Goal: Task Accomplishment & Management: Complete application form

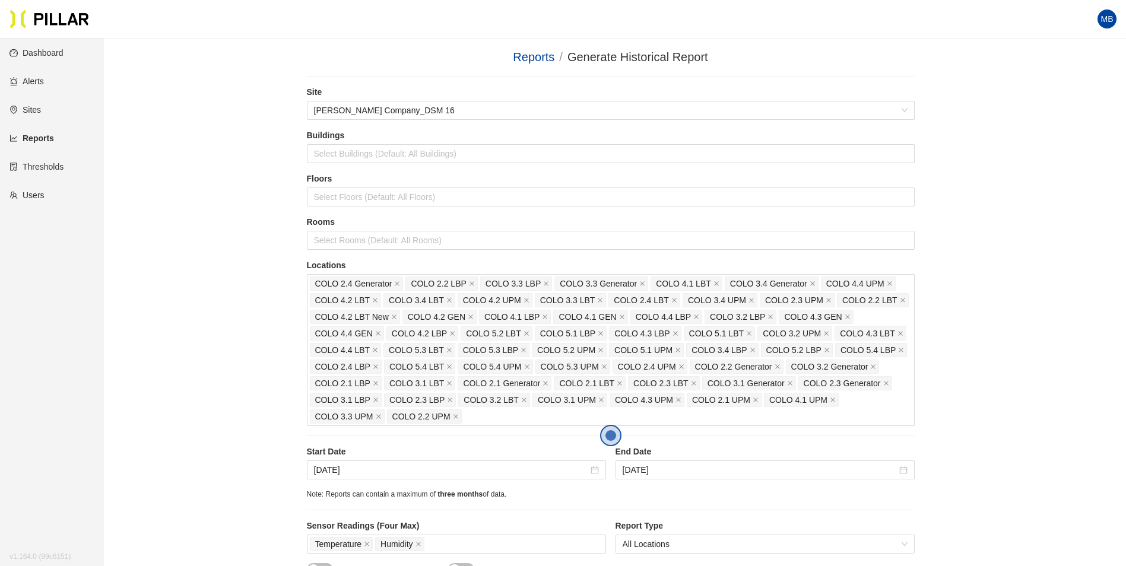
scroll to position [475, 0]
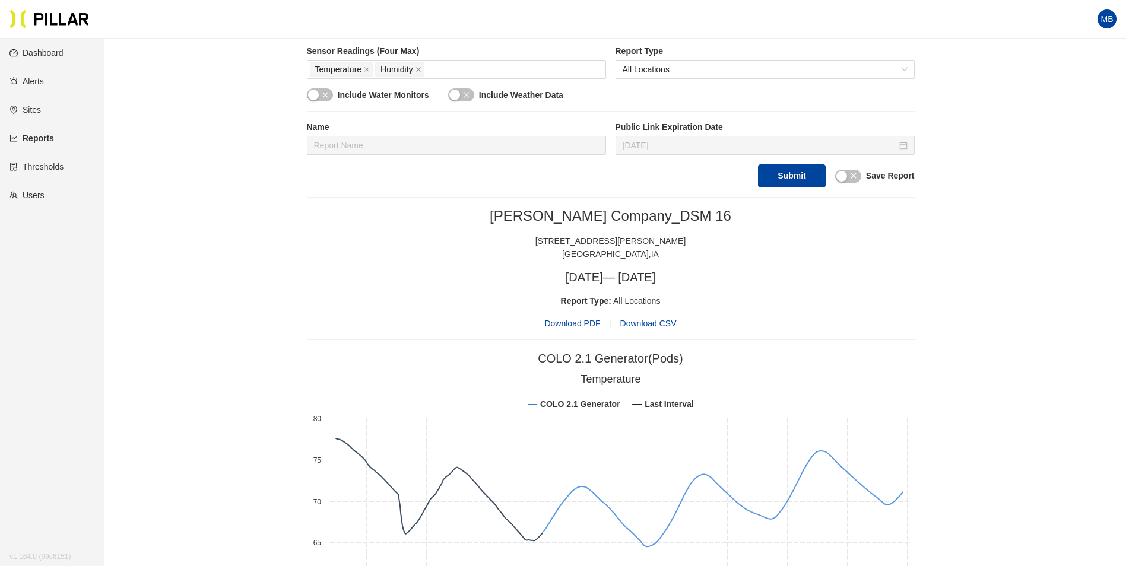
click at [885, 307] on div "Report Type: All Locations" at bounding box center [611, 300] width 608 height 13
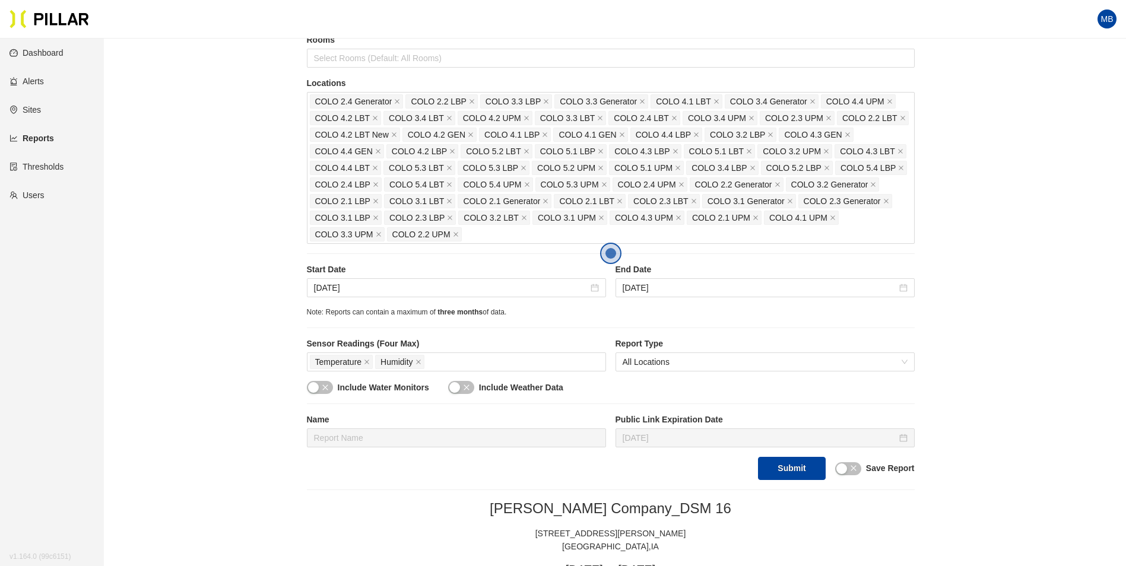
scroll to position [178, 0]
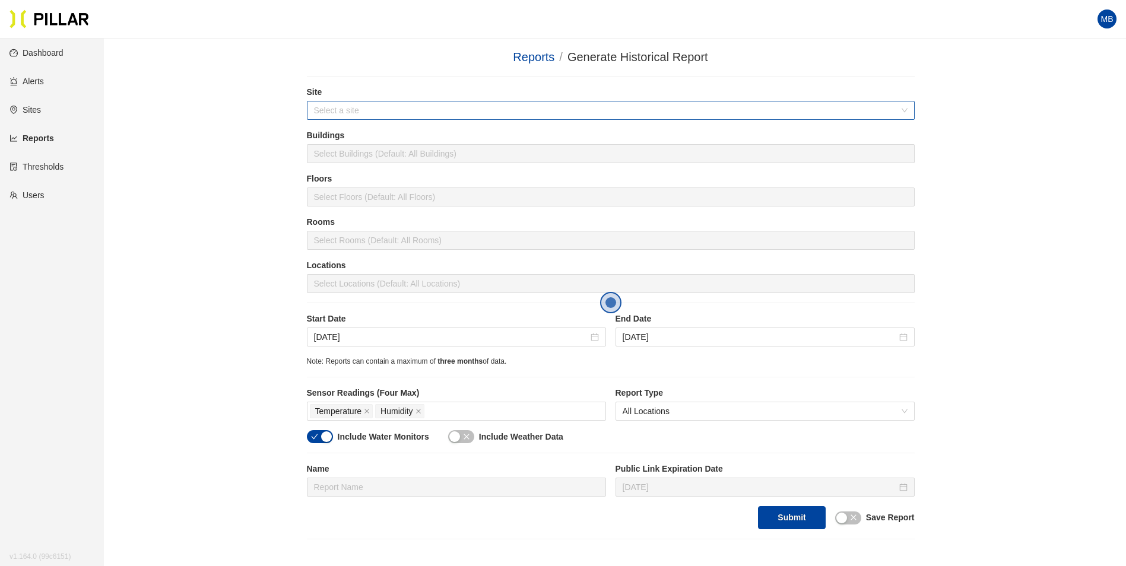
click at [376, 104] on input "search" at bounding box center [606, 110] width 585 height 18
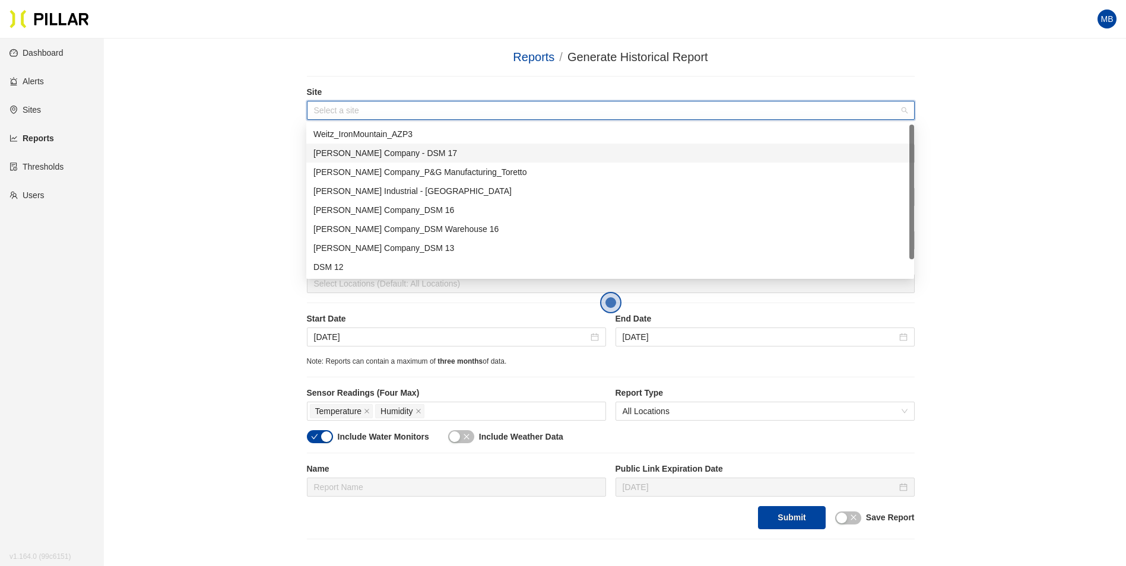
click at [399, 151] on div "[PERSON_NAME] Company - DSM 17" at bounding box center [609, 153] width 593 height 13
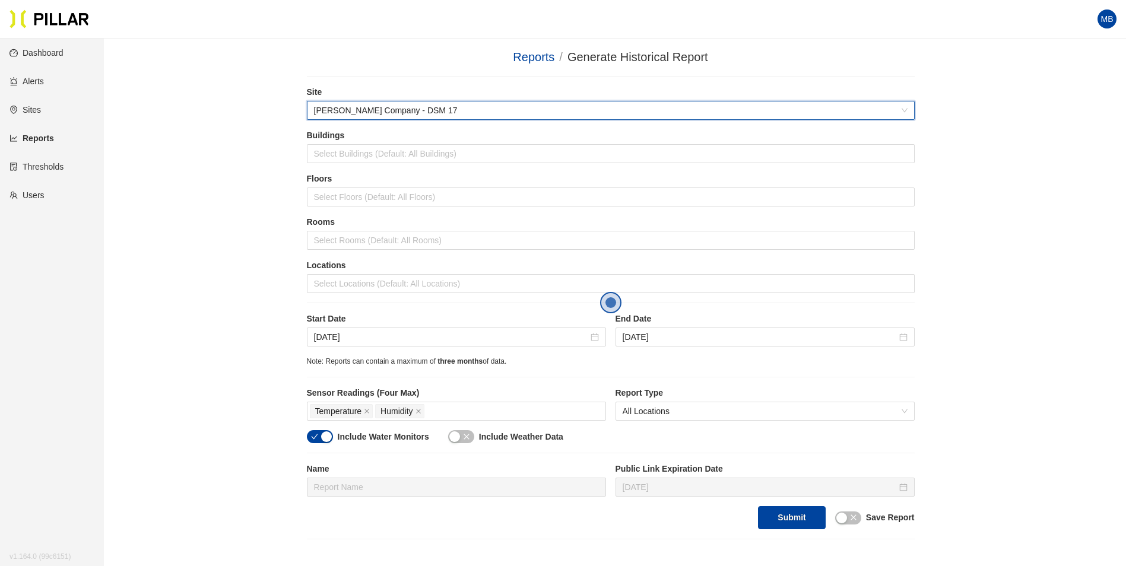
click at [267, 169] on div "Reports / Generate Historical Report / Site 6d0aa5c7 Weitz Company - DSM 17 Bui…" at bounding box center [610, 293] width 955 height 491
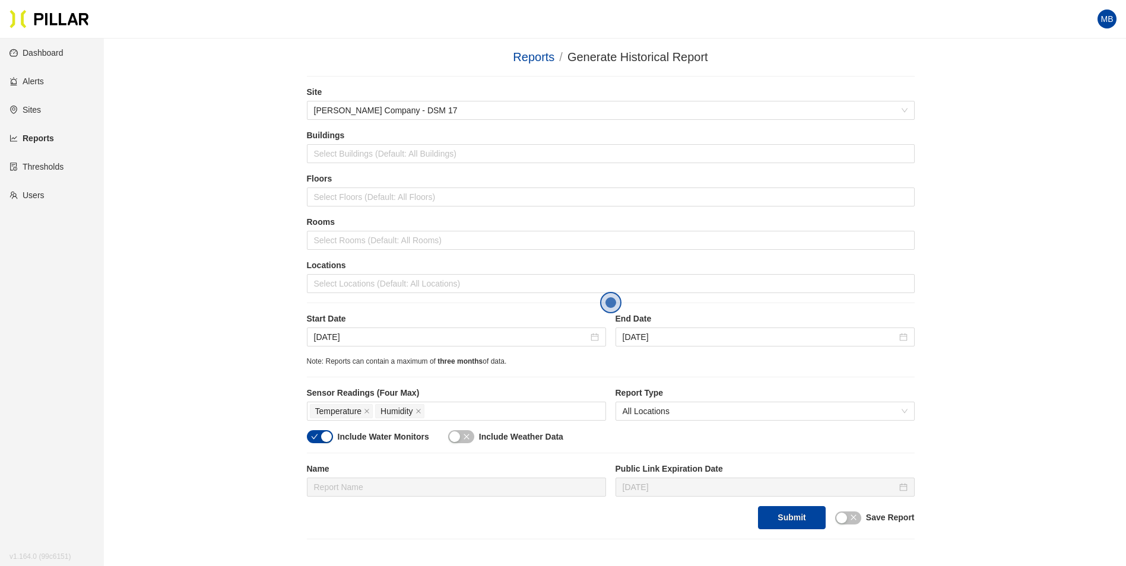
click at [1035, 153] on div "Reports / Generate Historical Report / Site Weitz Company - DSM 17 Buildings Se…" at bounding box center [610, 293] width 955 height 491
click at [354, 287] on div at bounding box center [611, 283] width 602 height 17
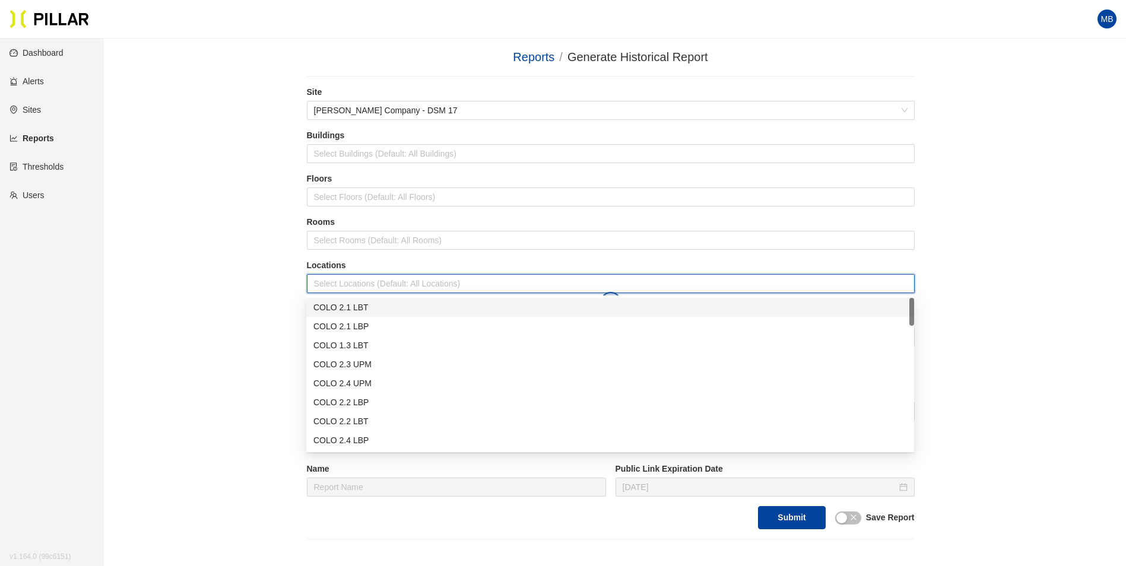
click at [354, 309] on div "COLO 2.1 LBT" at bounding box center [609, 307] width 593 height 13
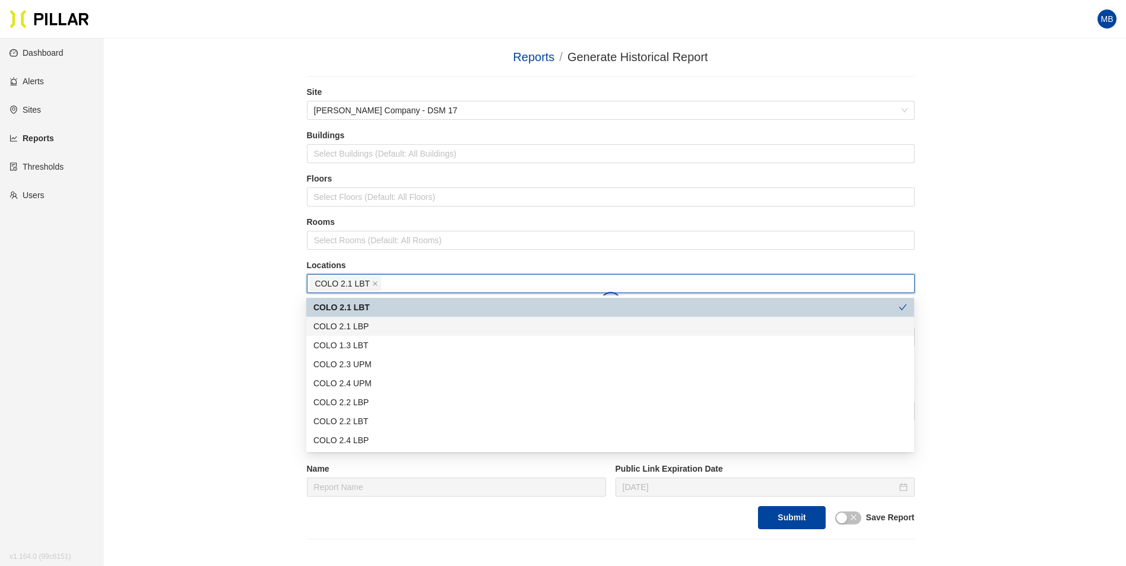
click at [354, 322] on div "COLO 2.1 LBP" at bounding box center [609, 326] width 593 height 13
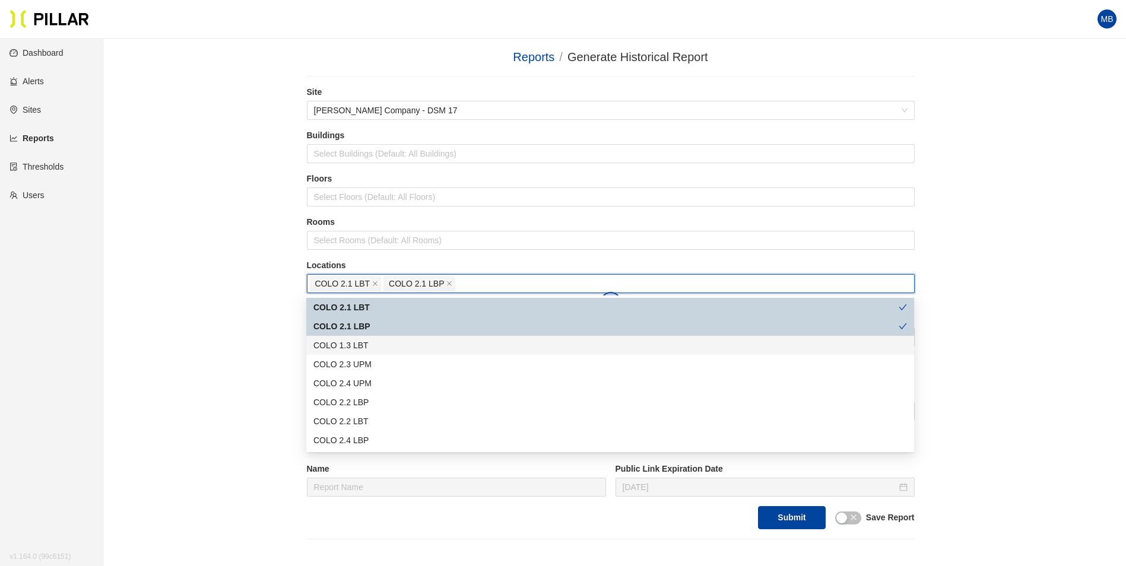
click at [363, 341] on div "COLO 1.3 LBT" at bounding box center [609, 345] width 593 height 13
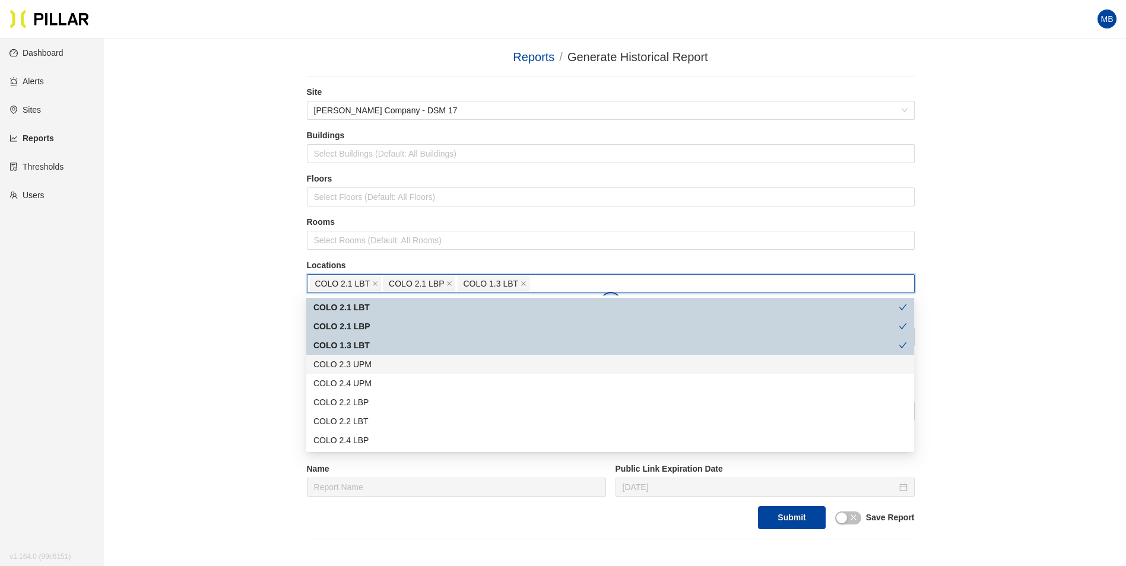
drag, startPoint x: 364, startPoint y: 367, endPoint x: 365, endPoint y: 374, distance: 7.7
click at [365, 367] on div "COLO 2.3 UPM" at bounding box center [609, 364] width 593 height 13
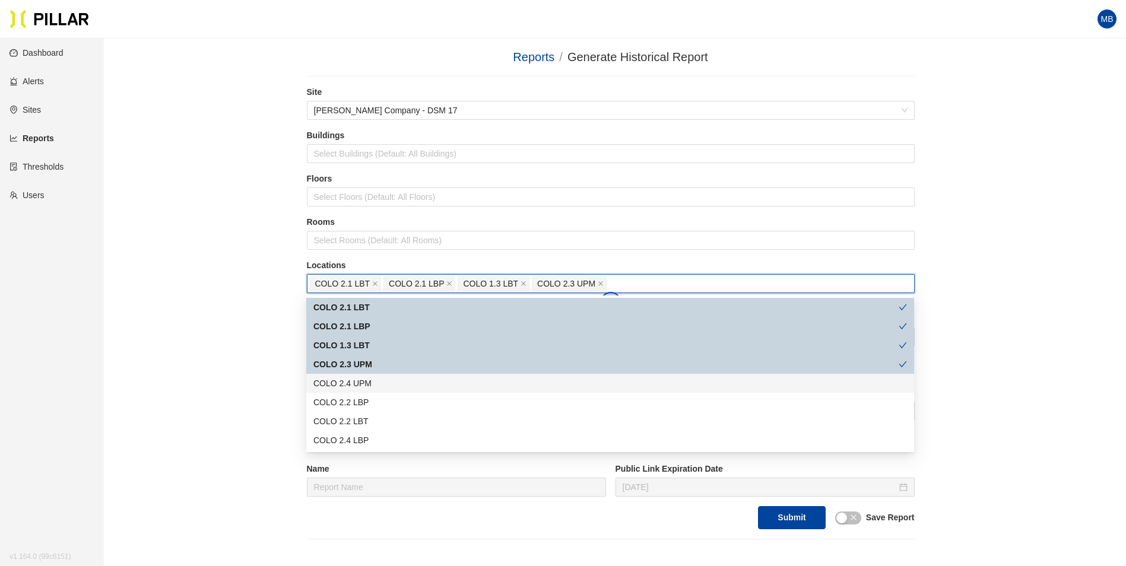
click at [364, 385] on div "COLO 2.4 UPM" at bounding box center [609, 383] width 593 height 13
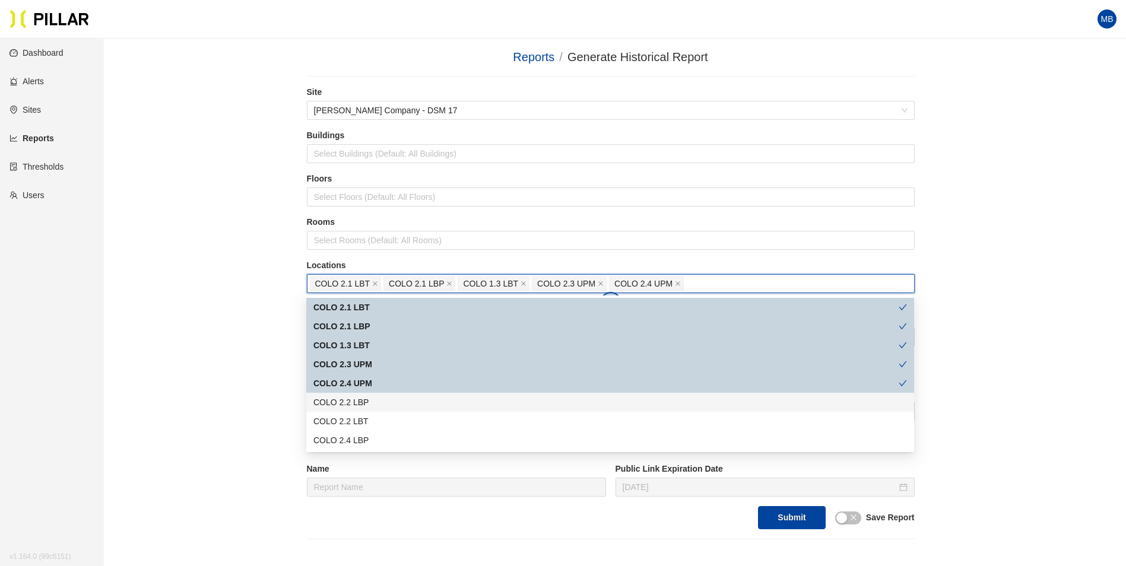
click at [361, 406] on div "COLO 2.2 LBP" at bounding box center [609, 402] width 593 height 13
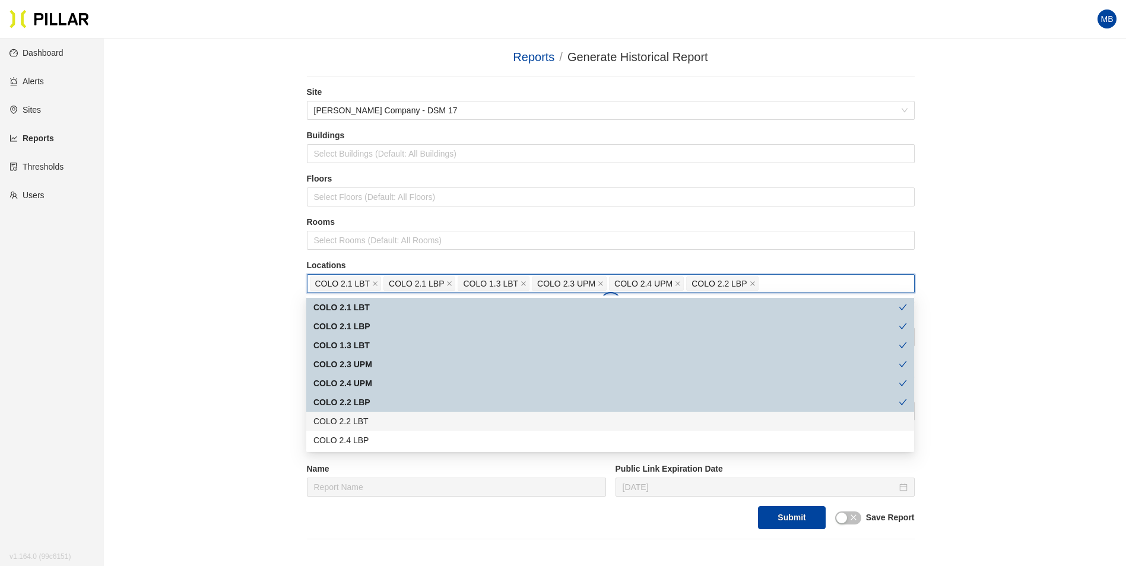
click at [364, 420] on div "COLO 2.2 LBT" at bounding box center [609, 421] width 593 height 13
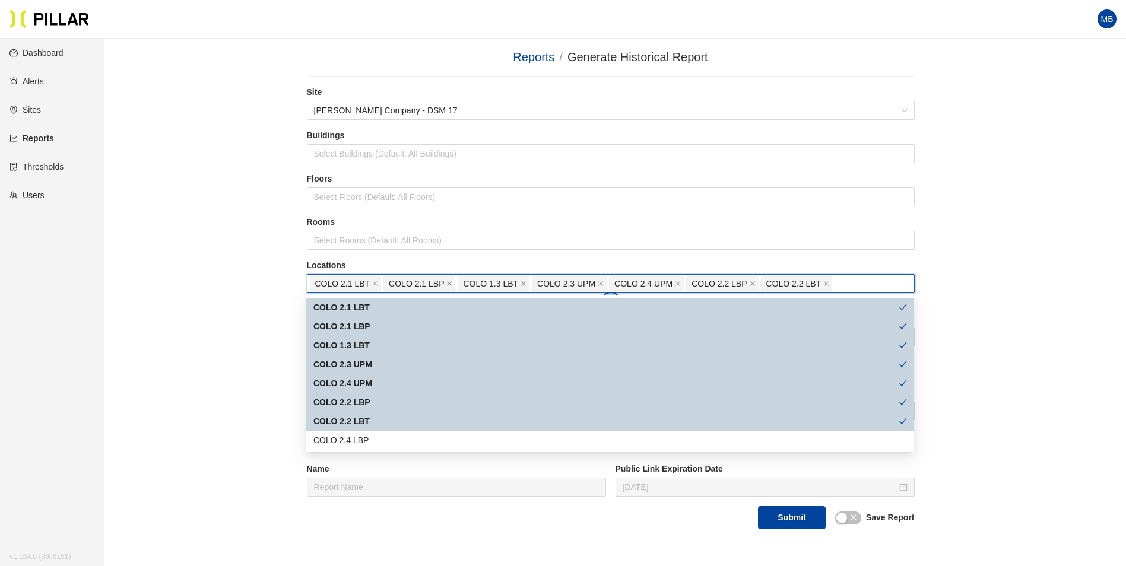
click at [361, 434] on div "COLO 2.4 LBP" at bounding box center [609, 440] width 593 height 13
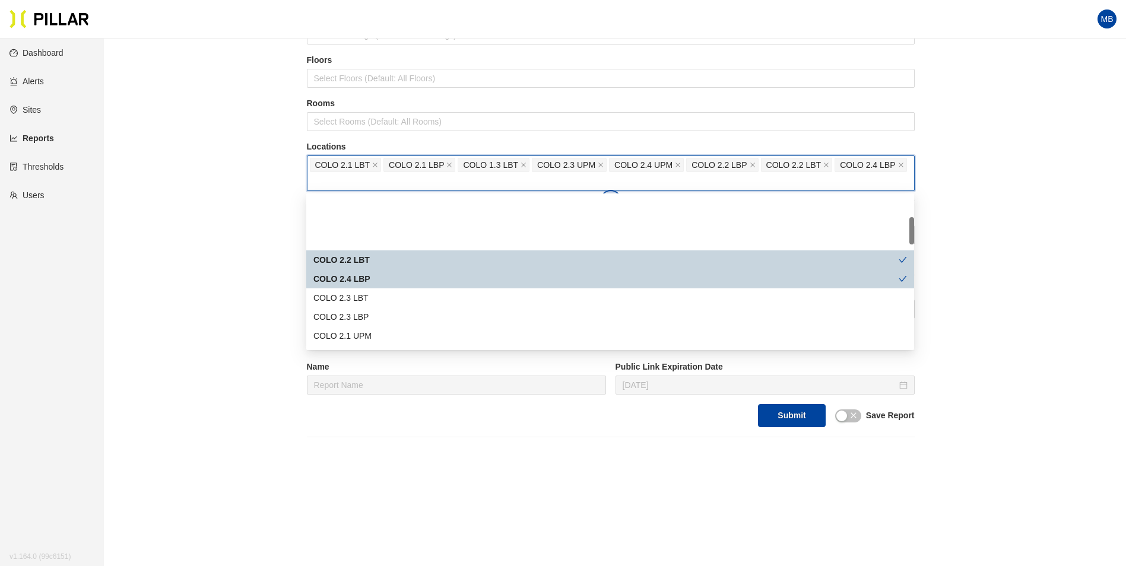
scroll to position [119, 0]
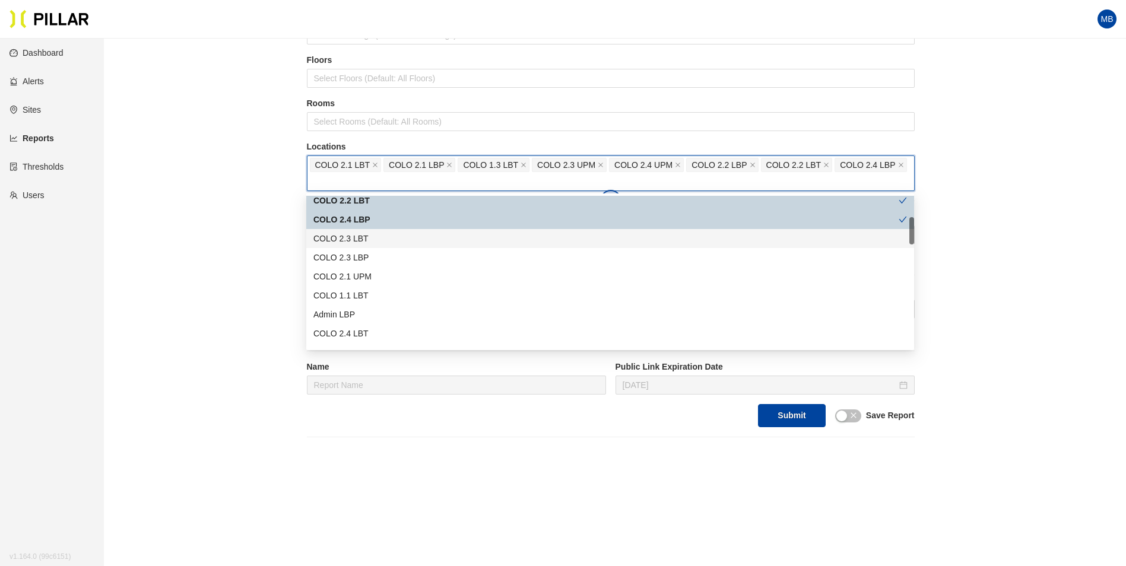
click at [366, 239] on div "COLO 2.3 LBT" at bounding box center [609, 238] width 593 height 13
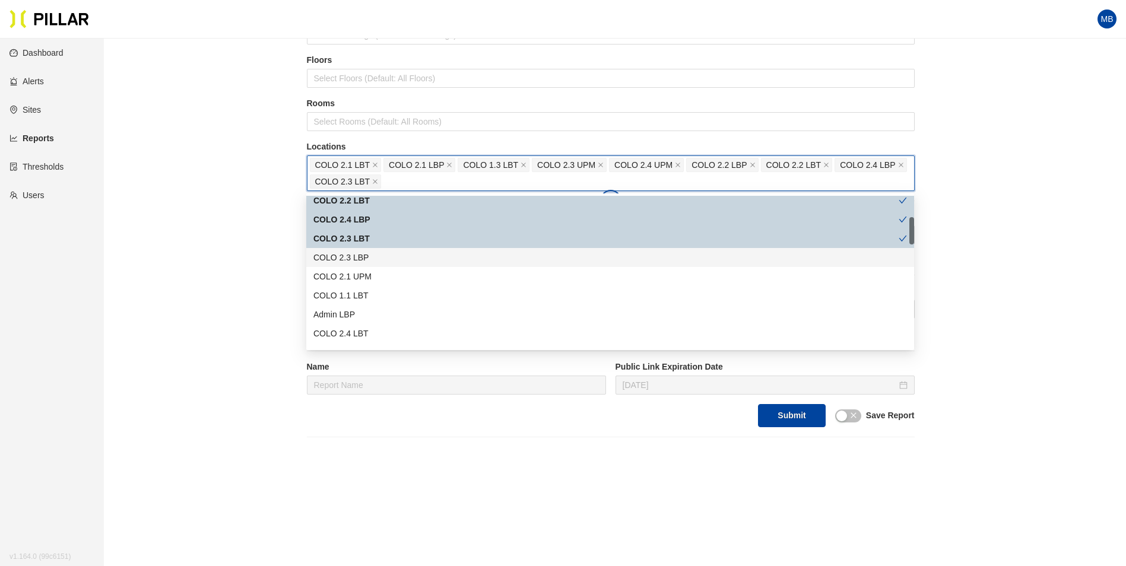
click at [369, 264] on div "COLO 2.3 LBP" at bounding box center [609, 257] width 593 height 13
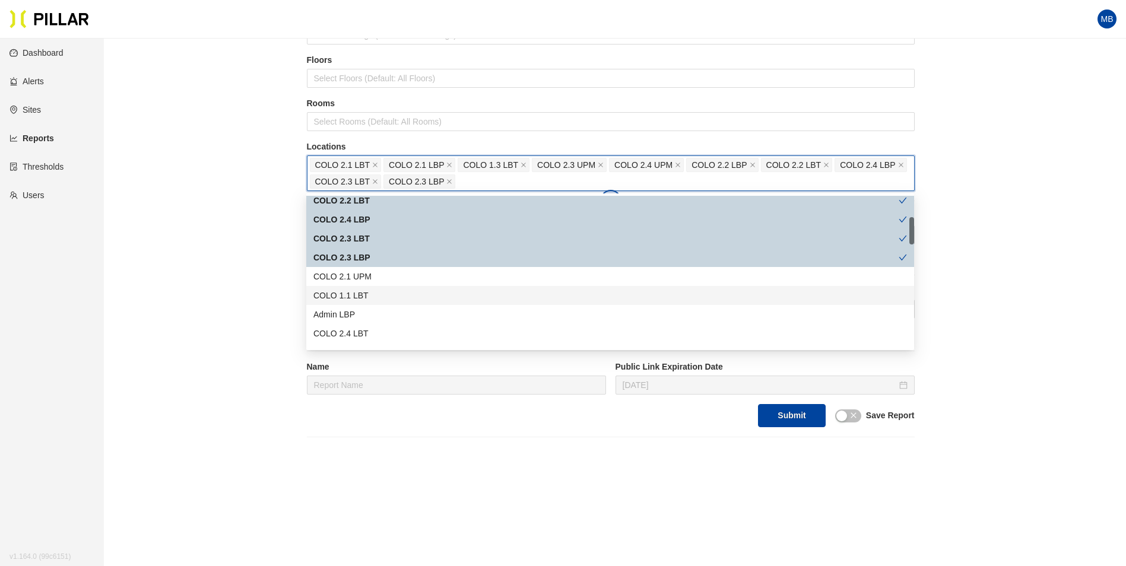
click at [373, 284] on div "COLO 2.1 UPM" at bounding box center [610, 276] width 608 height 19
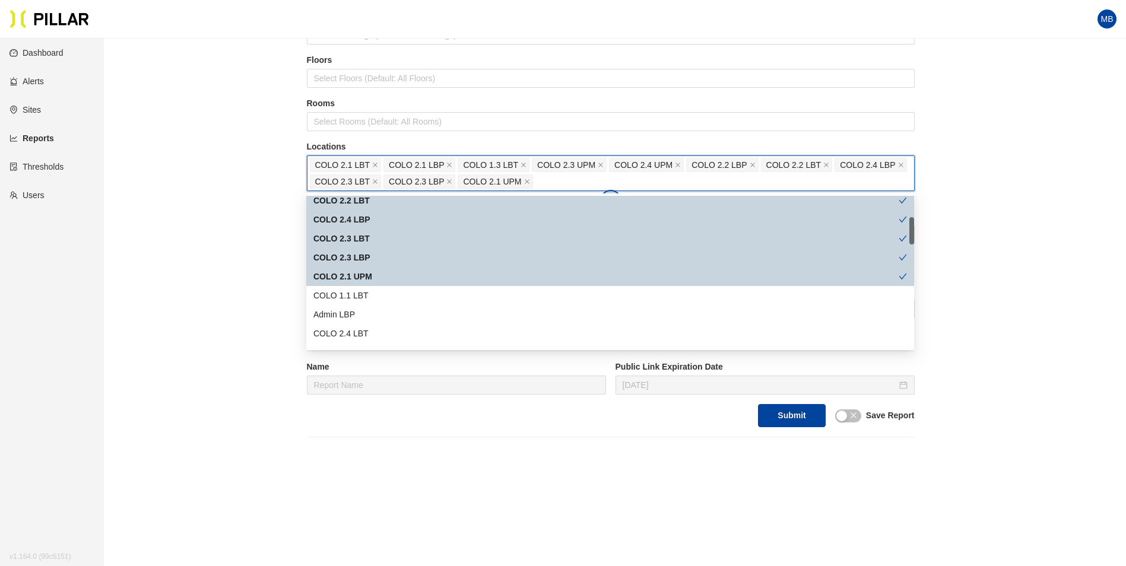
click at [376, 276] on div "COLO 2.1 UPM" at bounding box center [605, 276] width 585 height 13
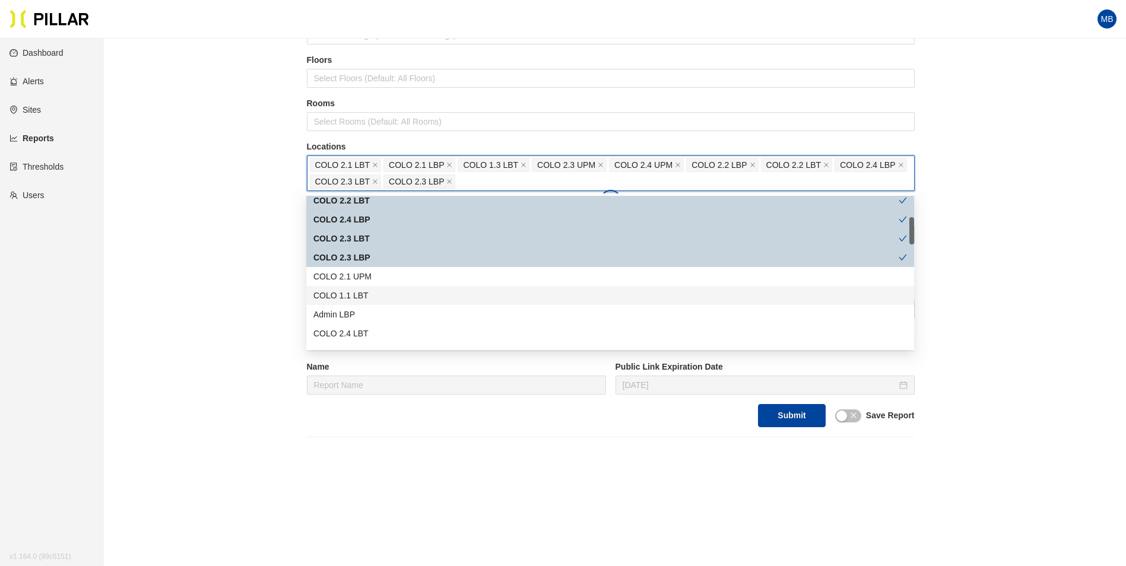
click at [369, 291] on div "COLO 1.1 LBT" at bounding box center [609, 295] width 593 height 13
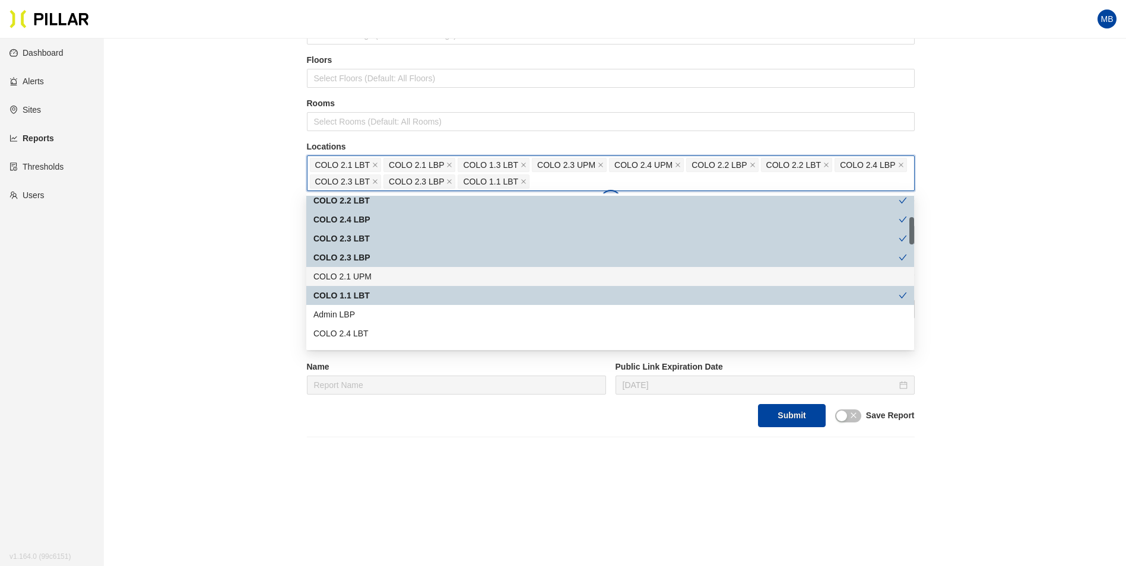
click at [373, 276] on div "COLO 2.1 UPM" at bounding box center [609, 276] width 593 height 13
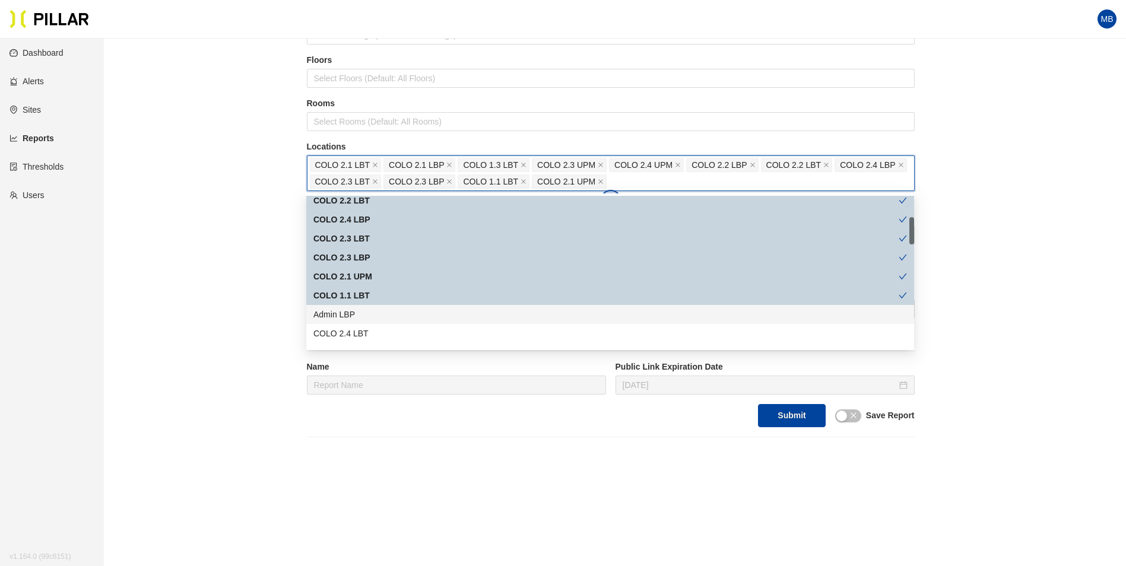
click at [355, 322] on div "Admin LBP" at bounding box center [610, 314] width 608 height 19
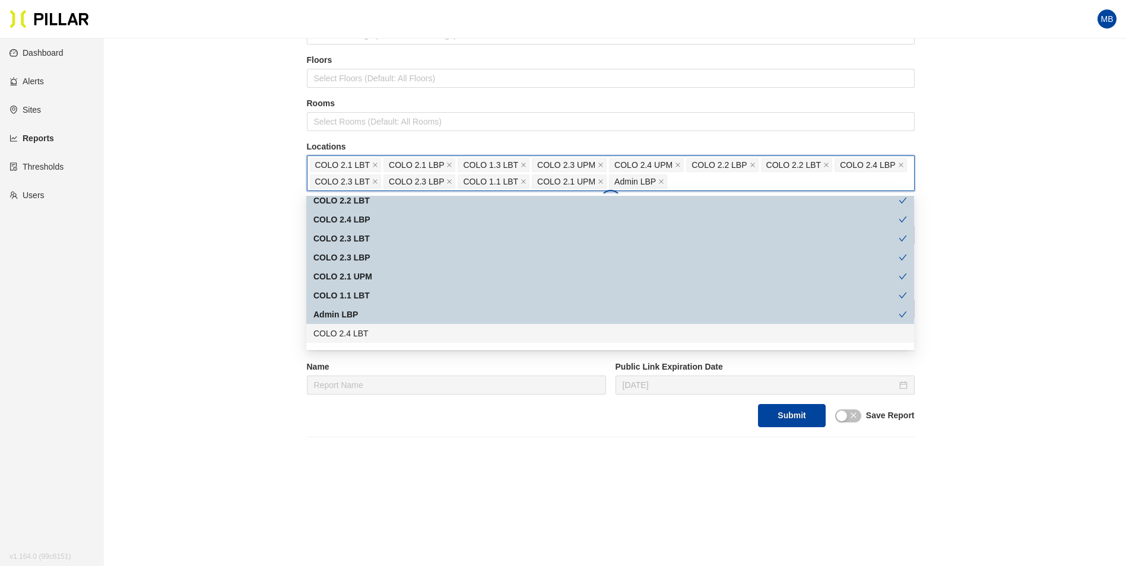
click at [355, 331] on div "COLO 2.4 LBT" at bounding box center [609, 333] width 593 height 13
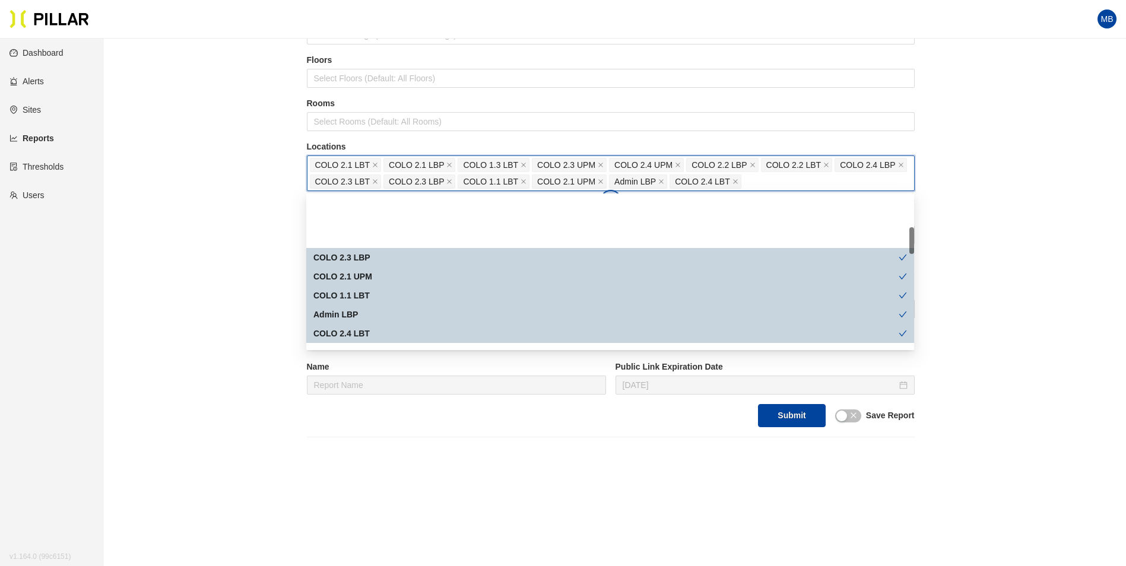
scroll to position [237, 0]
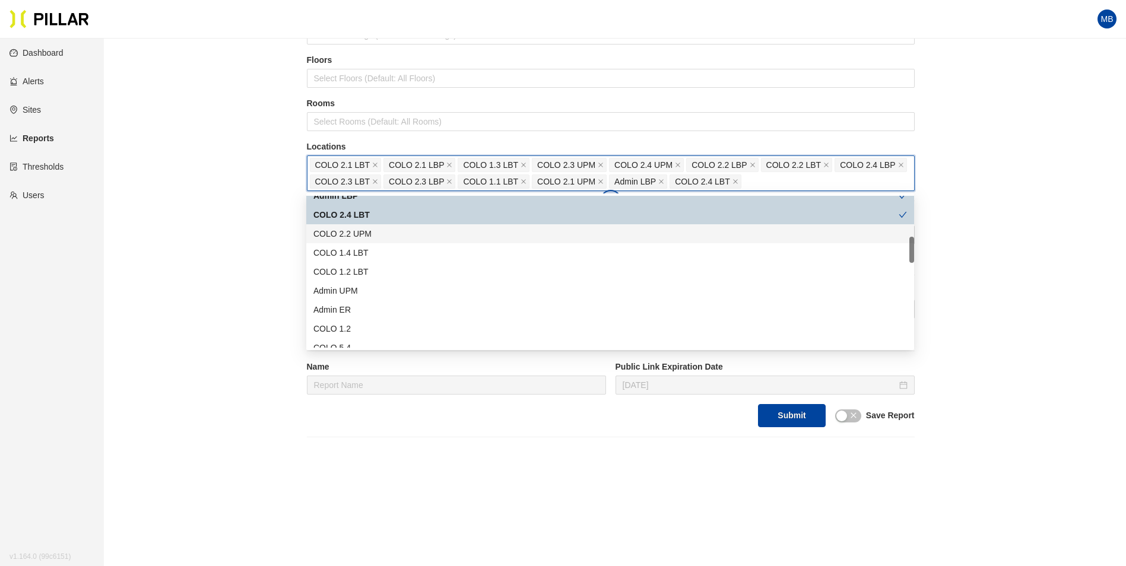
click at [383, 237] on div "COLO 2.2 UPM" at bounding box center [609, 233] width 593 height 13
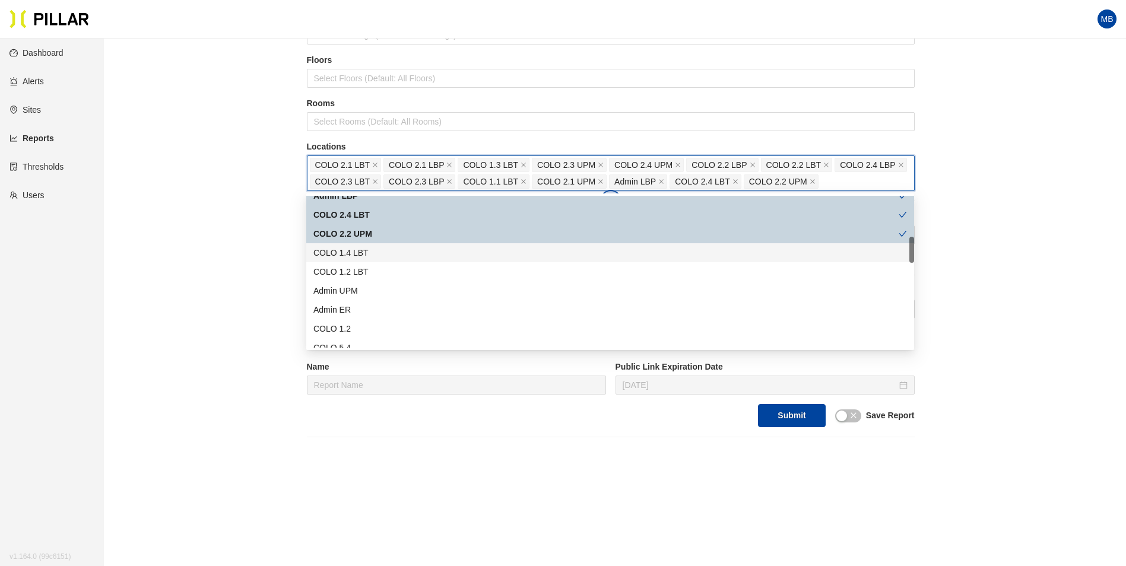
click at [374, 249] on div "COLO 1.4 LBT" at bounding box center [609, 252] width 593 height 13
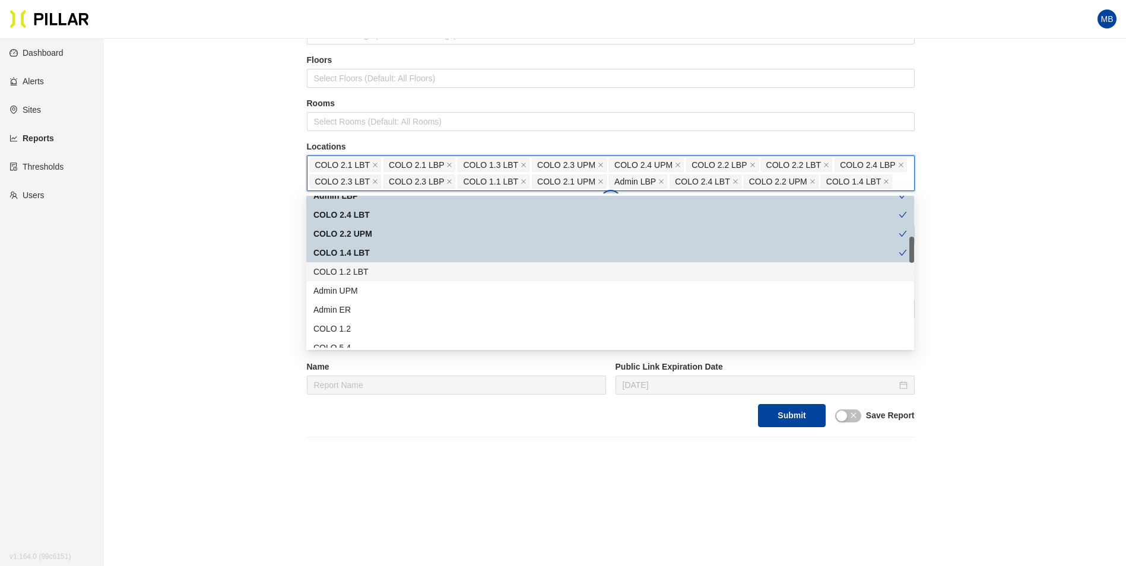
click at [366, 269] on div "COLO 1.2 LBT" at bounding box center [609, 271] width 593 height 13
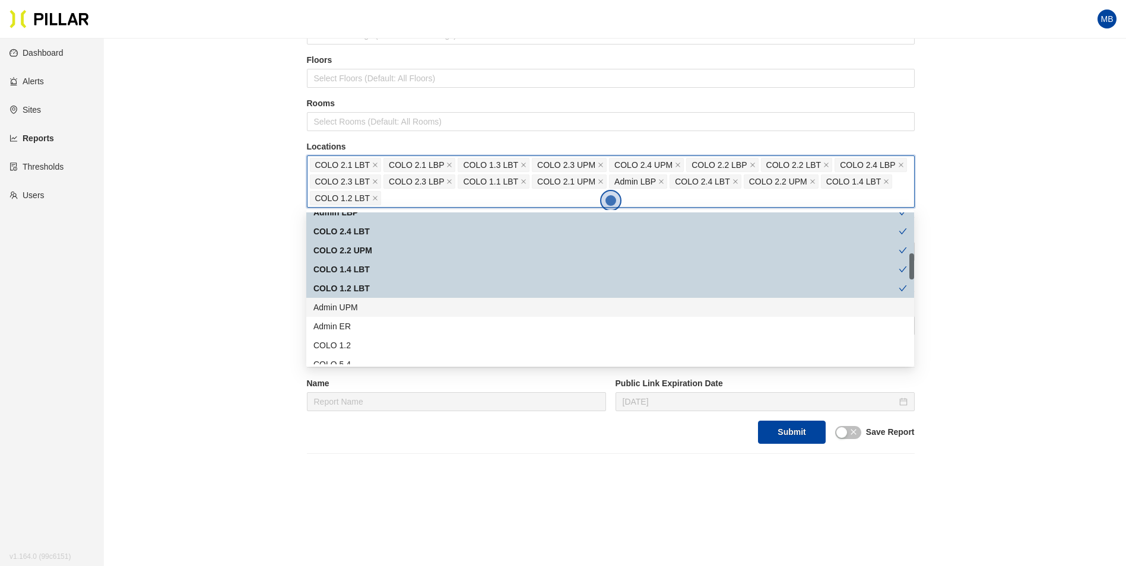
click at [339, 304] on div "Admin UPM" at bounding box center [609, 307] width 593 height 13
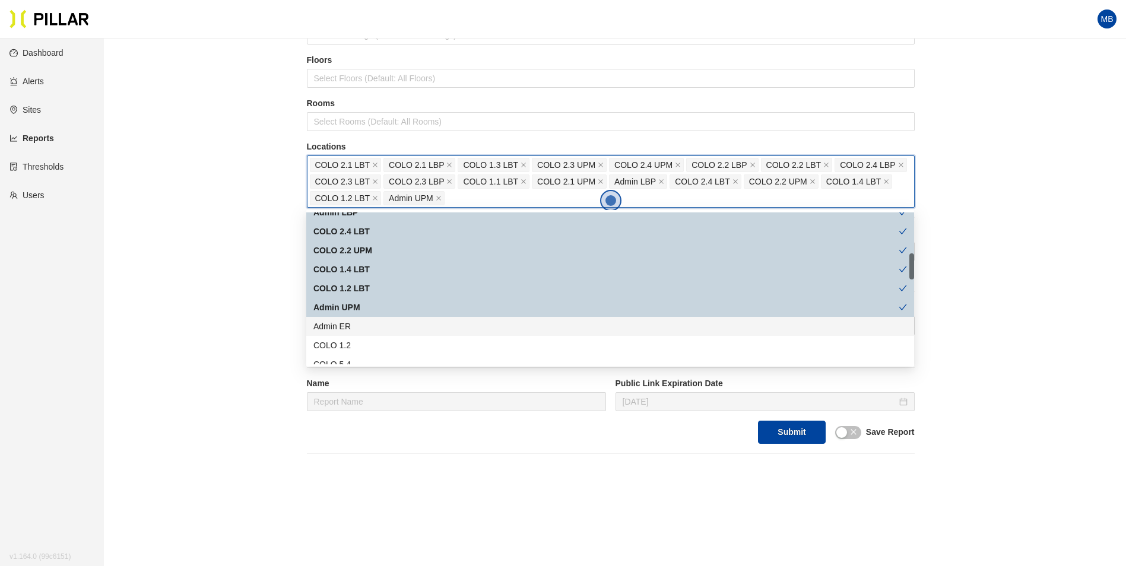
click at [339, 327] on div "Admin ER" at bounding box center [609, 326] width 593 height 13
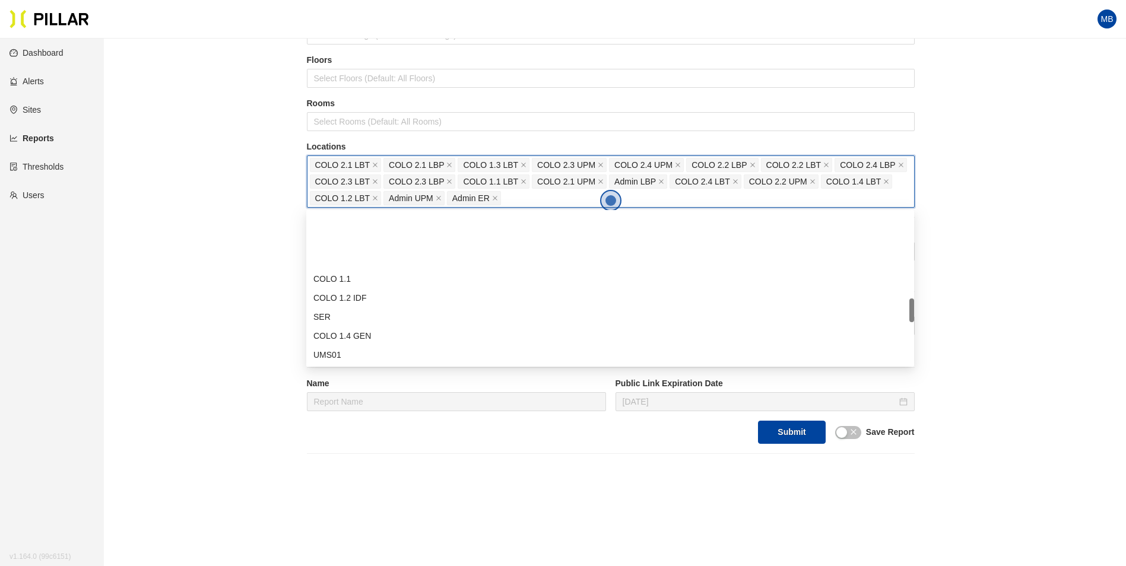
scroll to position [534, 0]
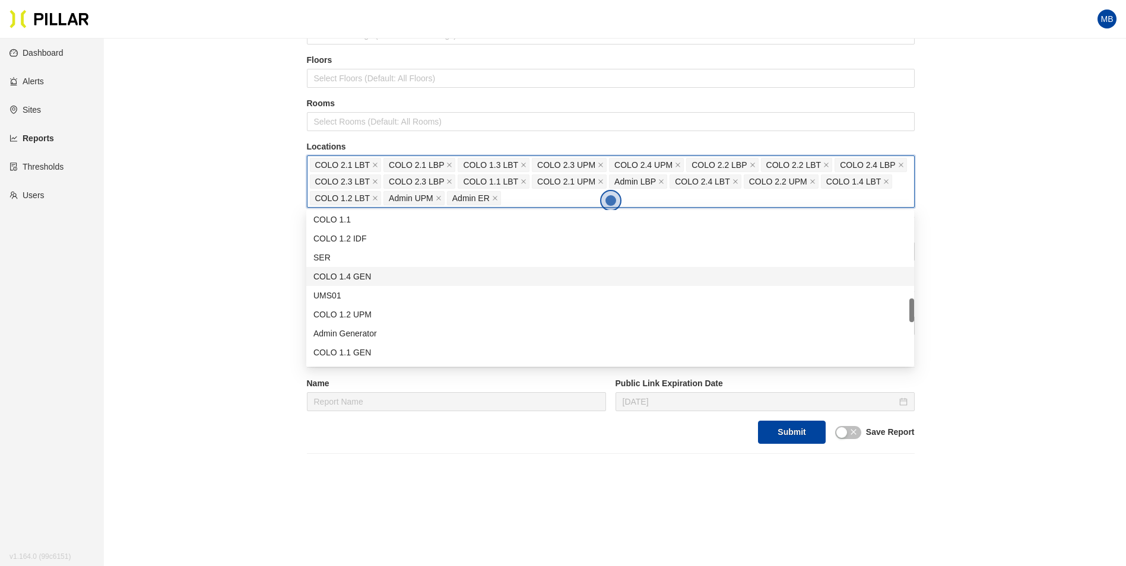
click at [377, 280] on div "COLO 1.4 GEN" at bounding box center [609, 276] width 593 height 13
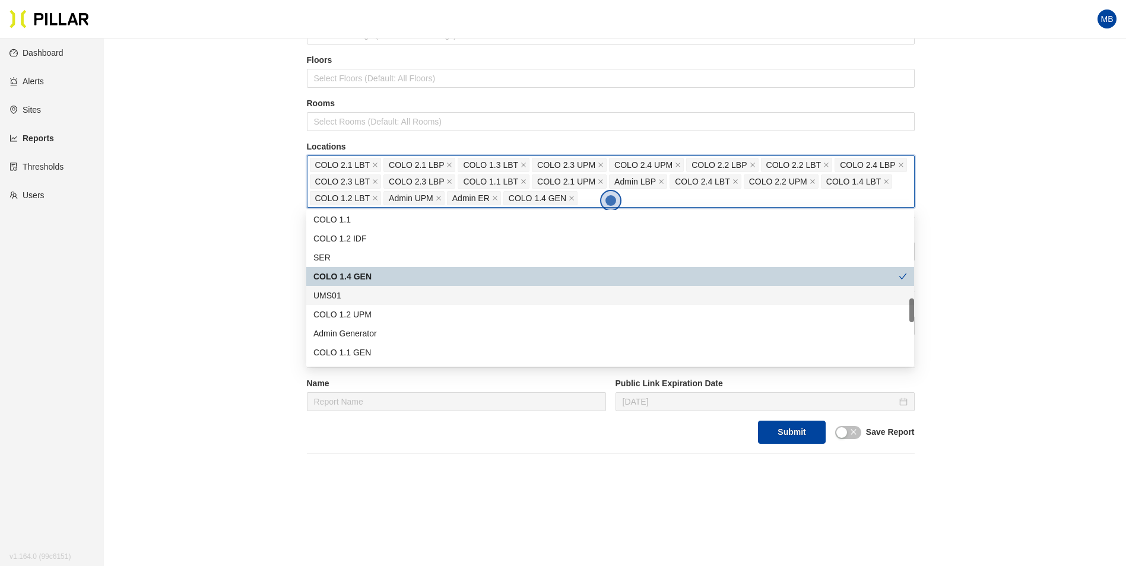
click at [372, 298] on div "UMS01" at bounding box center [609, 295] width 593 height 13
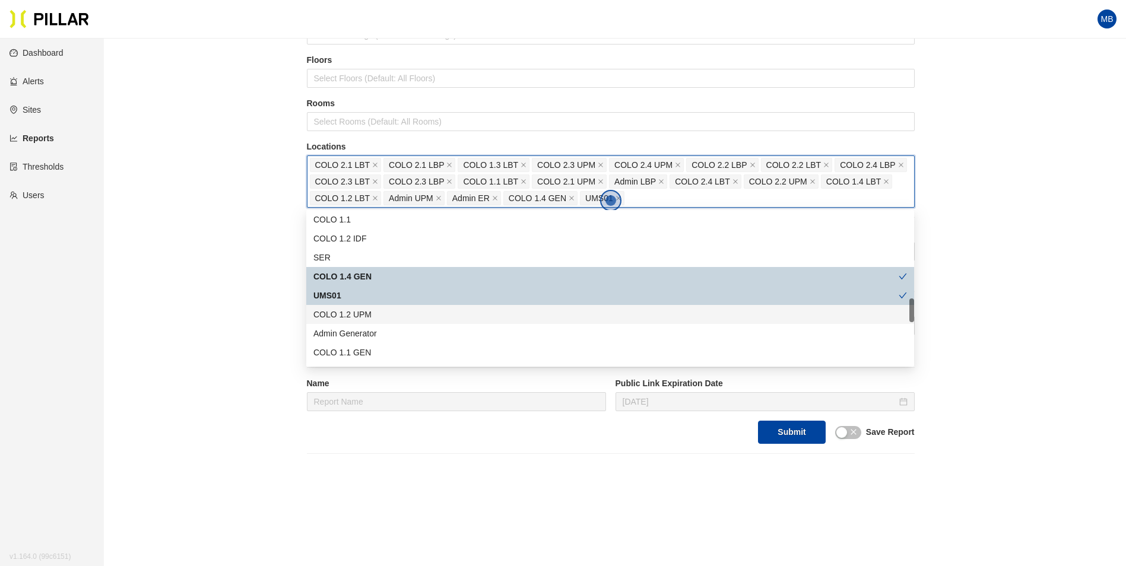
click at [377, 316] on div "COLO 1.2 UPM" at bounding box center [609, 314] width 593 height 13
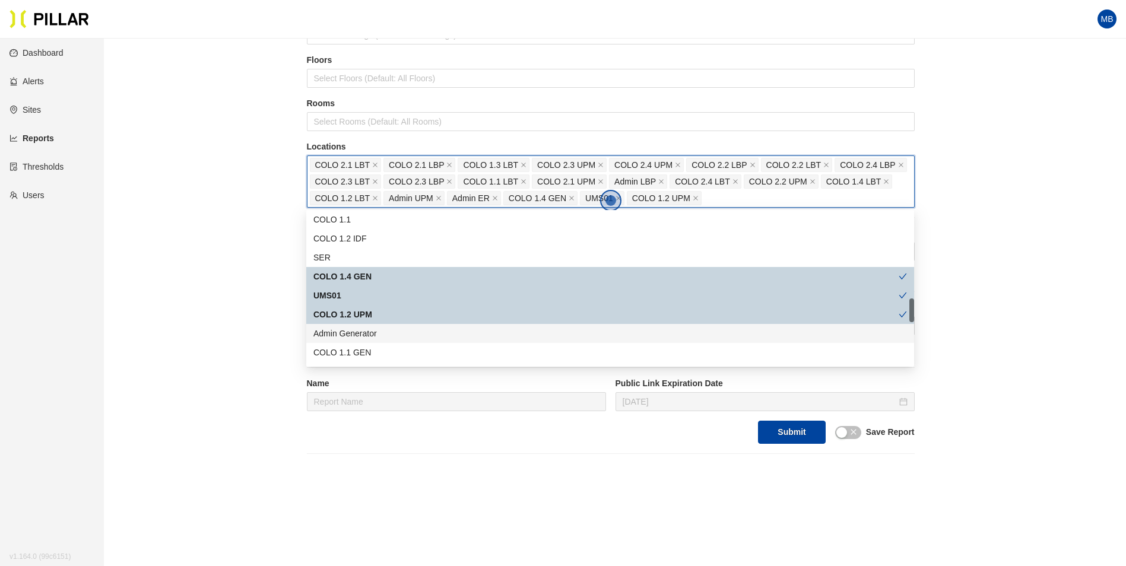
click at [379, 332] on div "Admin Generator" at bounding box center [609, 333] width 593 height 13
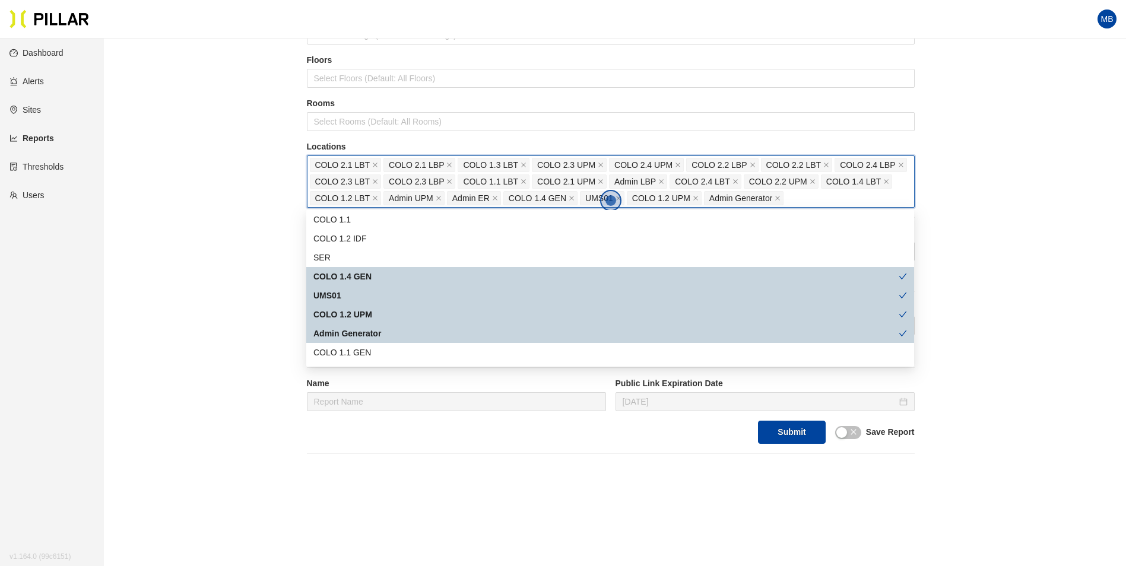
click at [374, 347] on div "COLO 1.1 GEN" at bounding box center [609, 352] width 593 height 13
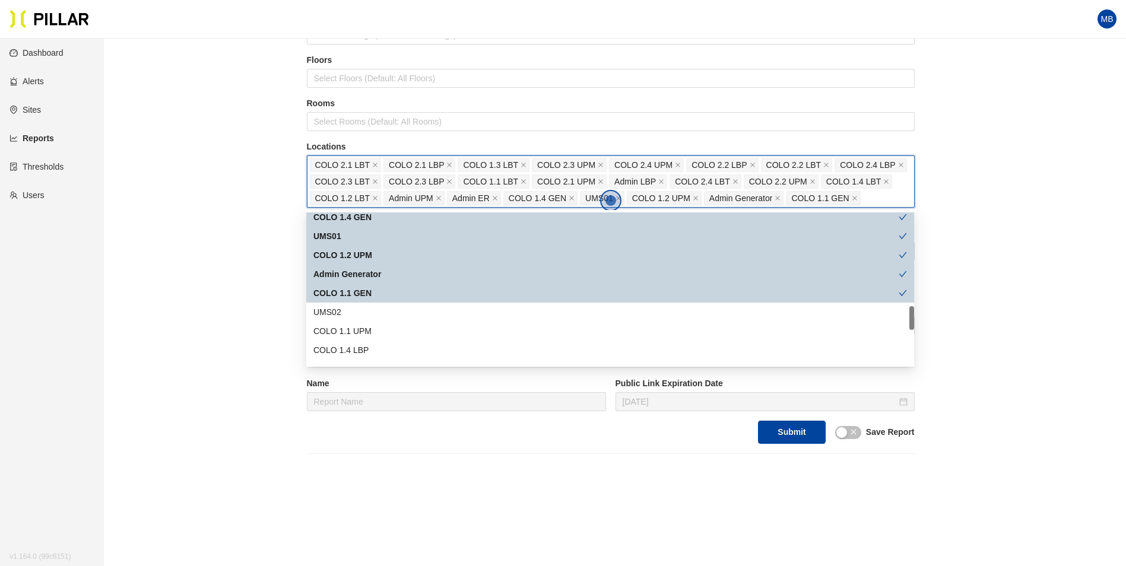
scroll to position [653, 0]
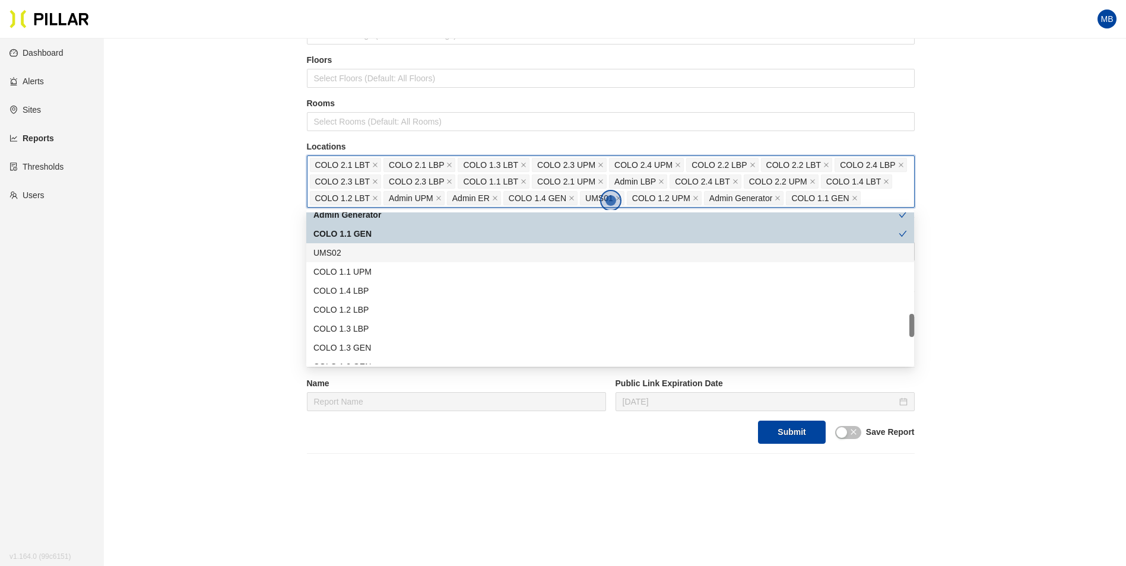
click at [374, 256] on div "UMS02" at bounding box center [609, 252] width 593 height 13
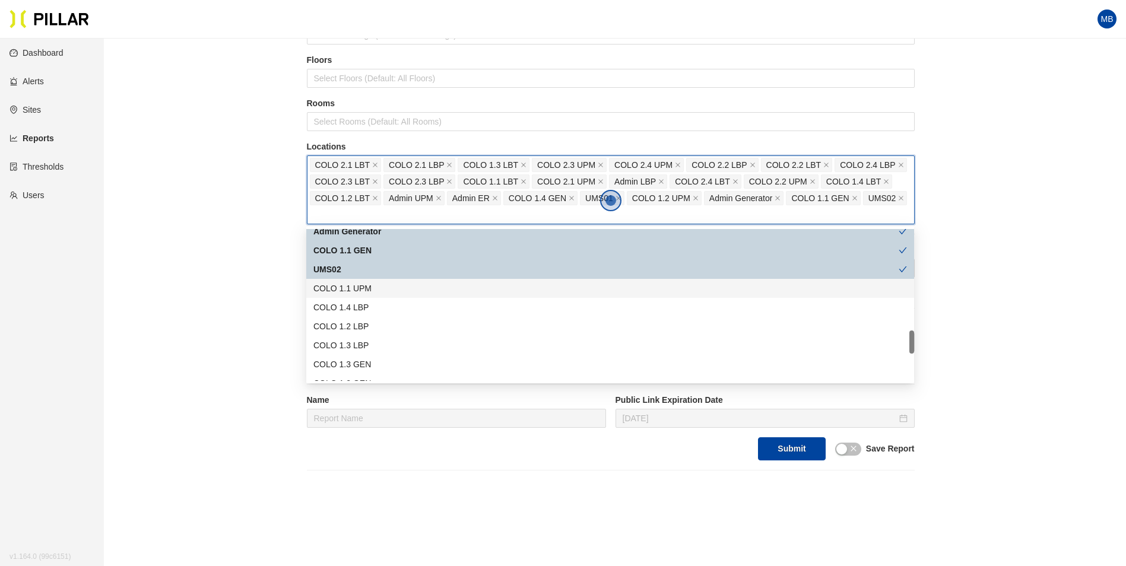
click at [368, 287] on div "COLO 1.1 UPM" at bounding box center [609, 288] width 593 height 13
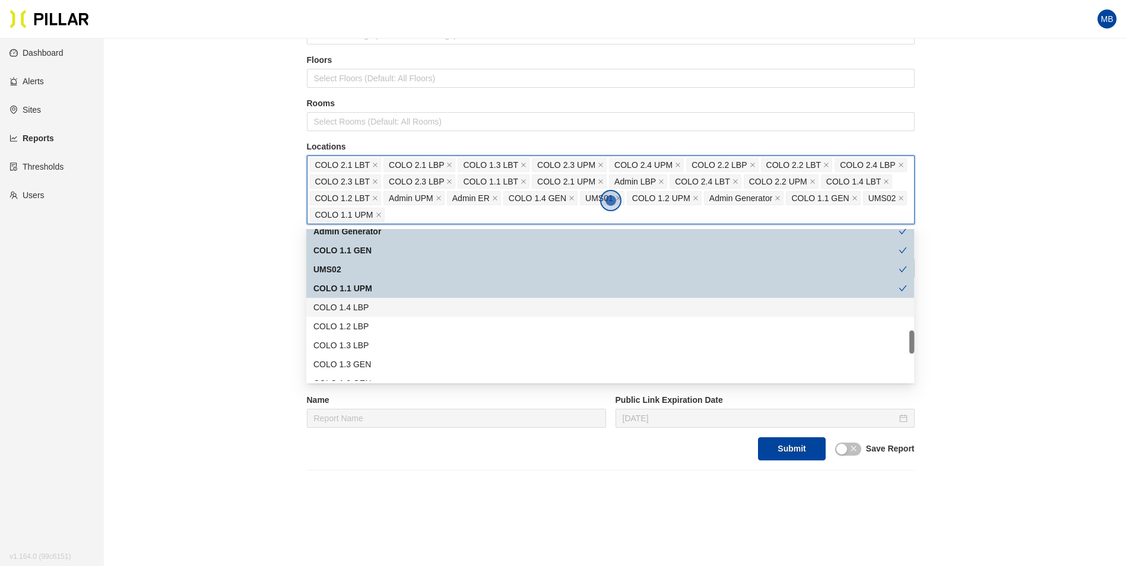
click at [367, 304] on div "COLO 1.4 LBP" at bounding box center [609, 307] width 593 height 13
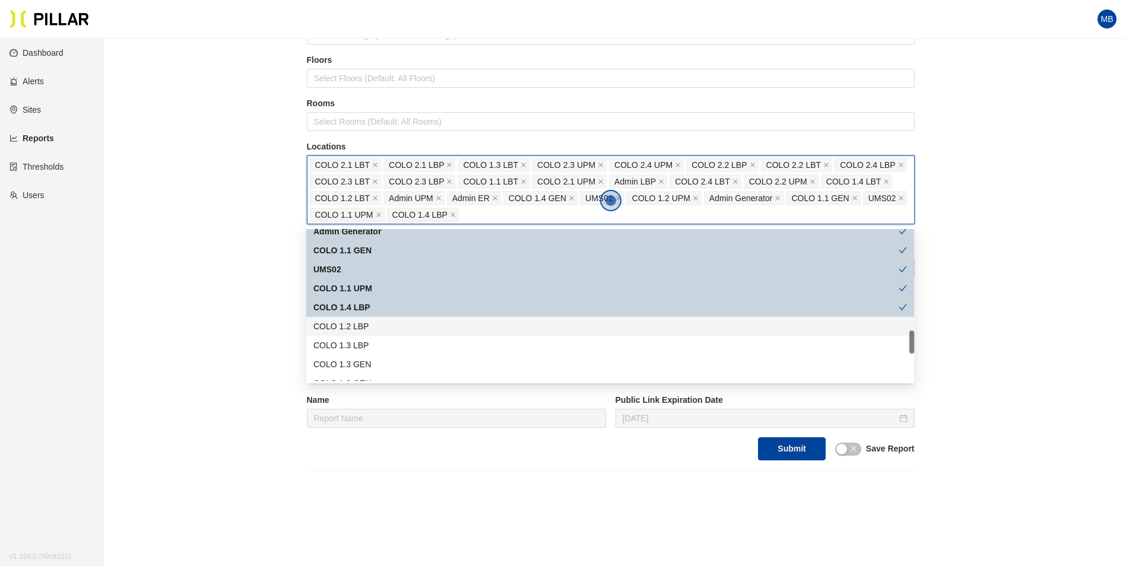
click at [366, 326] on div "COLO 1.2 LBP" at bounding box center [609, 326] width 593 height 13
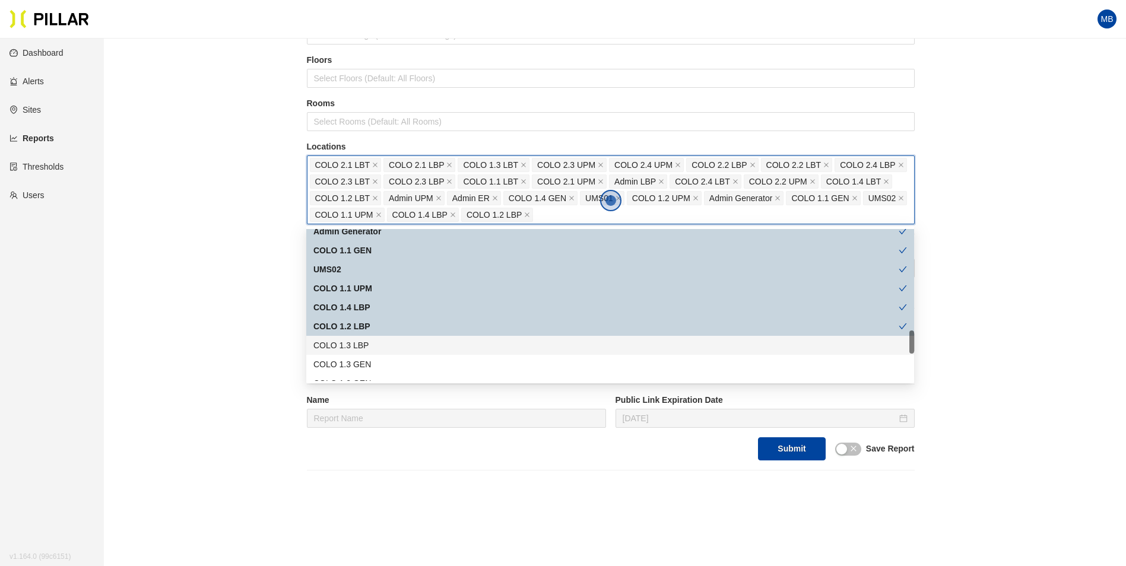
click at [364, 344] on div "COLO 1.3 LBP" at bounding box center [609, 345] width 593 height 13
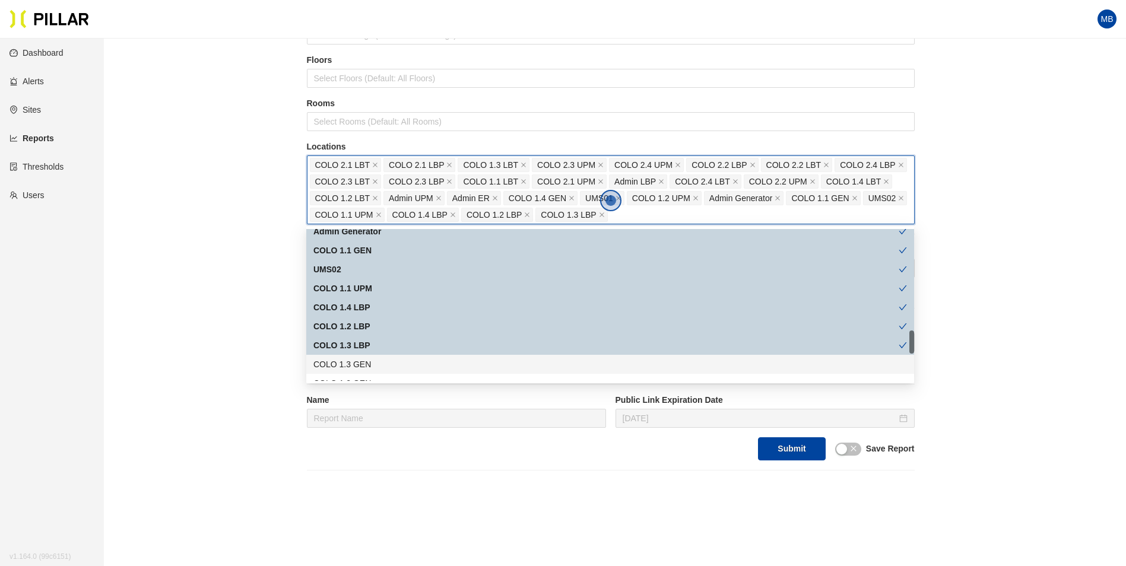
click at [359, 364] on div "COLO 1.3 GEN" at bounding box center [609, 364] width 593 height 13
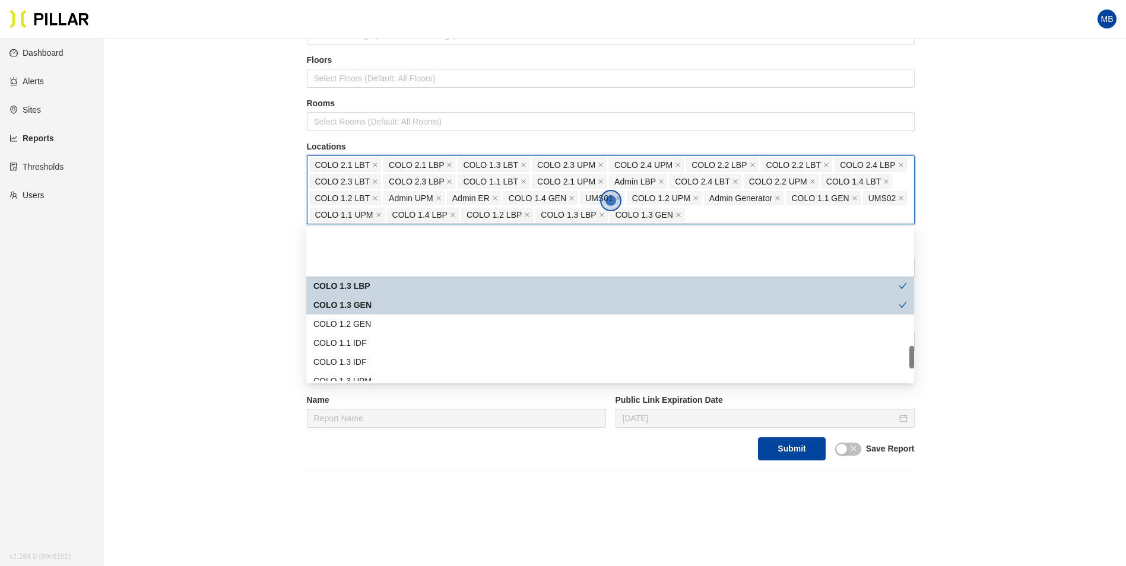
scroll to position [772, 0]
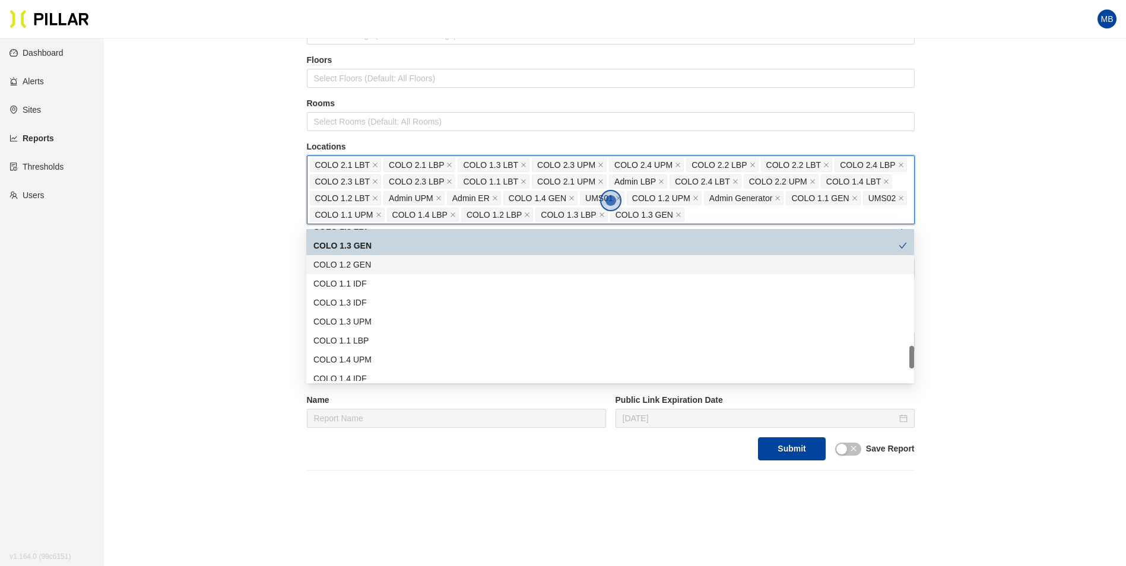
click at [370, 265] on div "COLO 1.2 GEN" at bounding box center [609, 264] width 593 height 13
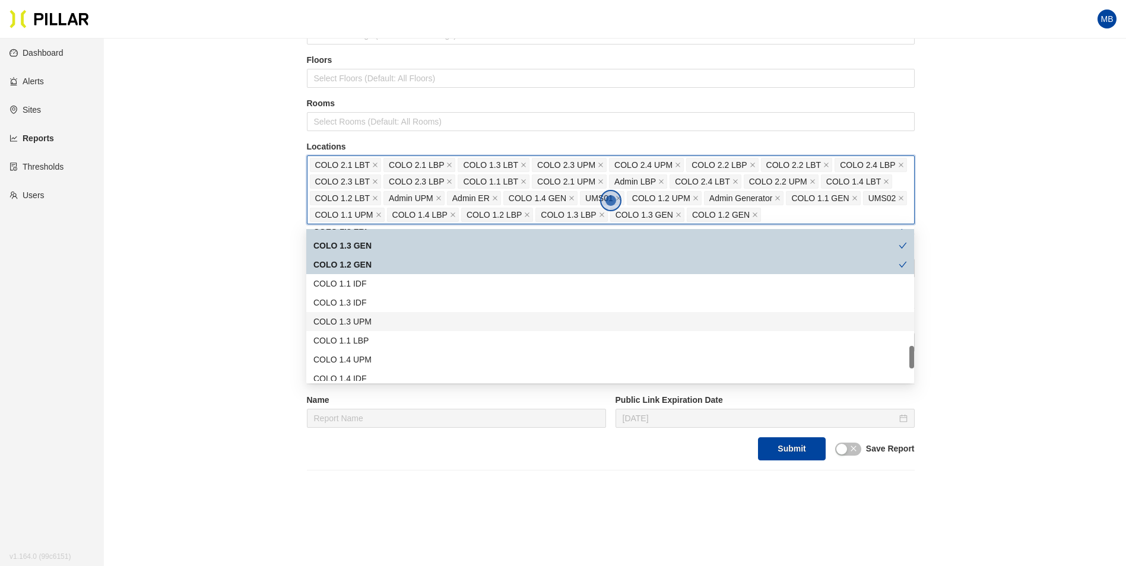
click at [372, 320] on div "COLO 1.3 UPM" at bounding box center [609, 321] width 593 height 13
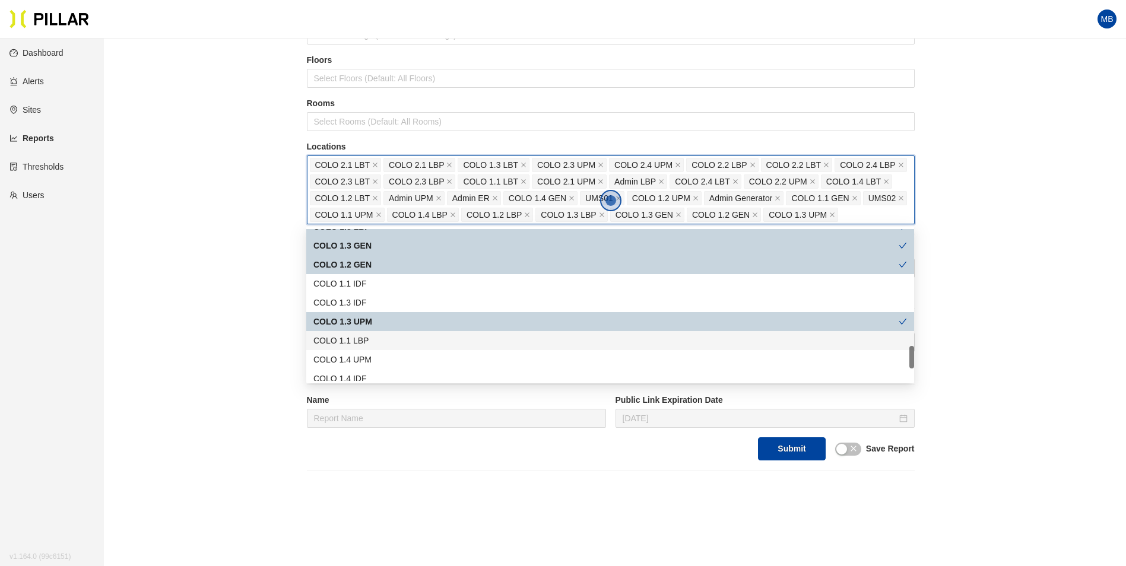
click at [373, 341] on div "COLO 1.1 LBP" at bounding box center [609, 340] width 593 height 13
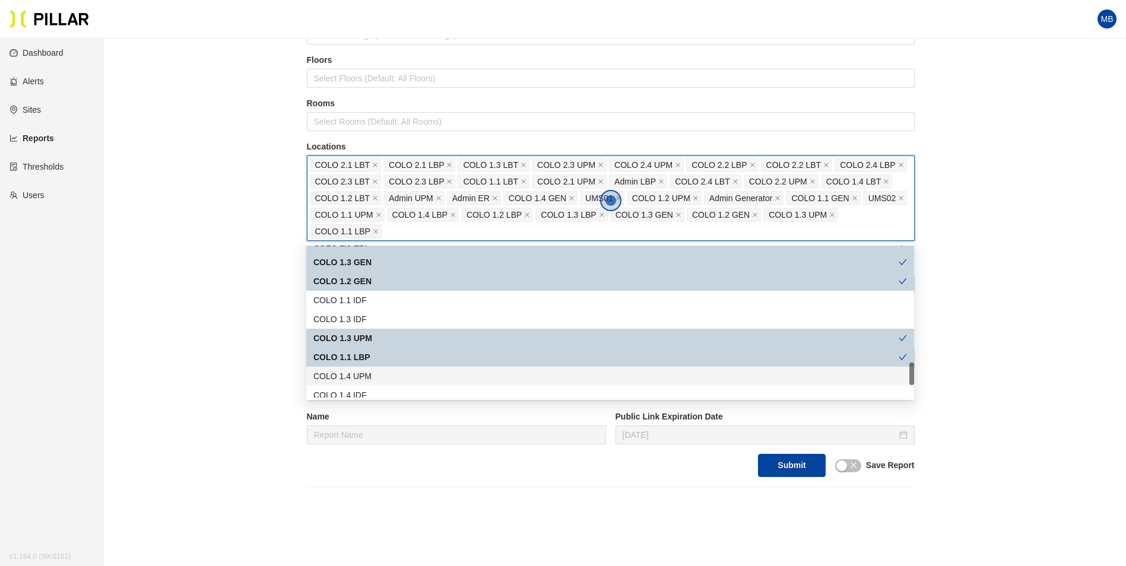
click at [367, 369] on div "COLO 1.4 UPM" at bounding box center [610, 376] width 608 height 19
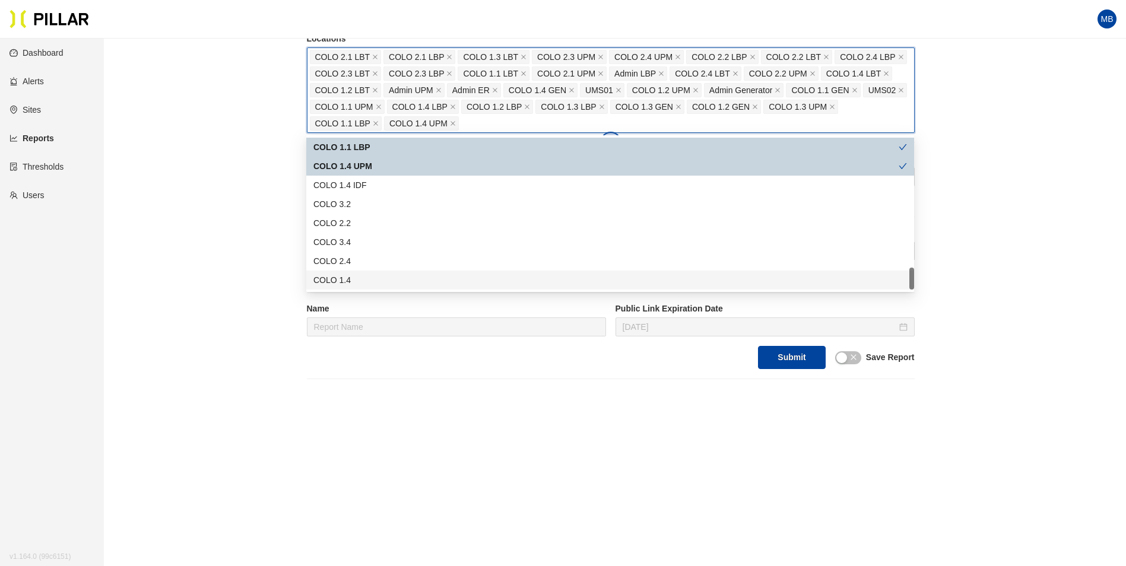
scroll to position [230, 0]
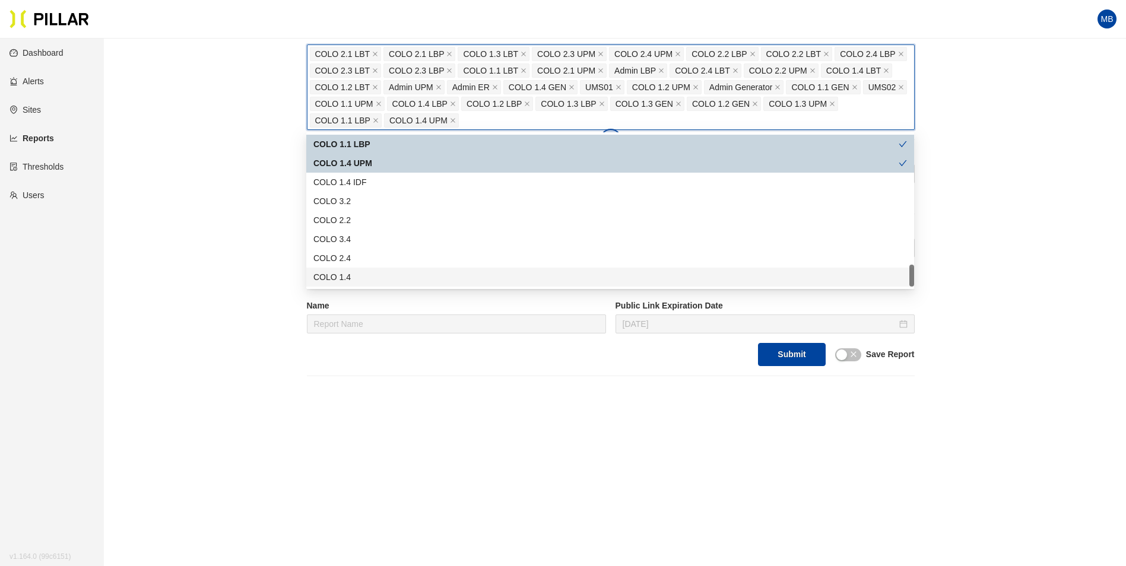
click at [214, 225] on div "Reports / Generate Historical Report / Site Weitz Company - DSM 17 Buildings Se…" at bounding box center [610, 97] width 955 height 558
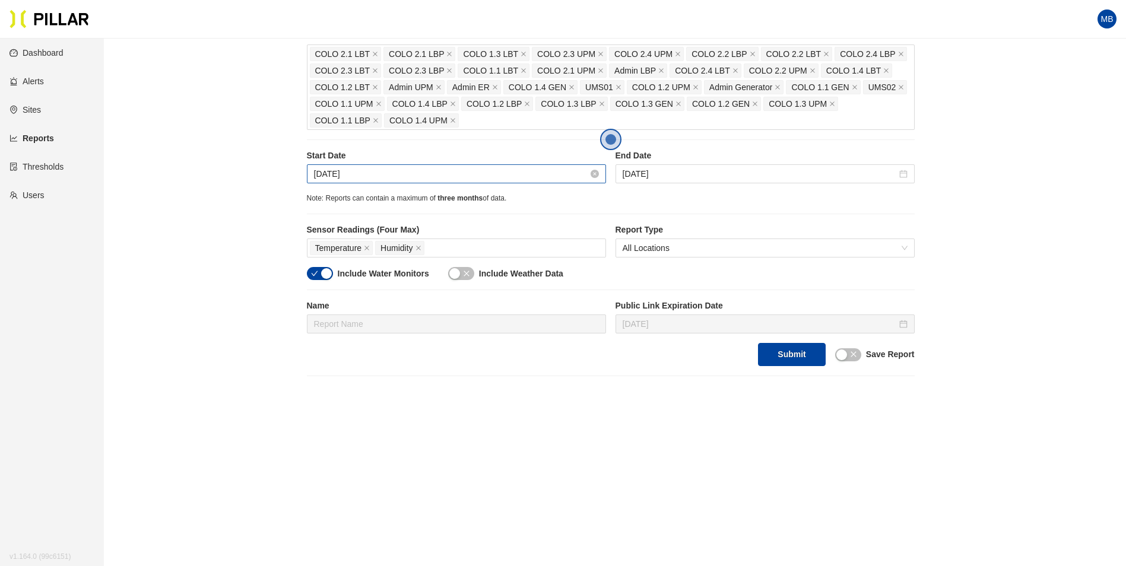
click at [395, 178] on input "Aug 21, 2025" at bounding box center [451, 173] width 274 height 13
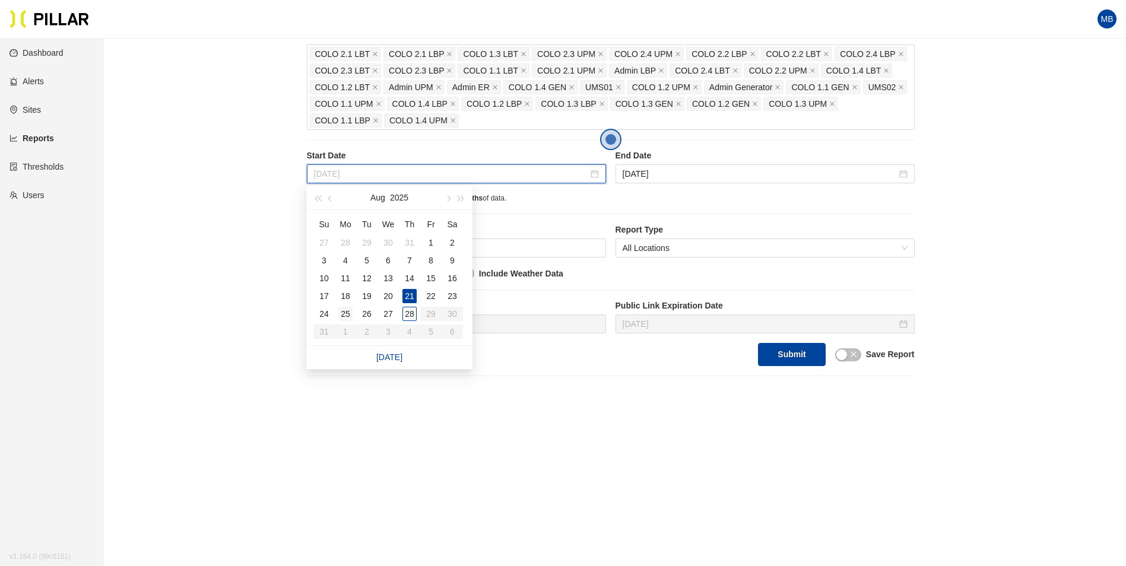
type input "Aug 25, 2025"
click at [341, 316] on div "25" at bounding box center [345, 314] width 14 height 14
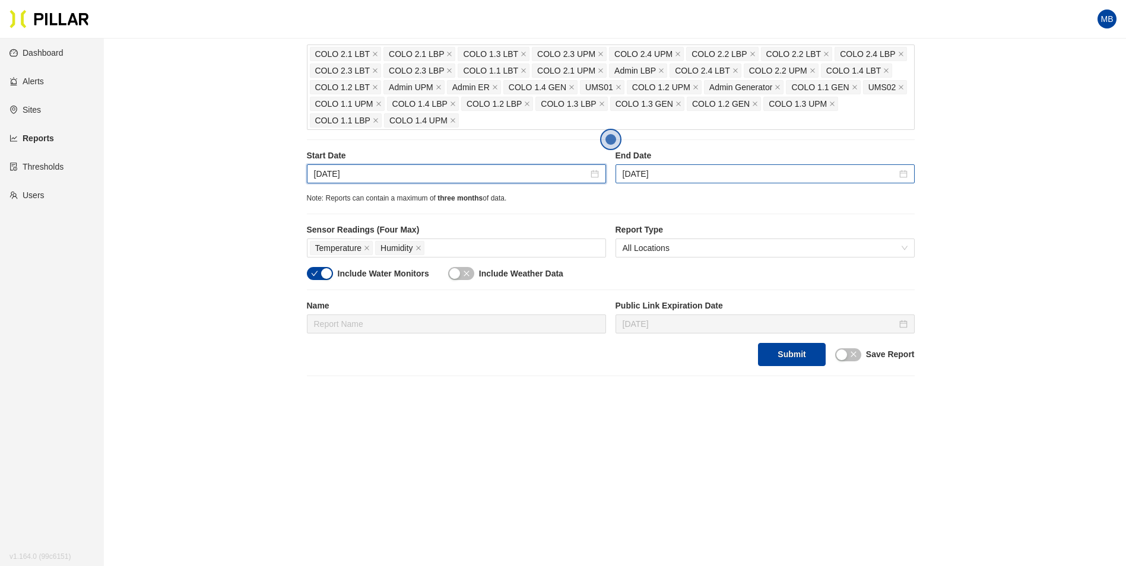
click at [689, 166] on div "Aug 28, 2025" at bounding box center [764, 173] width 299 height 19
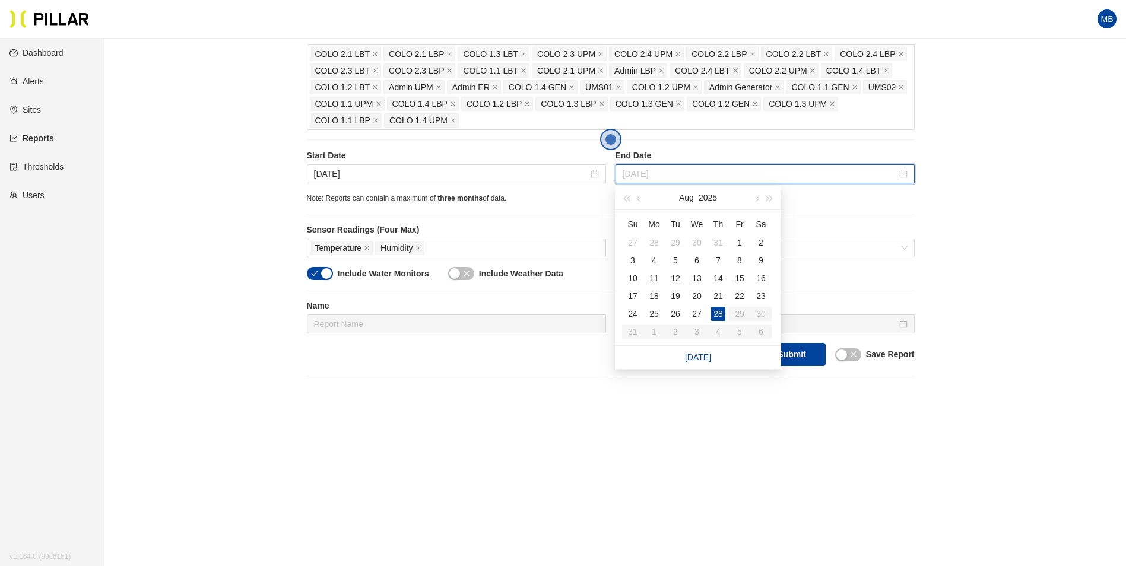
type input "Aug 28, 2025"
click at [716, 310] on div "28" at bounding box center [718, 314] width 14 height 14
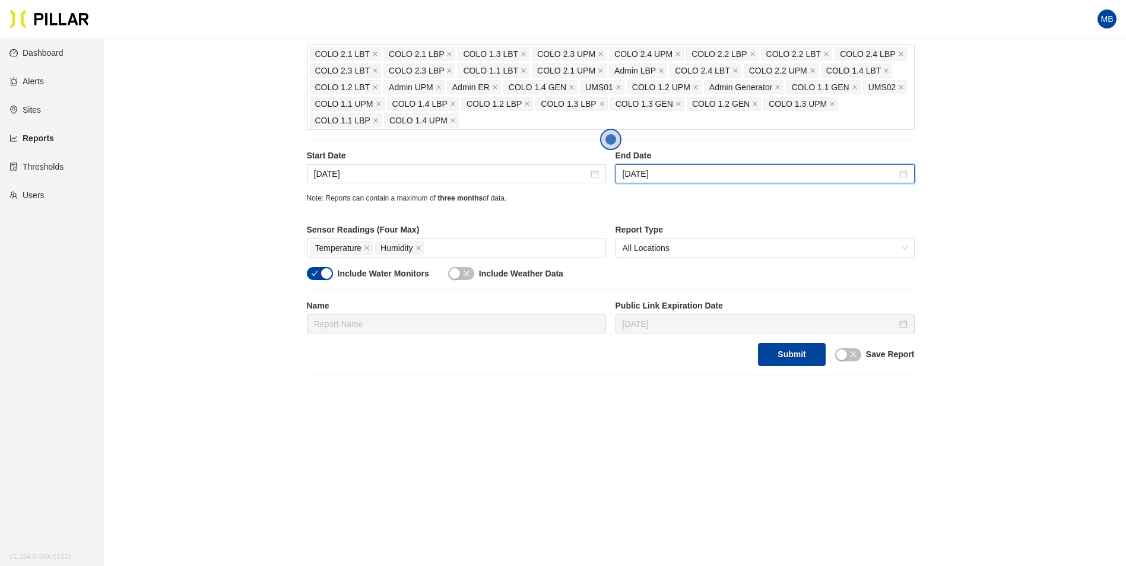
click at [319, 269] on button "button" at bounding box center [320, 273] width 26 height 13
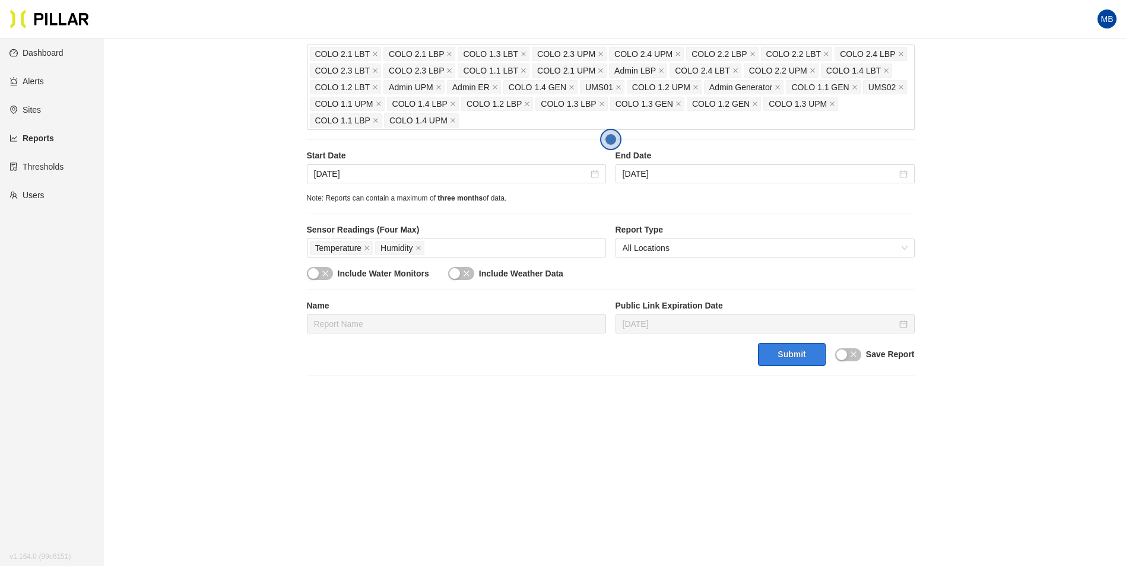
click at [807, 355] on button "Submit" at bounding box center [791, 354] width 67 height 23
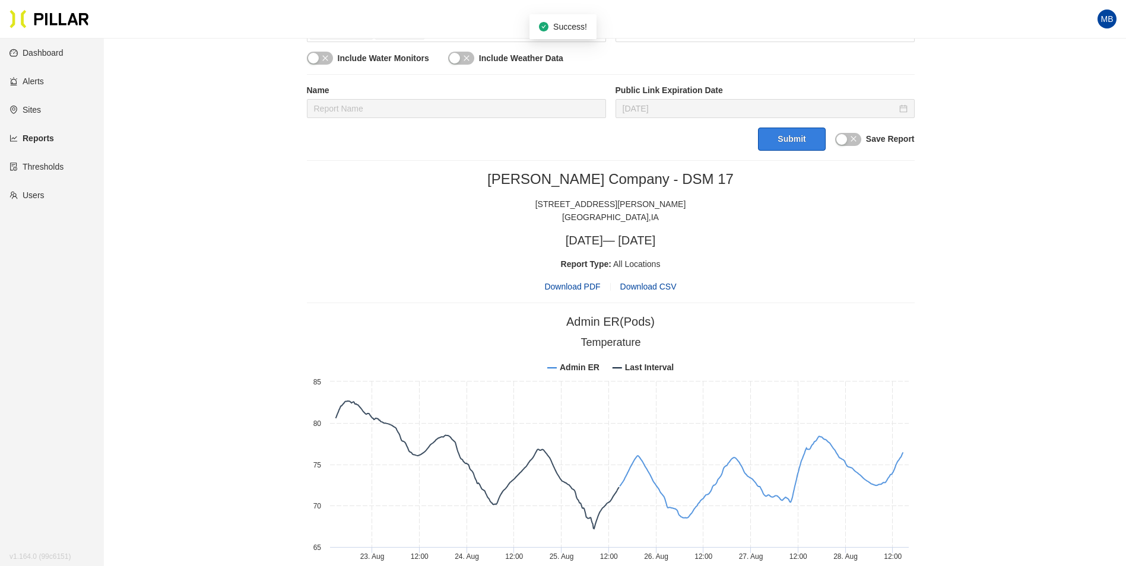
scroll to position [467, 0]
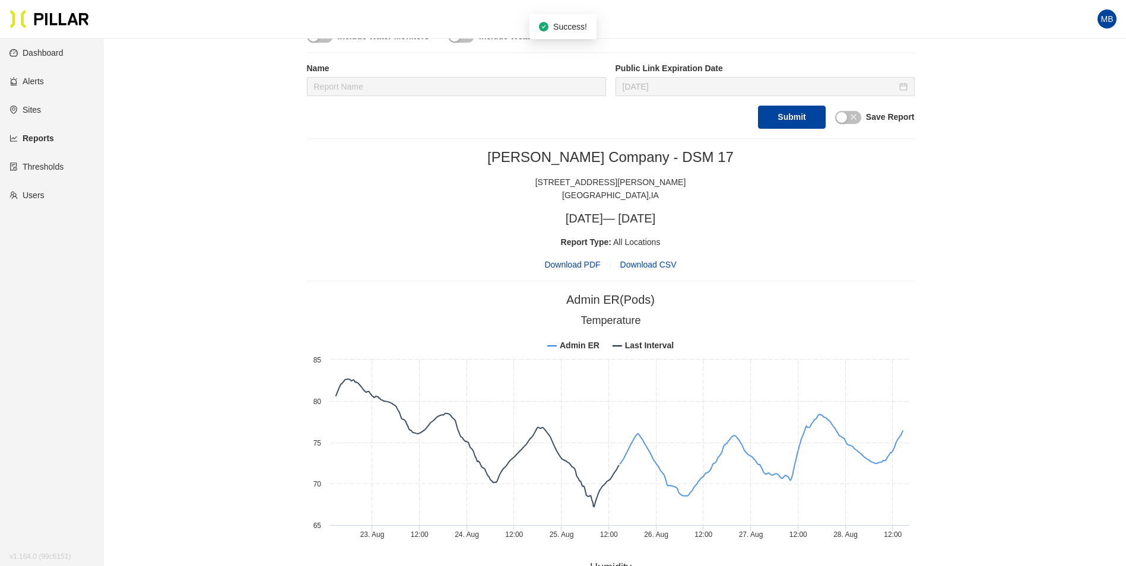
click at [567, 265] on span "Download PDF" at bounding box center [572, 264] width 56 height 13
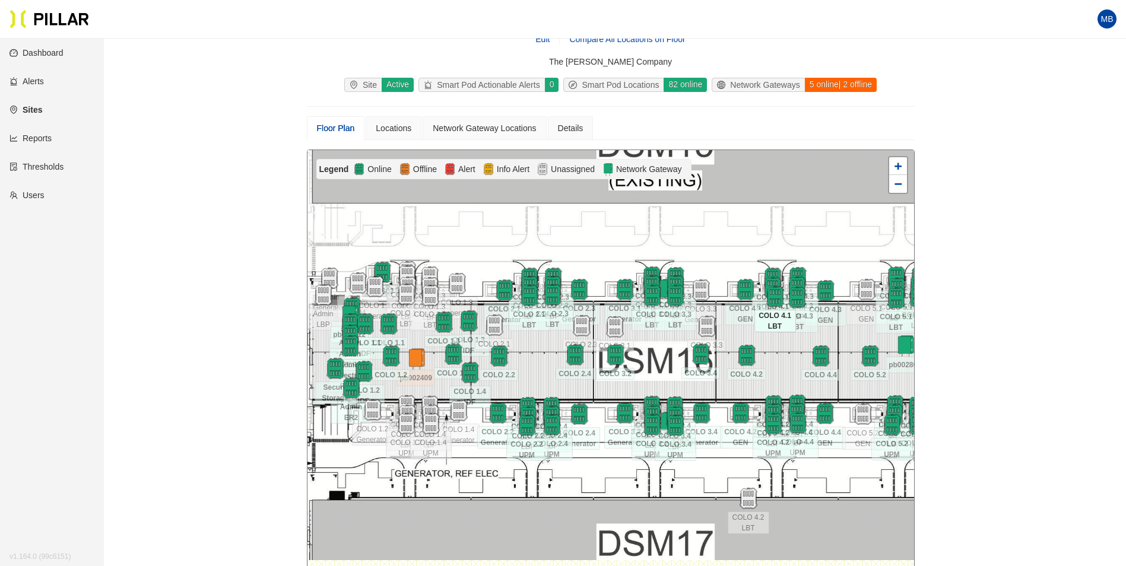
scroll to position [39, 0]
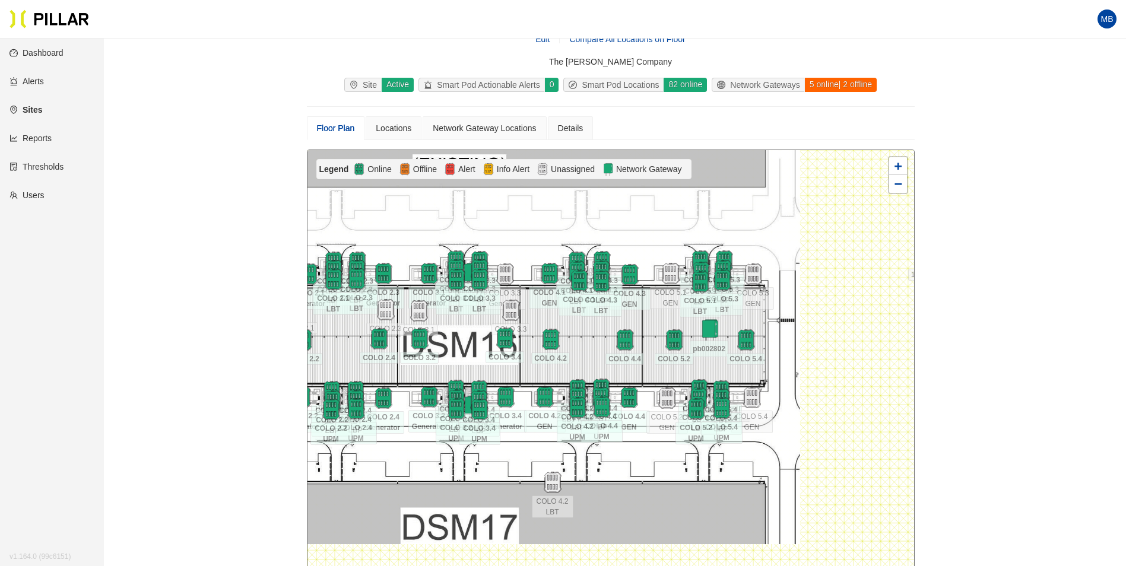
drag, startPoint x: 781, startPoint y: 359, endPoint x: 636, endPoint y: 325, distance: 149.3
click at [585, 343] on div at bounding box center [610, 362] width 607 height 424
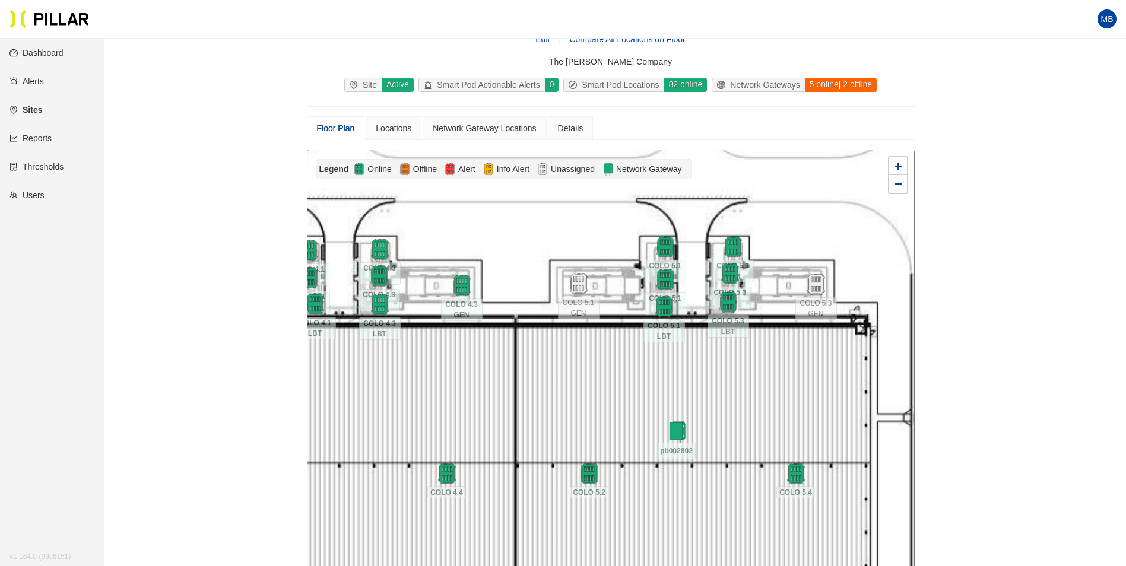
click at [700, 358] on div at bounding box center [610, 362] width 607 height 424
click at [665, 281] on img at bounding box center [665, 280] width 26 height 26
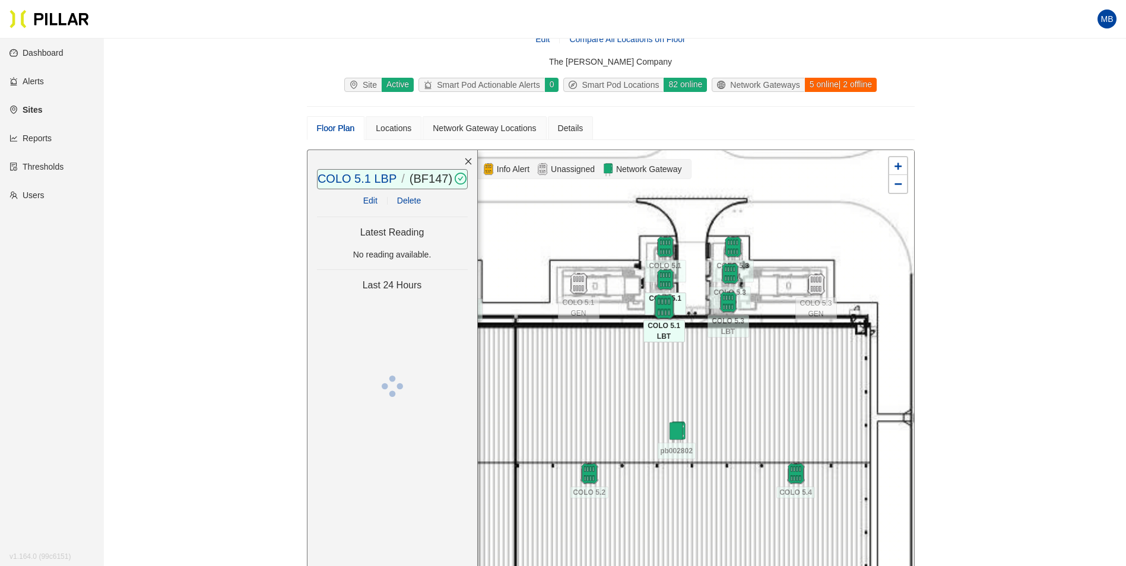
click at [662, 307] on img at bounding box center [664, 307] width 26 height 26
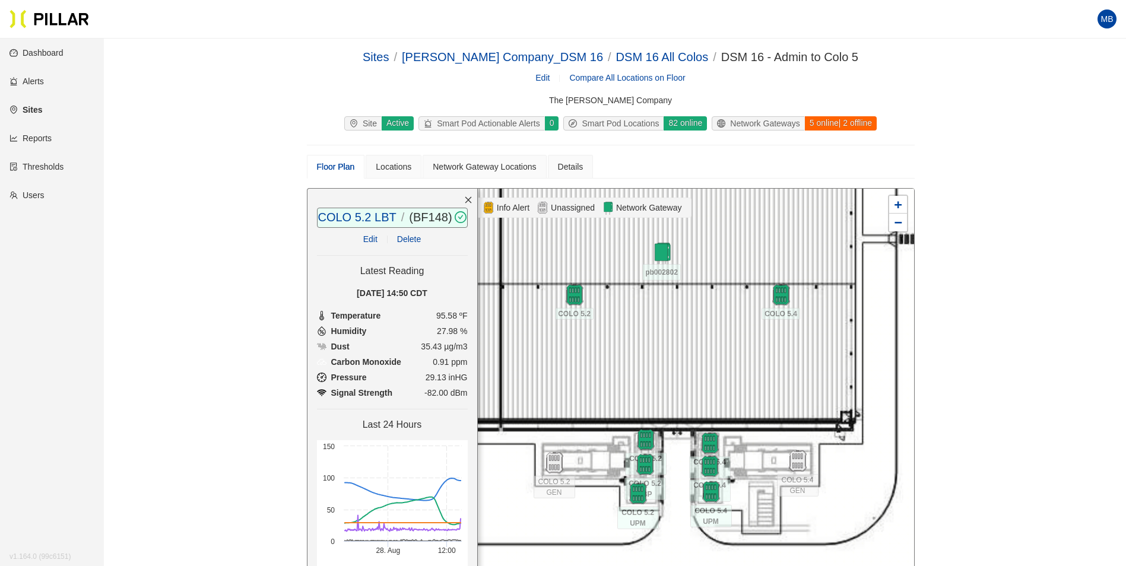
scroll to position [39, 0]
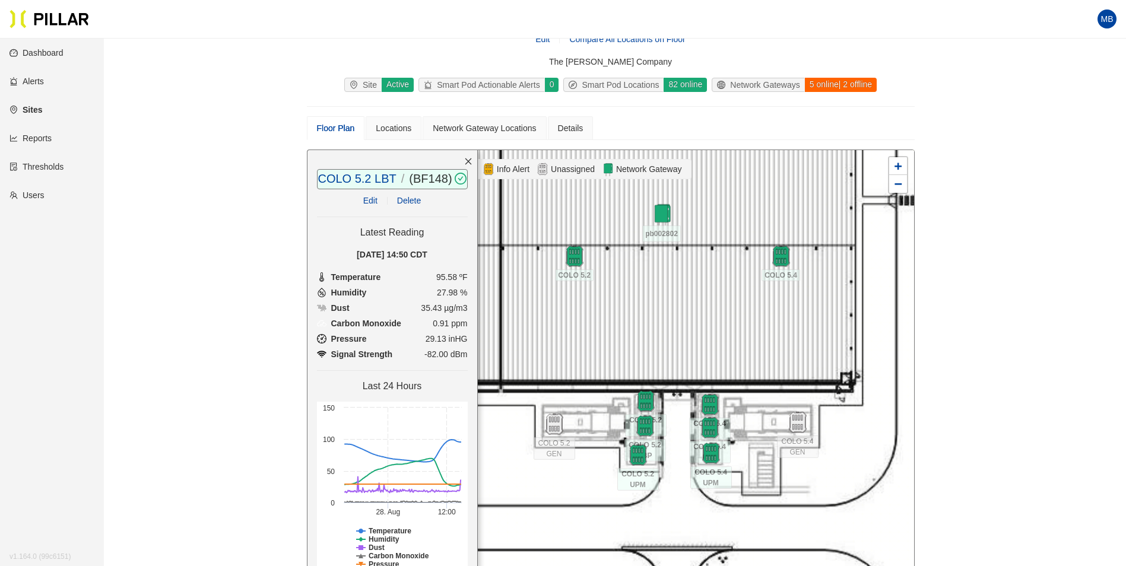
click at [820, 365] on div at bounding box center [610, 362] width 607 height 424
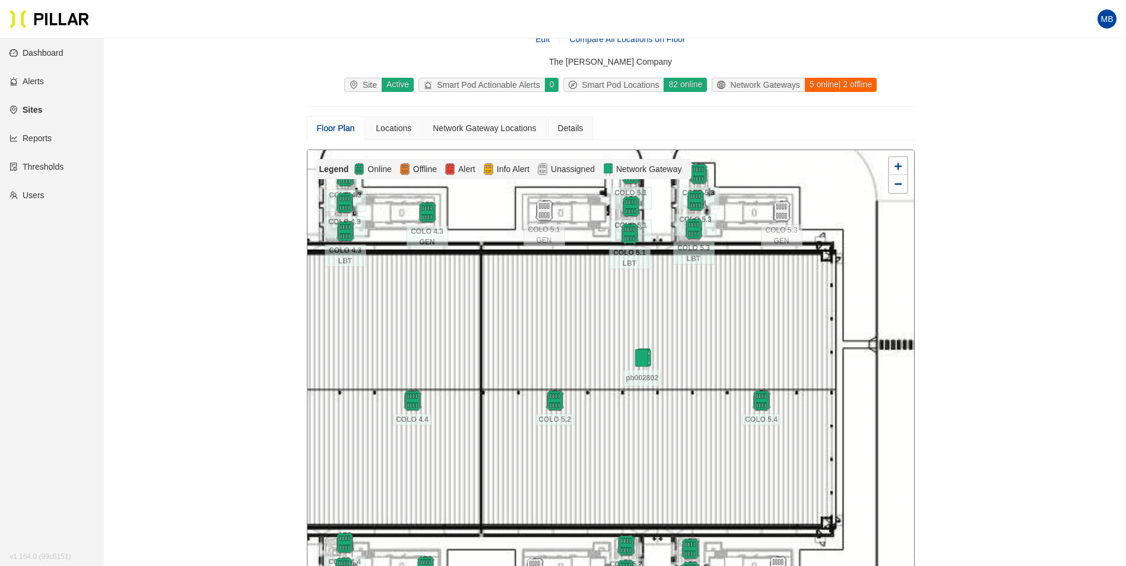
drag, startPoint x: 761, startPoint y: 333, endPoint x: 742, endPoint y: 478, distance: 146.1
click at [742, 478] on div at bounding box center [610, 362] width 607 height 424
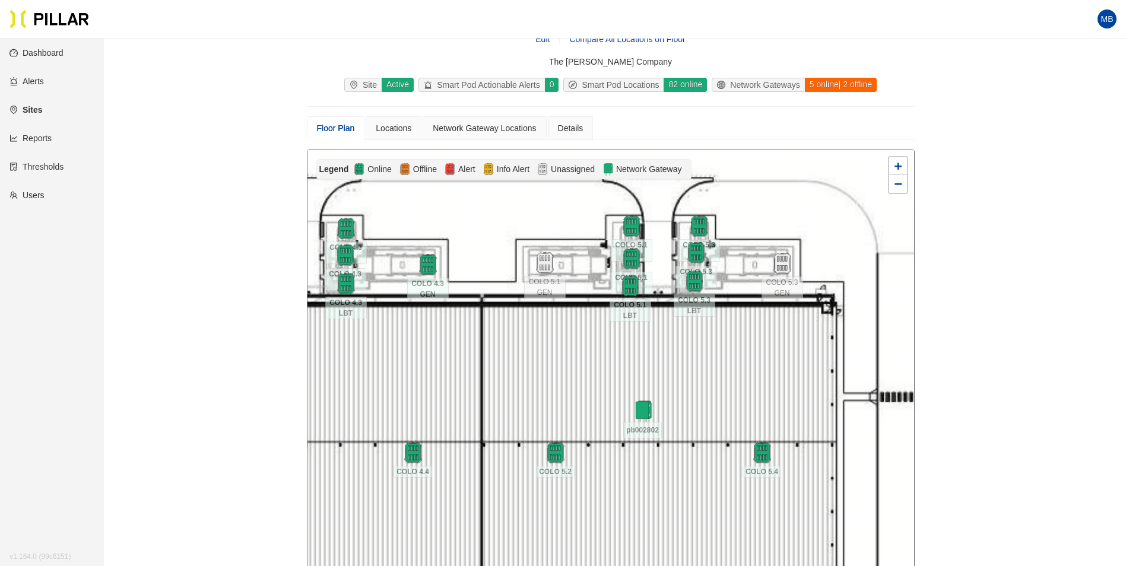
drag, startPoint x: 749, startPoint y: 414, endPoint x: 721, endPoint y: 293, distance: 123.7
click at [749, 421] on div at bounding box center [610, 362] width 607 height 424
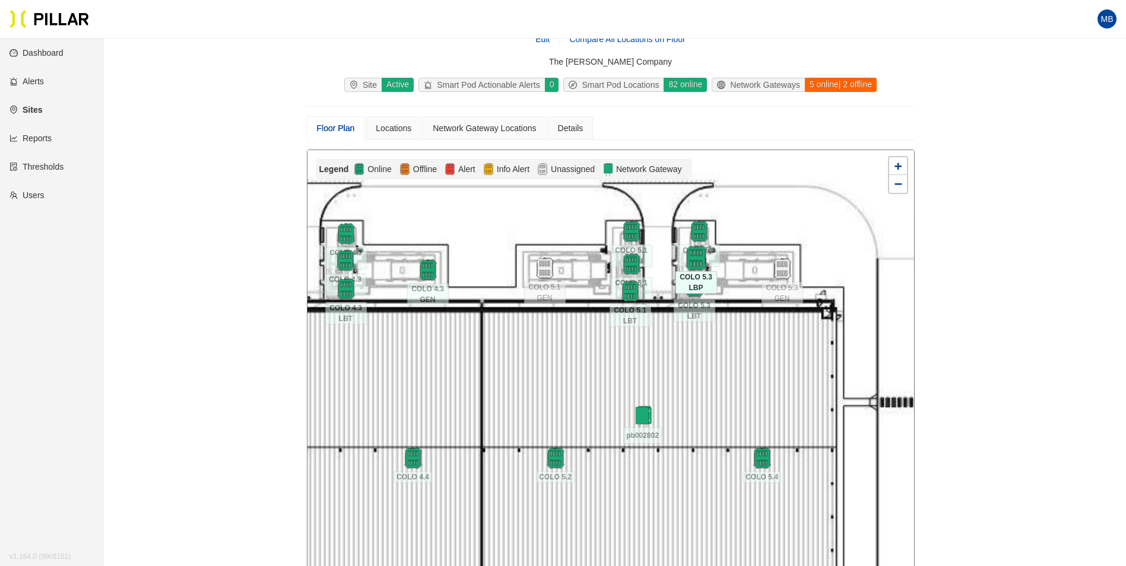
click at [696, 258] on img at bounding box center [696, 259] width 26 height 26
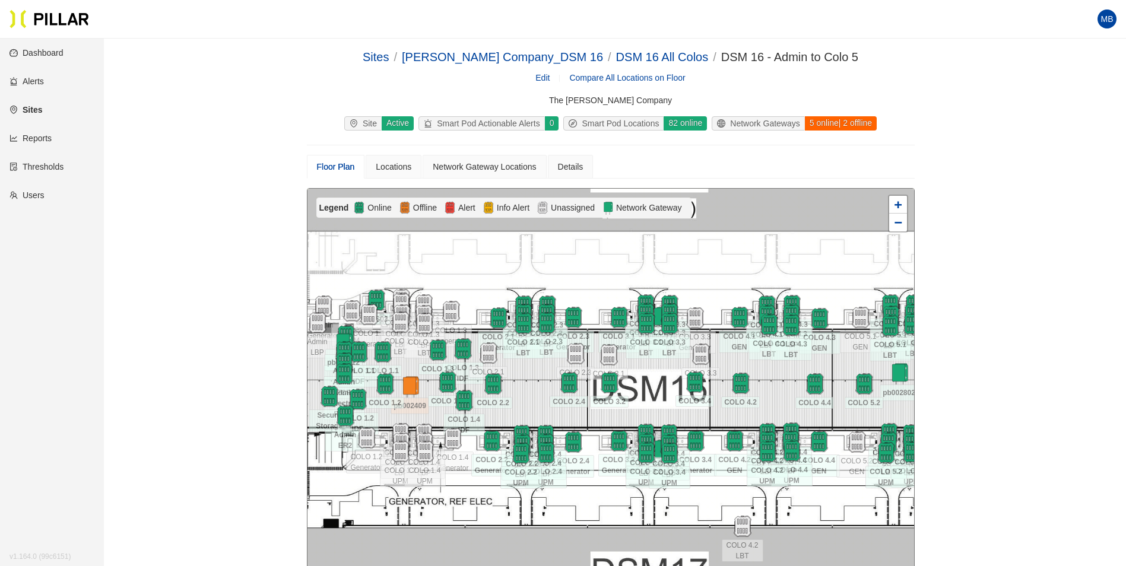
scroll to position [39, 0]
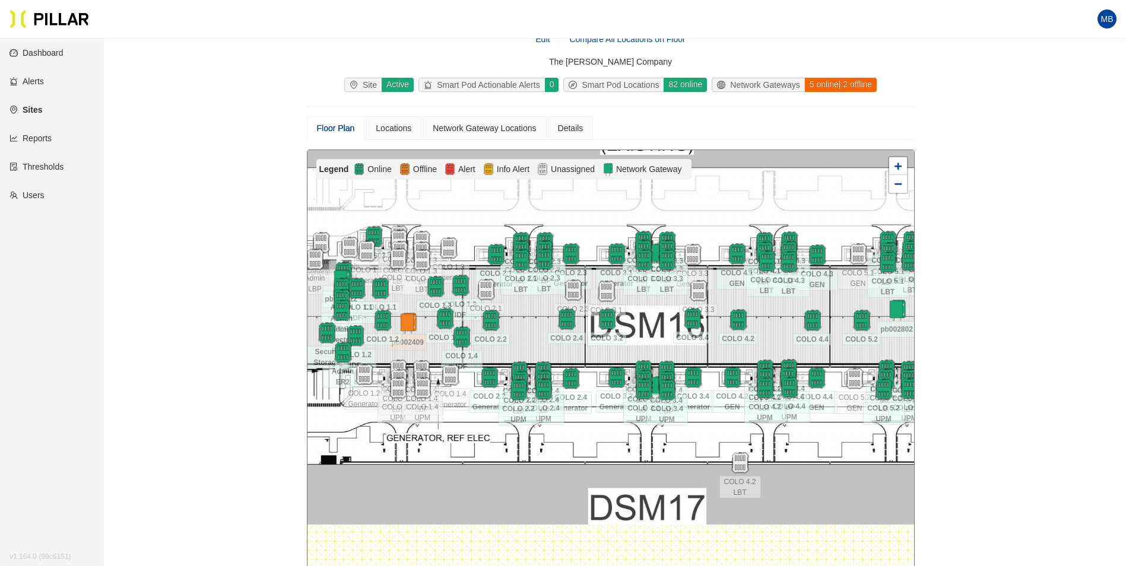
drag, startPoint x: 593, startPoint y: 461, endPoint x: 591, endPoint y: 437, distance: 24.5
click at [591, 437] on div at bounding box center [610, 362] width 607 height 424
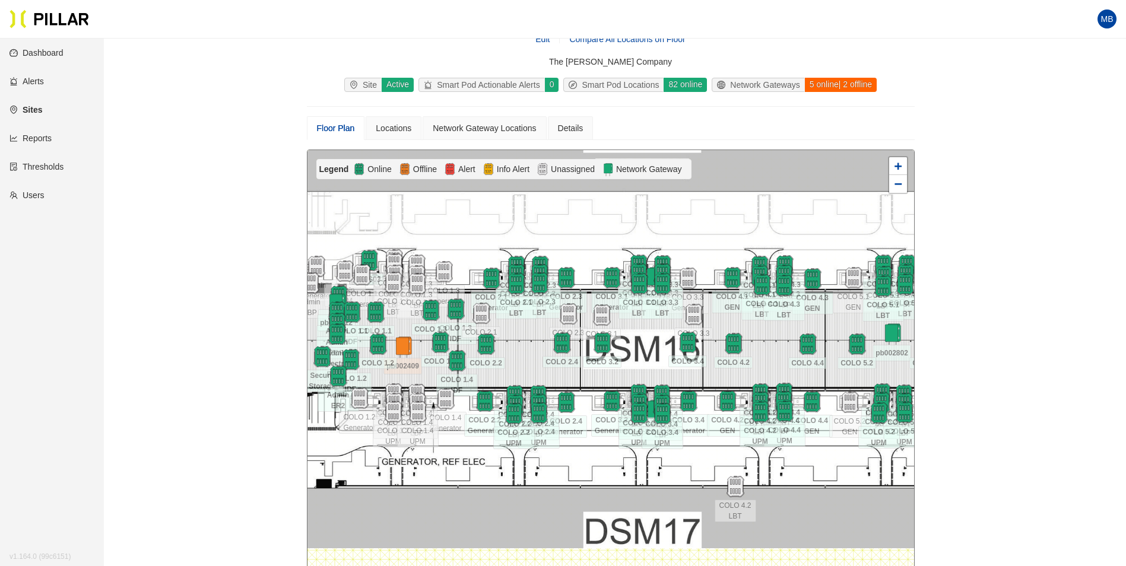
drag, startPoint x: 774, startPoint y: 331, endPoint x: 770, endPoint y: 354, distance: 23.5
click at [770, 354] on div at bounding box center [610, 362] width 607 height 424
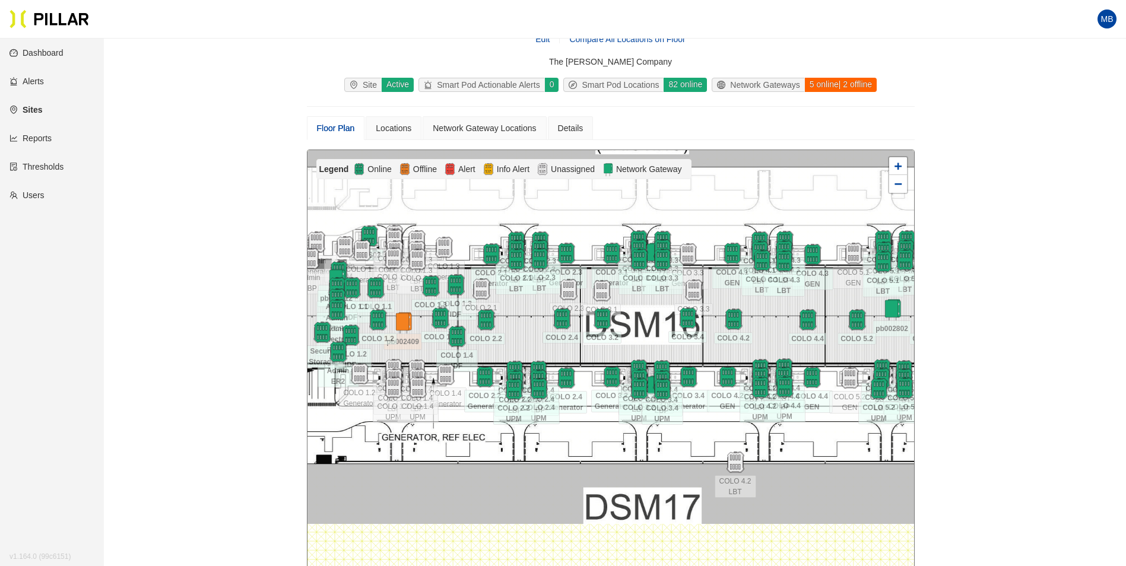
drag, startPoint x: 770, startPoint y: 354, endPoint x: 770, endPoint y: 330, distance: 24.3
click at [770, 330] on div at bounding box center [610, 362] width 607 height 424
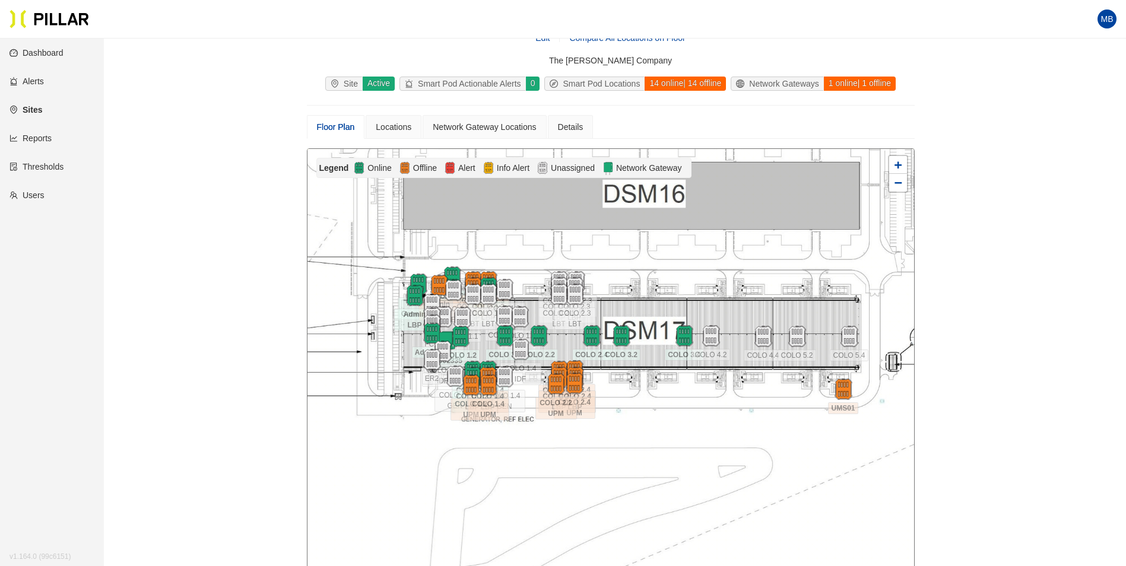
scroll to position [59, 0]
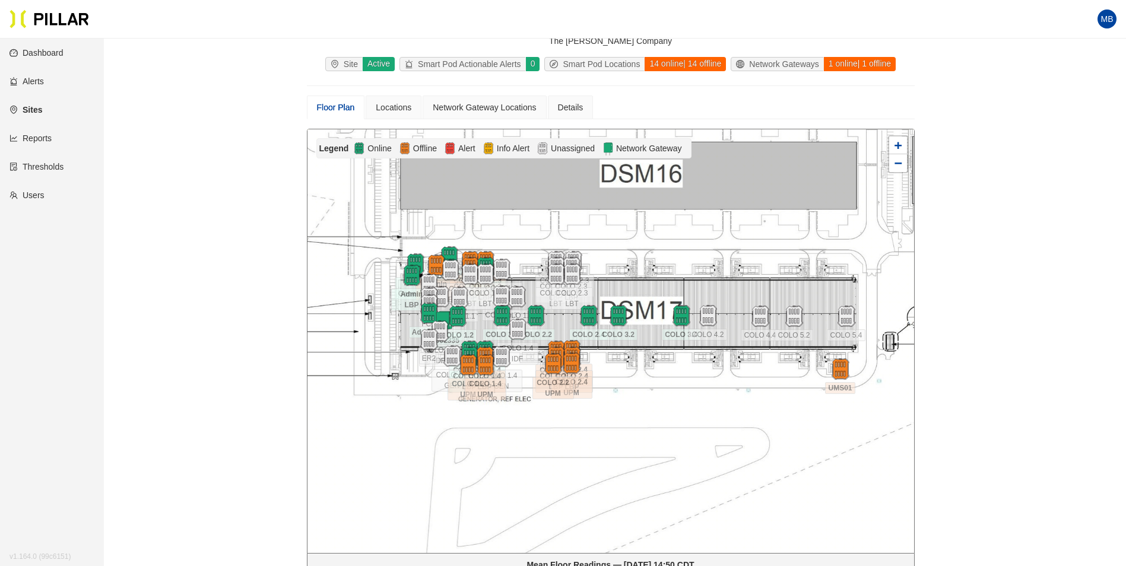
click at [710, 395] on div at bounding box center [610, 341] width 607 height 424
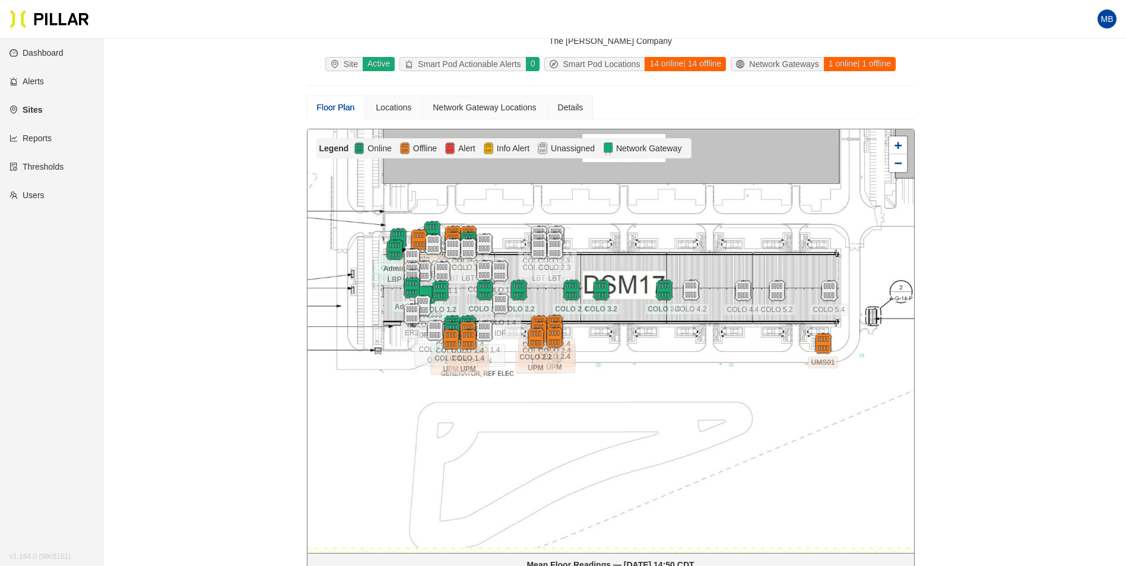
drag, startPoint x: 763, startPoint y: 300, endPoint x: 746, endPoint y: 275, distance: 30.8
click at [746, 275] on div at bounding box center [610, 341] width 607 height 424
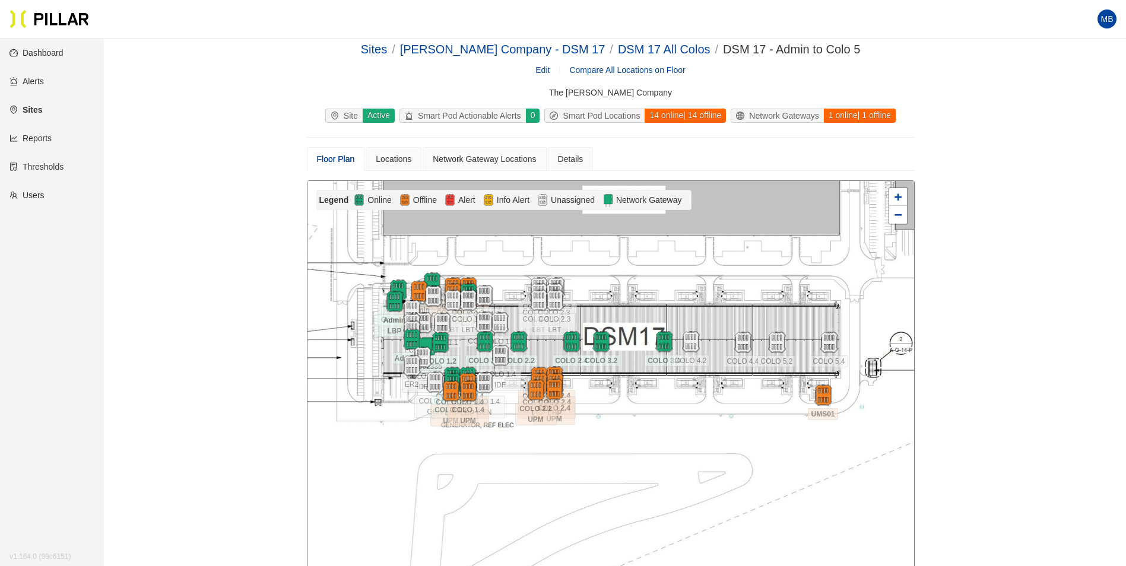
scroll to position [0, 0]
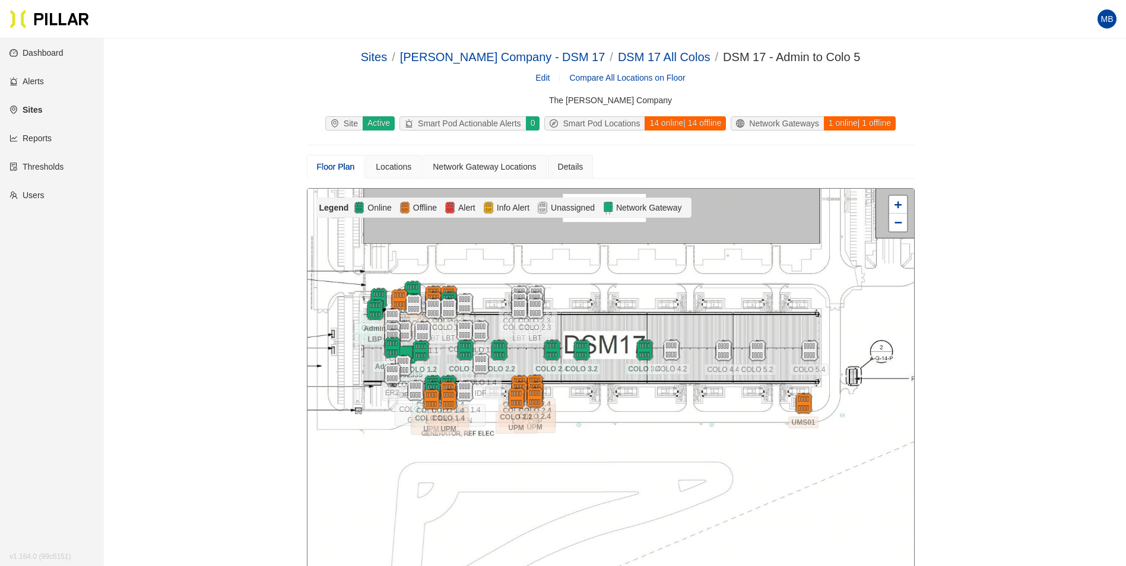
drag, startPoint x: 715, startPoint y: 294, endPoint x: 695, endPoint y: 294, distance: 20.2
click at [695, 294] on div at bounding box center [610, 401] width 607 height 424
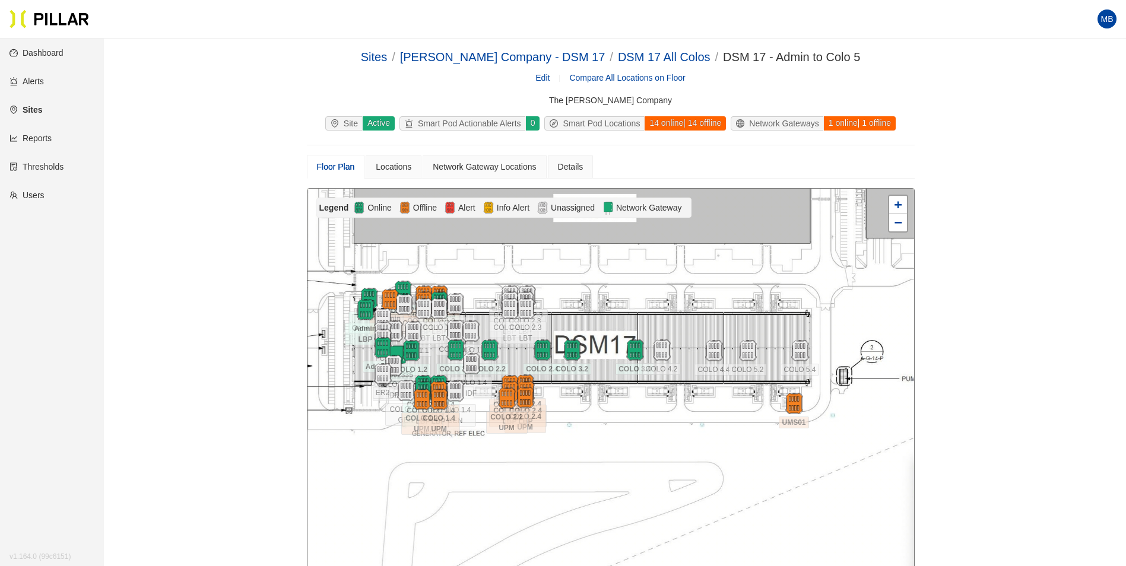
drag, startPoint x: 693, startPoint y: 294, endPoint x: 685, endPoint y: 294, distance: 7.1
click at [685, 294] on div at bounding box center [610, 401] width 607 height 424
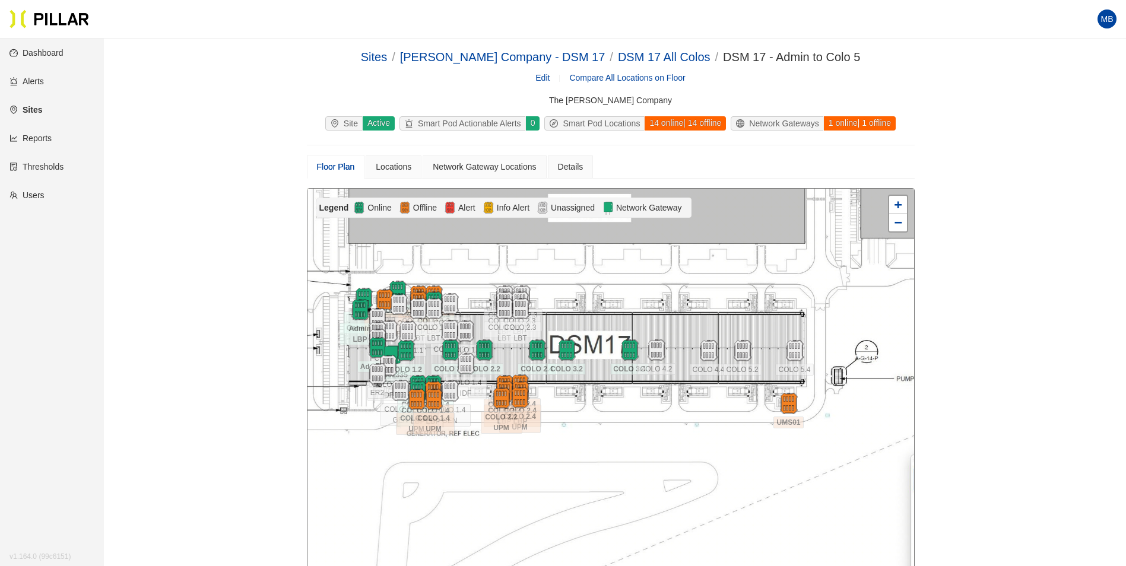
click at [672, 295] on div at bounding box center [610, 401] width 607 height 424
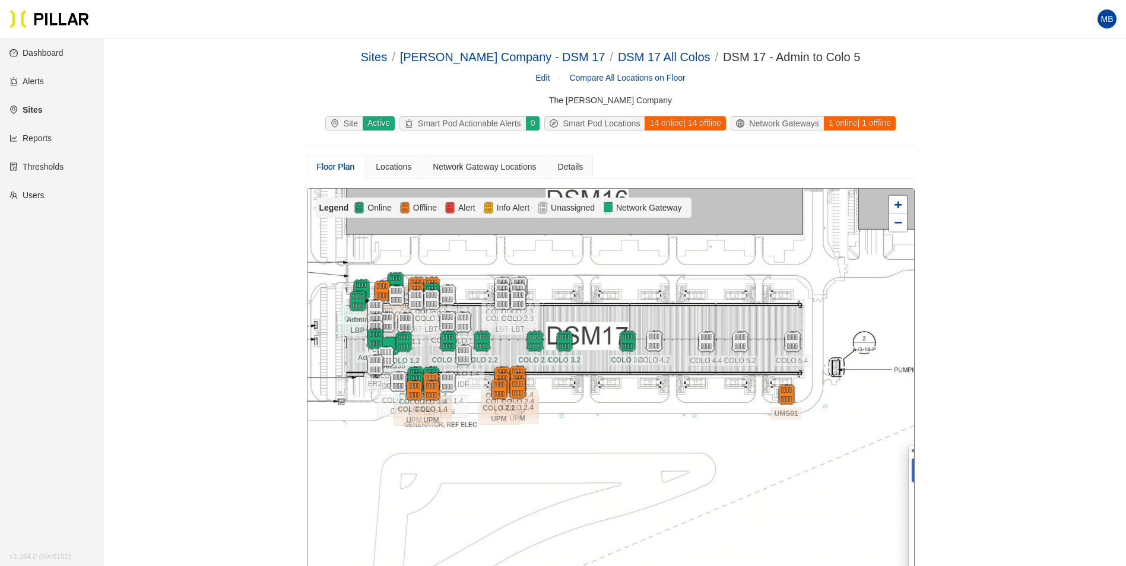
drag, startPoint x: 594, startPoint y: 320, endPoint x: 592, endPoint y: 311, distance: 9.2
click at [592, 311] on div at bounding box center [610, 401] width 607 height 424
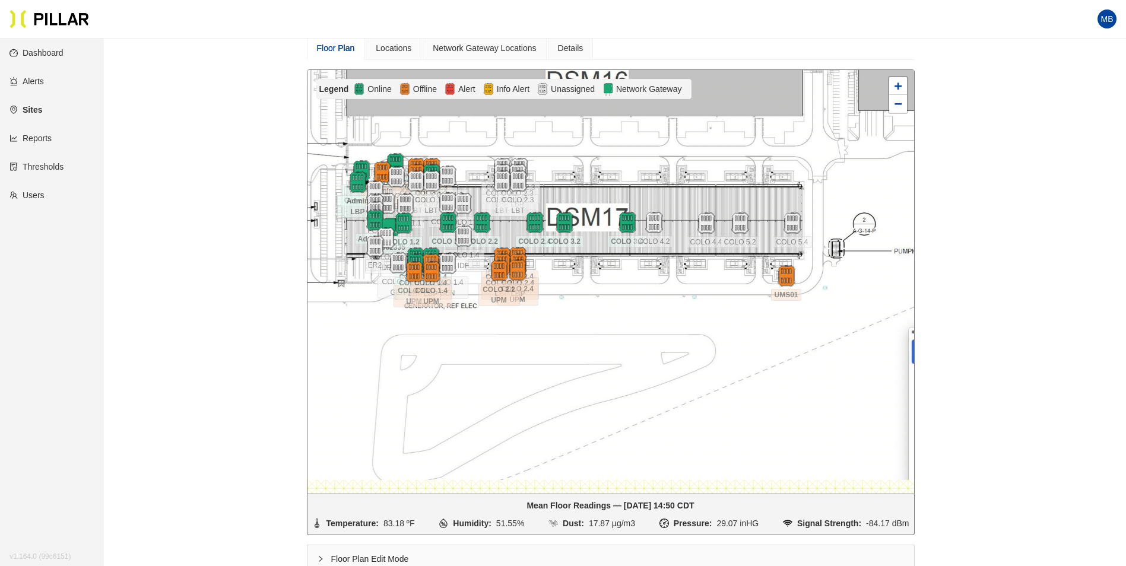
scroll to position [59, 0]
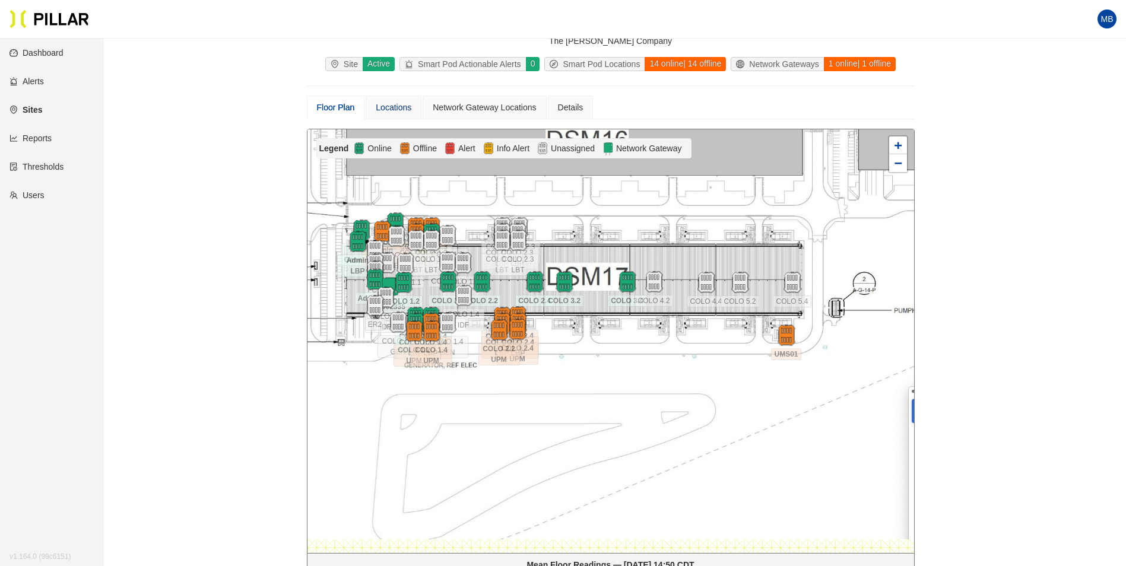
click at [401, 102] on div "Locations" at bounding box center [394, 107] width 36 height 13
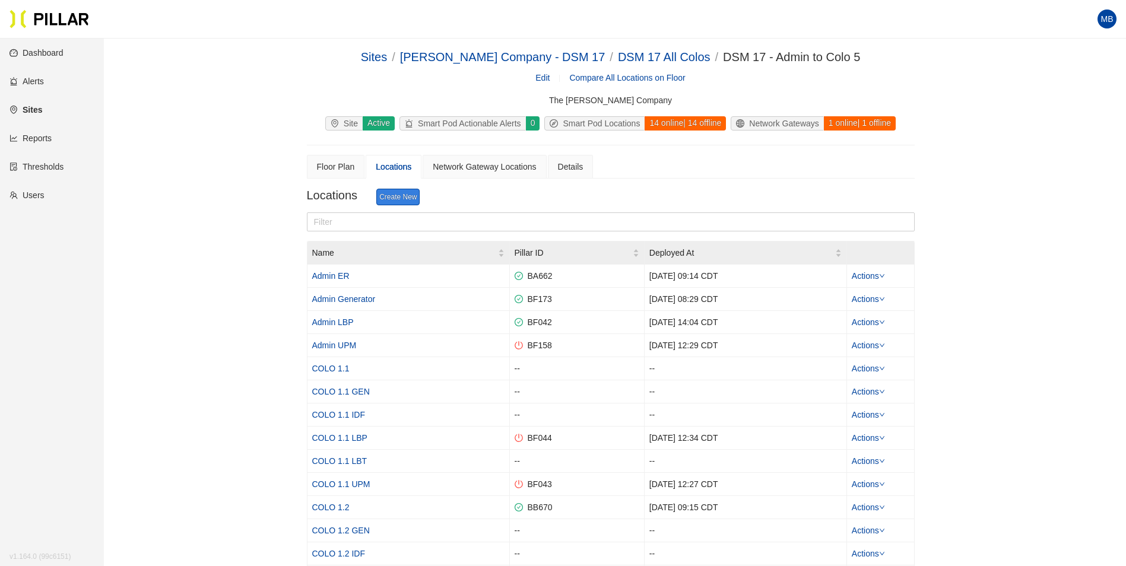
click at [391, 199] on link "Create New" at bounding box center [397, 197] width 43 height 17
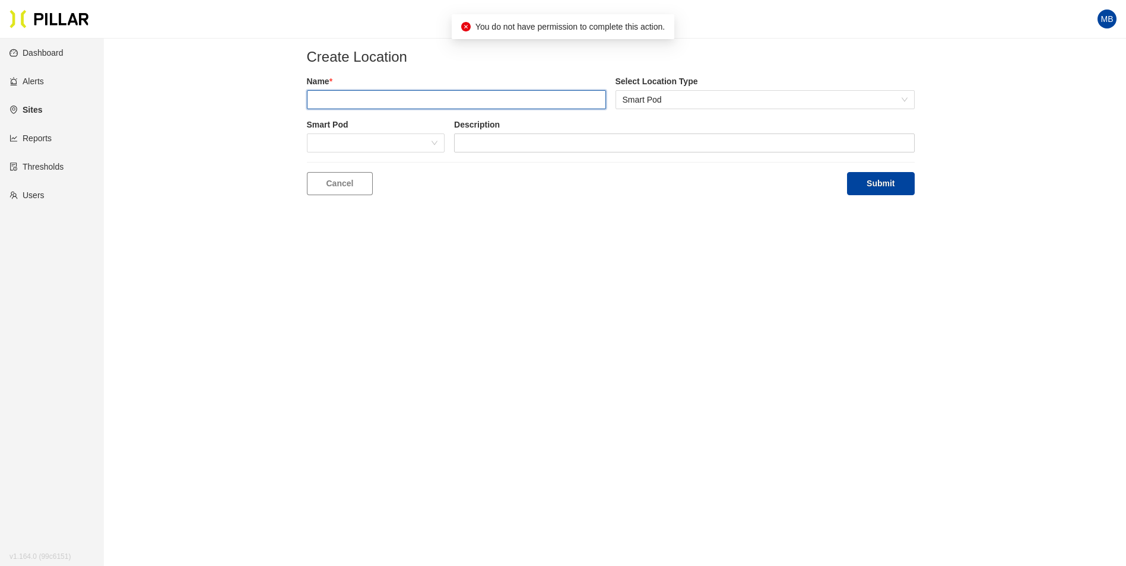
click at [363, 103] on input "text" at bounding box center [456, 99] width 299 height 19
type input "COLO 3.1 UPM"
click at [847, 172] on button "Submit" at bounding box center [880, 183] width 67 height 23
click at [322, 101] on input "text" at bounding box center [456, 99] width 299 height 19
type input "COLO 3.1 LBP"
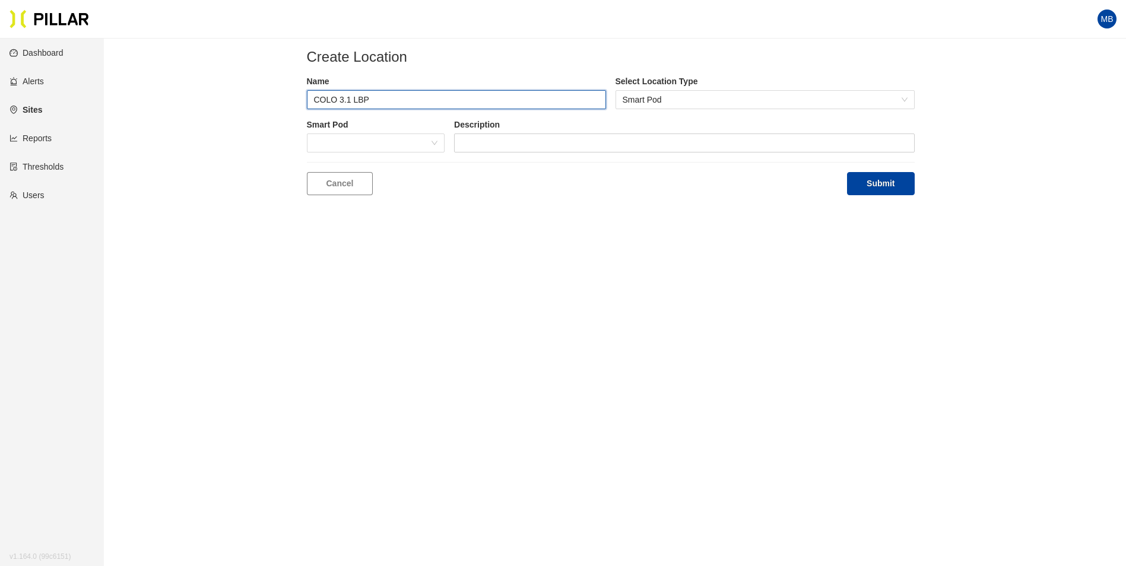
click at [847, 172] on button "Submit" at bounding box center [880, 183] width 67 height 23
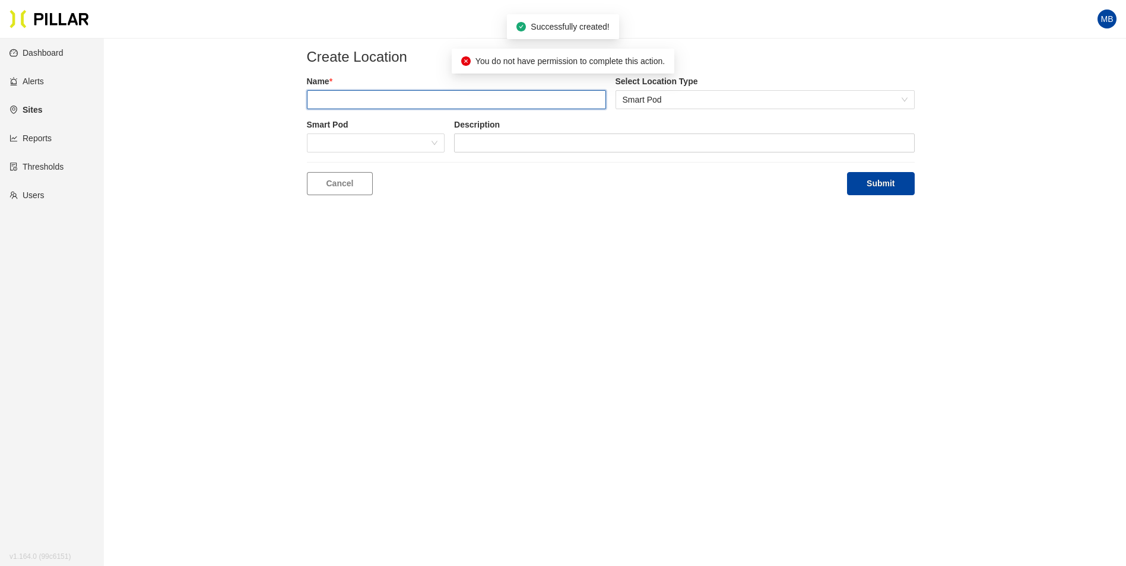
click at [402, 101] on input "text" at bounding box center [456, 99] width 299 height 19
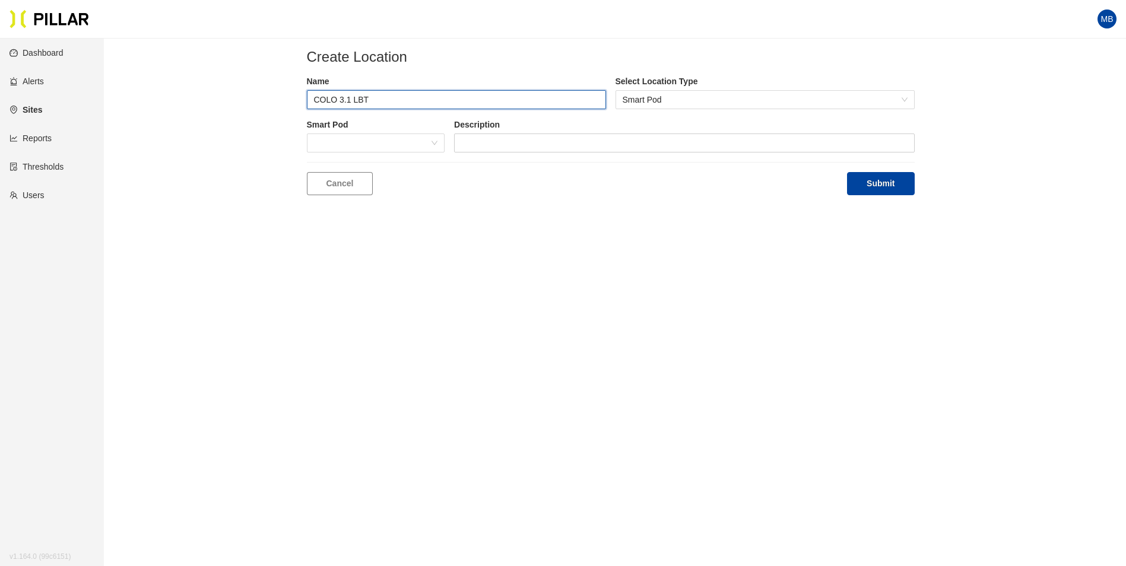
type input "COLO 3.1 LBT"
click at [847, 172] on button "Submit" at bounding box center [880, 183] width 67 height 23
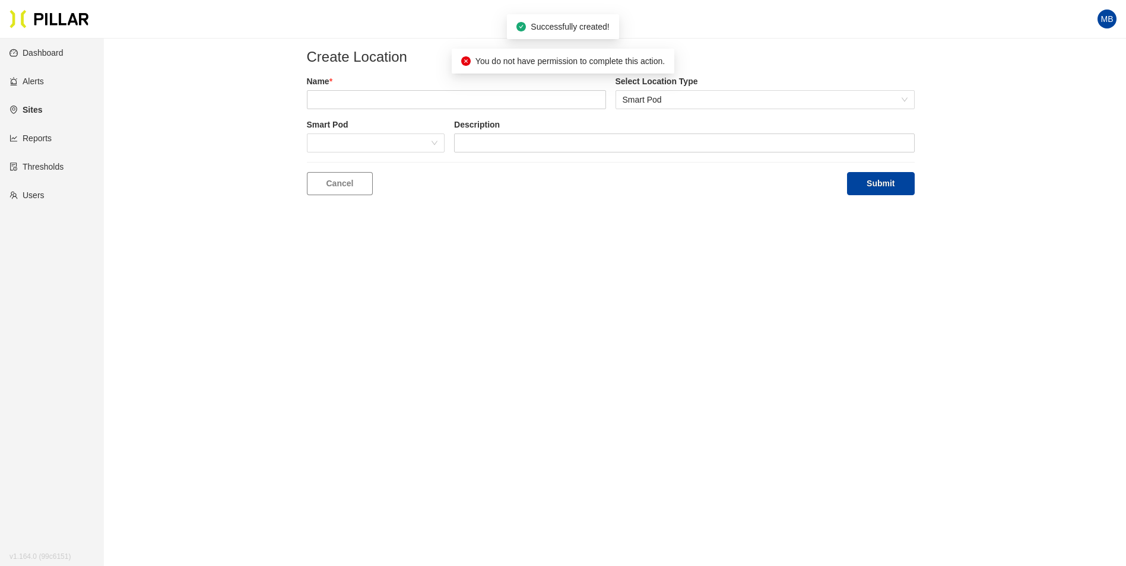
click at [397, 111] on div "Name * Select Location Type Smart Pod" at bounding box center [611, 96] width 608 height 43
click at [397, 106] on input "text" at bounding box center [456, 99] width 299 height 19
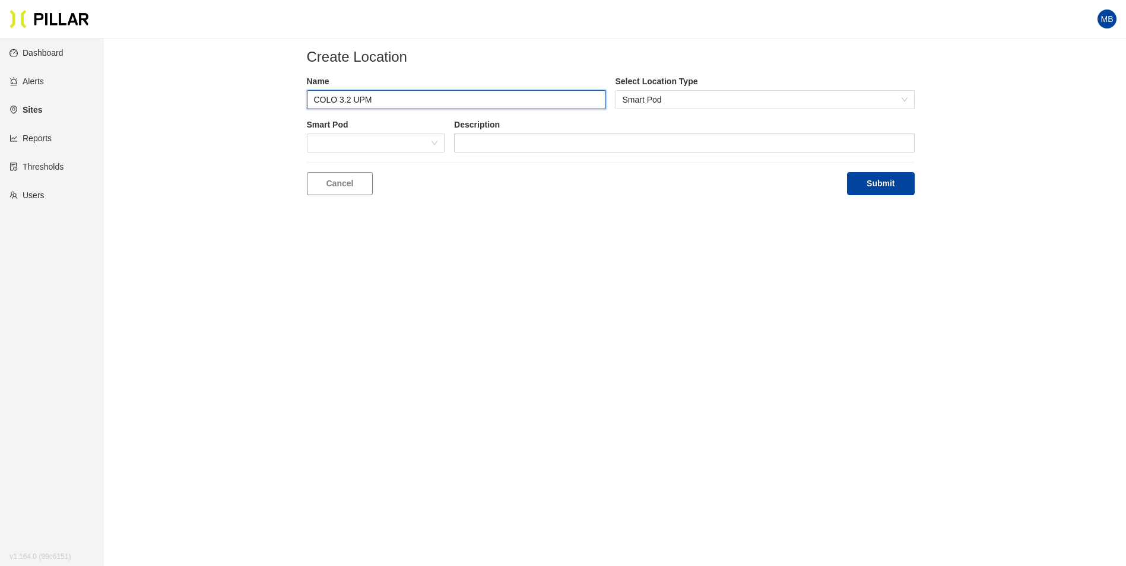
type input "COLO 3.2 UPM"
click at [847, 172] on button "Submit" at bounding box center [880, 183] width 67 height 23
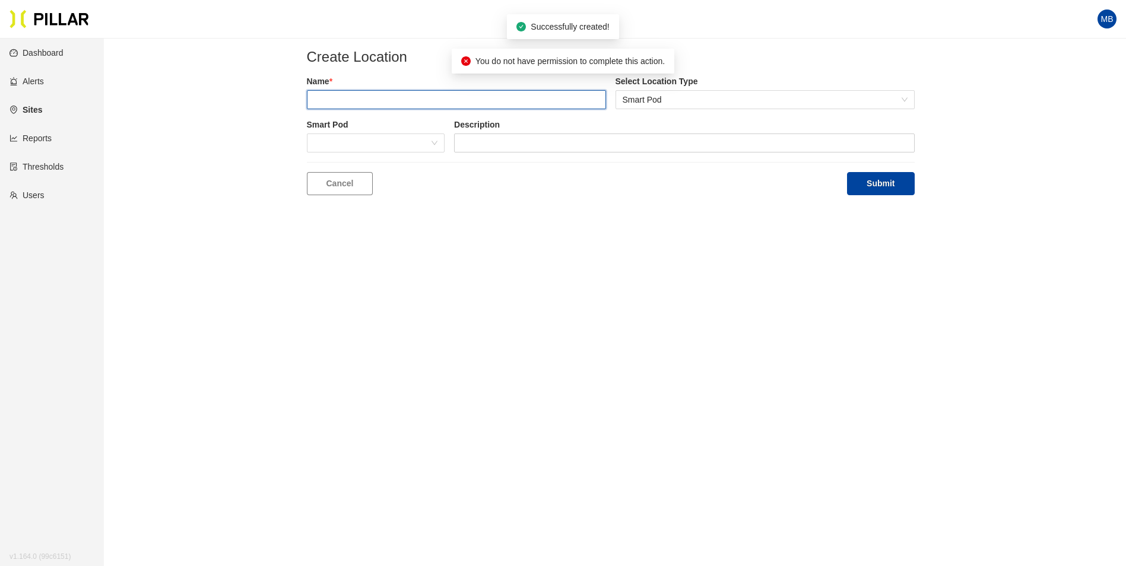
click at [352, 104] on input "text" at bounding box center [456, 99] width 299 height 19
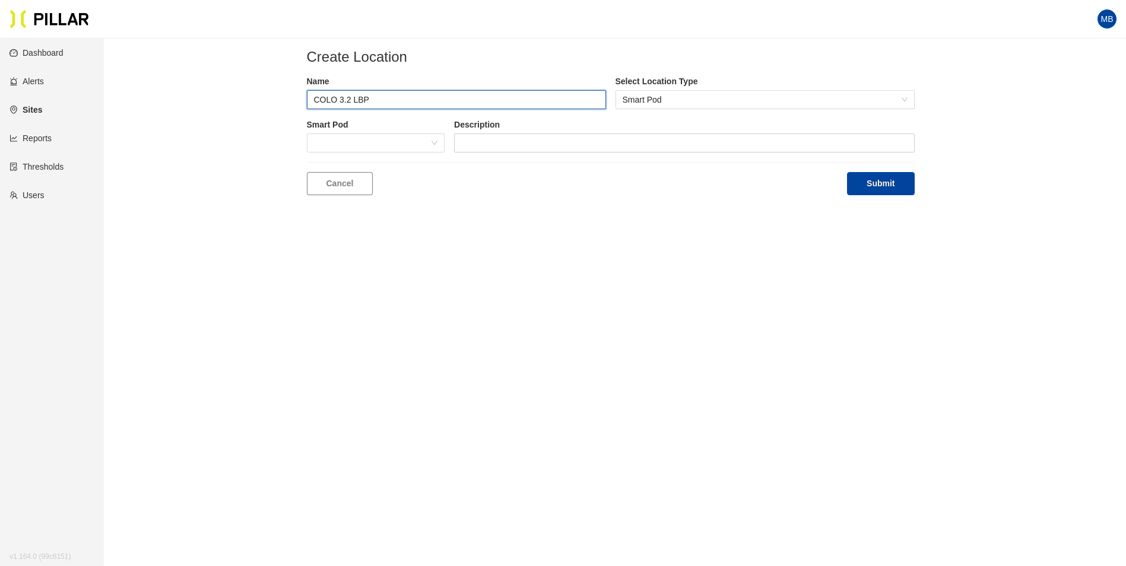
type input "COLO 3.2 LBP"
click at [847, 172] on button "Submit" at bounding box center [880, 183] width 67 height 23
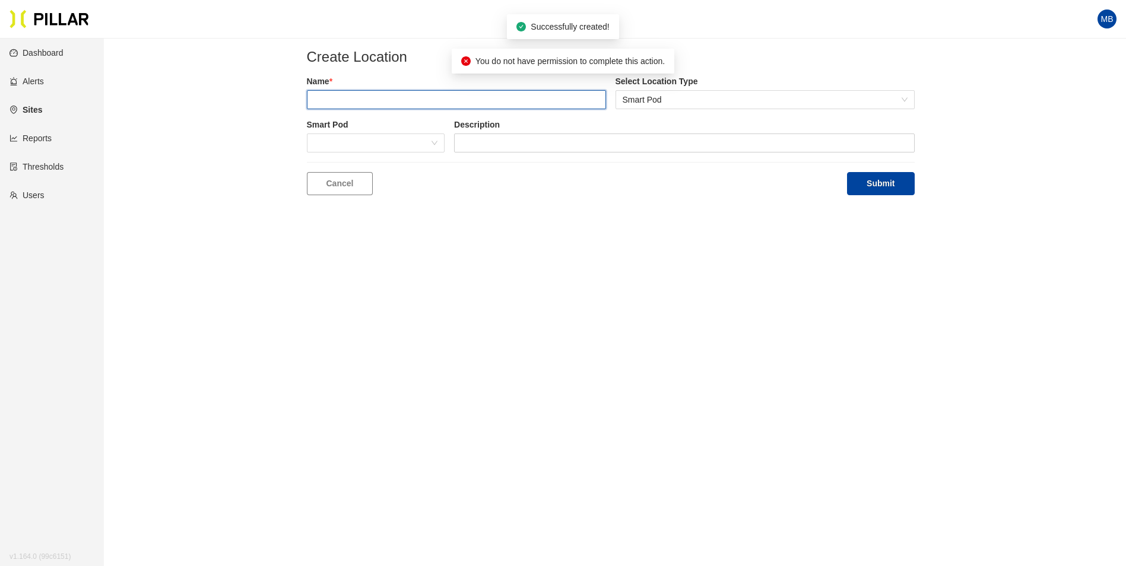
click at [355, 99] on input "text" at bounding box center [456, 99] width 299 height 19
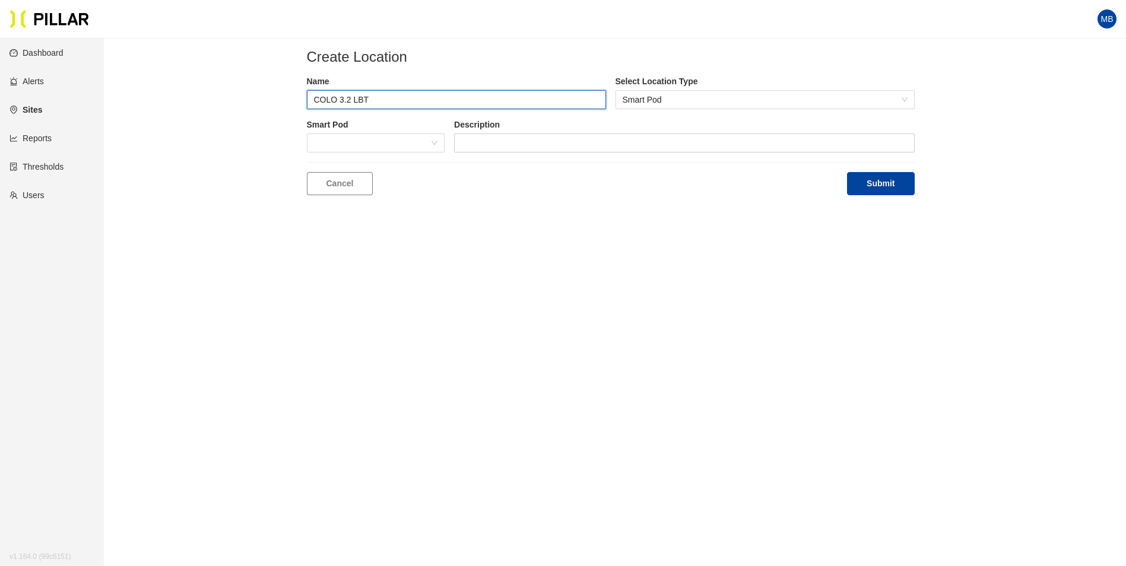
type input "COLO 3.2 LBT"
click at [847, 172] on button "Submit" at bounding box center [880, 183] width 67 height 23
click at [402, 108] on input "text" at bounding box center [456, 99] width 299 height 19
type input "COLO 3.3 UPM"
click at [847, 172] on button "Submit" at bounding box center [880, 183] width 67 height 23
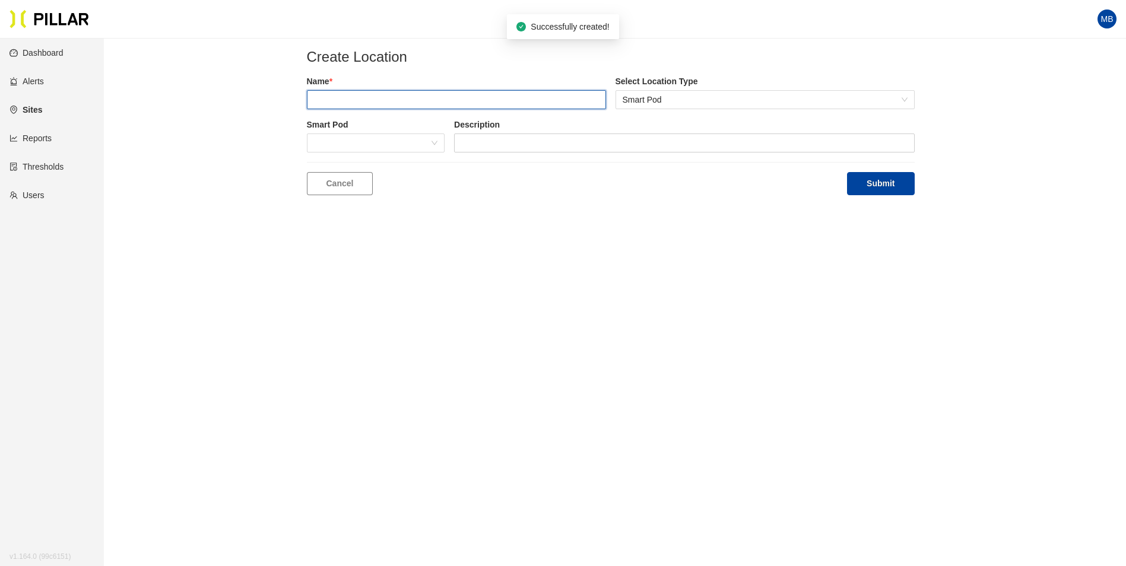
click at [411, 101] on input "text" at bounding box center [456, 99] width 299 height 19
type input "COLO 3.3 LBP"
click at [847, 172] on button "Submit" at bounding box center [880, 183] width 67 height 23
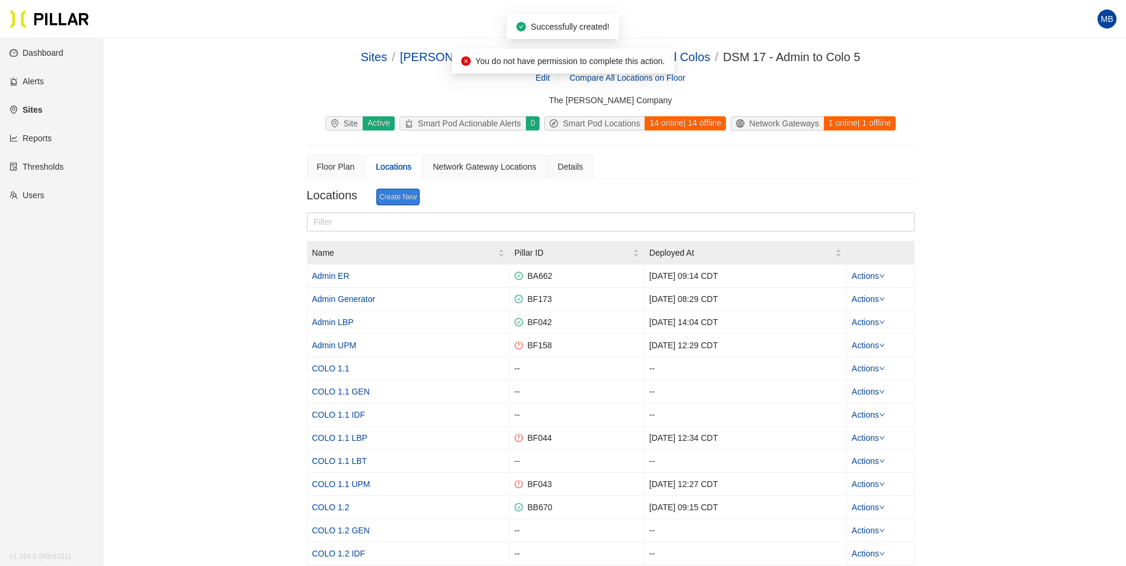
click at [403, 193] on link "Create New" at bounding box center [397, 197] width 43 height 17
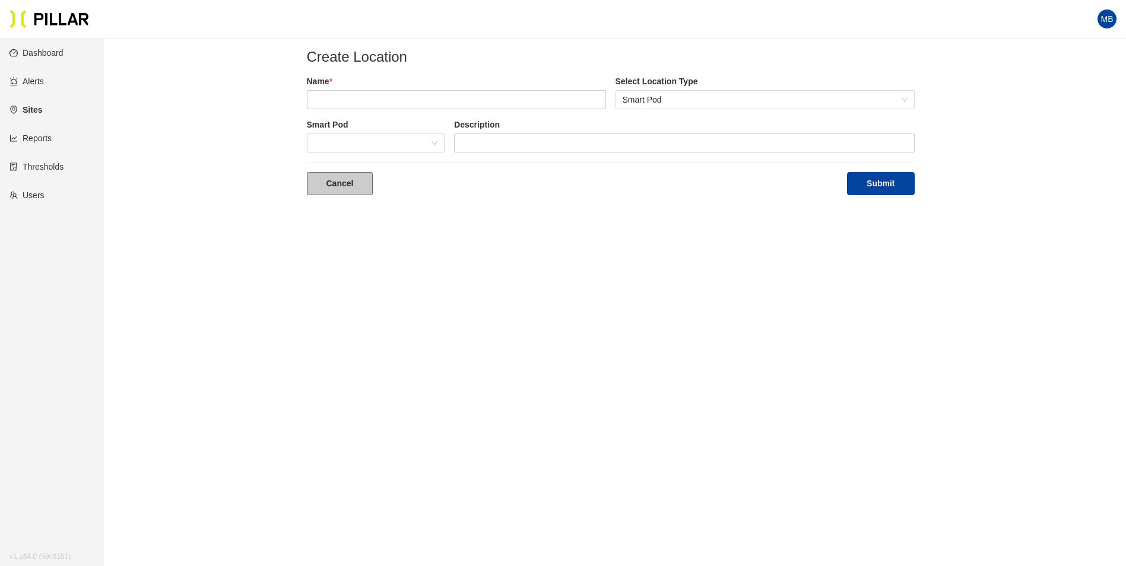
click at [370, 178] on link "Cancel" at bounding box center [340, 183] width 66 height 23
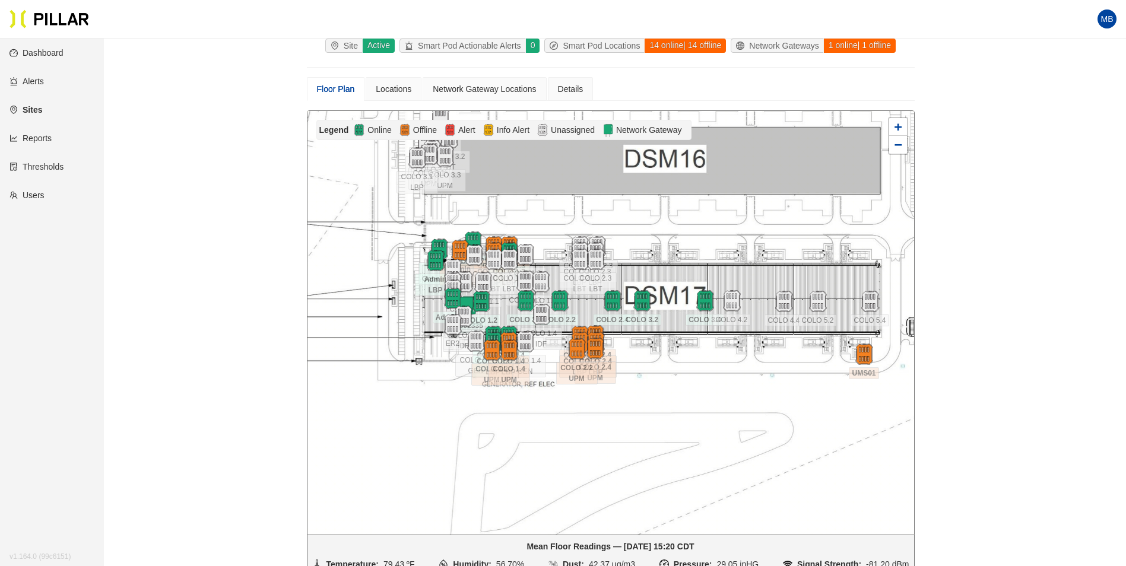
scroll to position [59, 0]
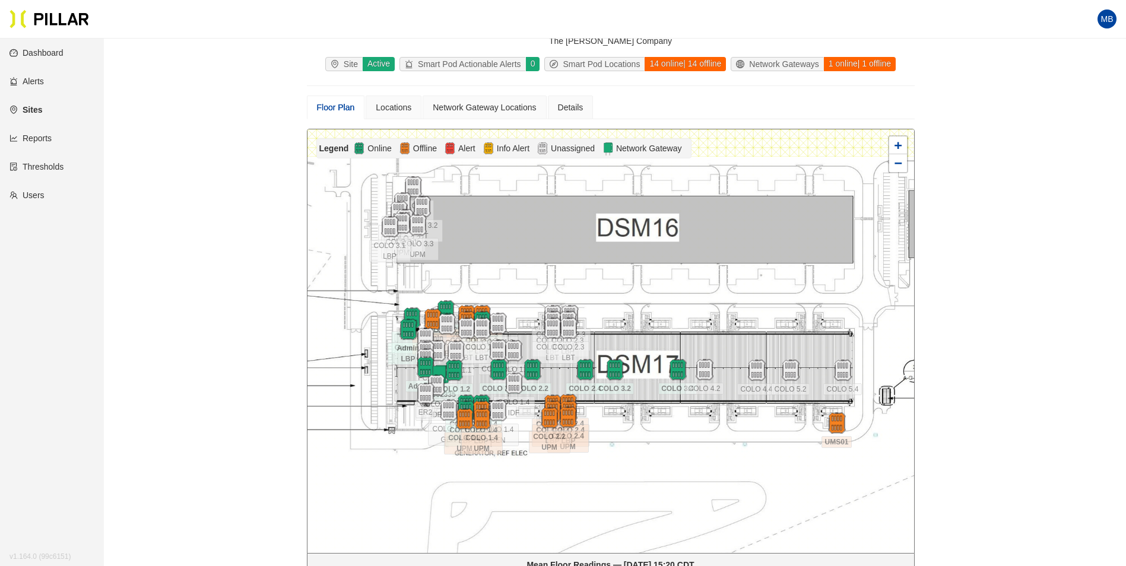
drag, startPoint x: 569, startPoint y: 234, endPoint x: 513, endPoint y: 272, distance: 67.7
click at [541, 287] on div at bounding box center [610, 341] width 607 height 424
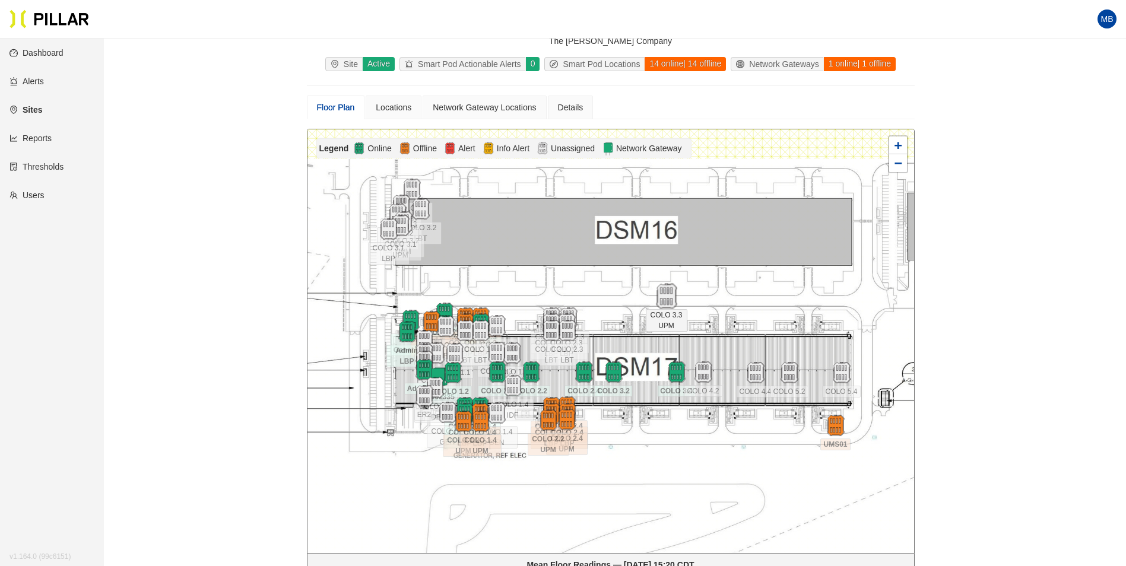
drag, startPoint x: 417, startPoint y: 233, endPoint x: 662, endPoint y: 299, distance: 253.8
click at [663, 300] on img at bounding box center [666, 297] width 26 height 26
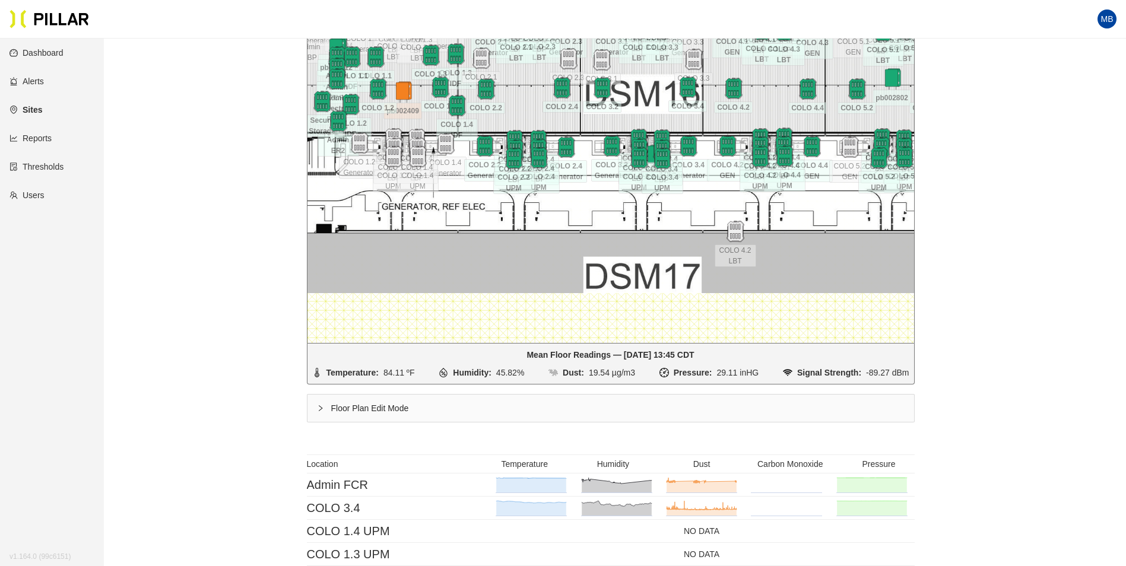
scroll to position [276, 0]
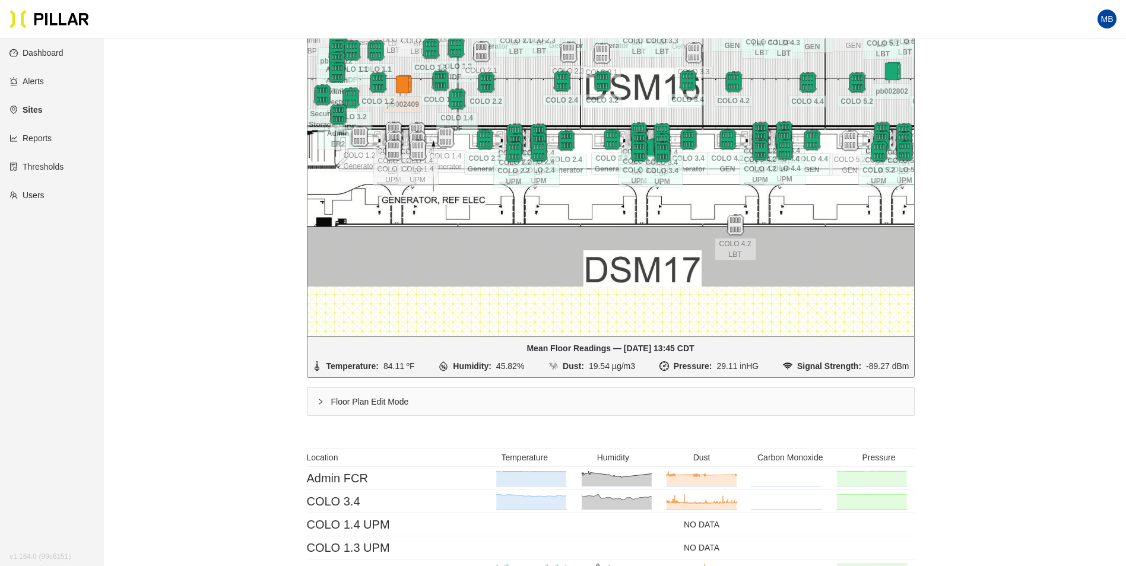
click at [361, 402] on div "Floor Plan Edit Mode" at bounding box center [610, 401] width 607 height 27
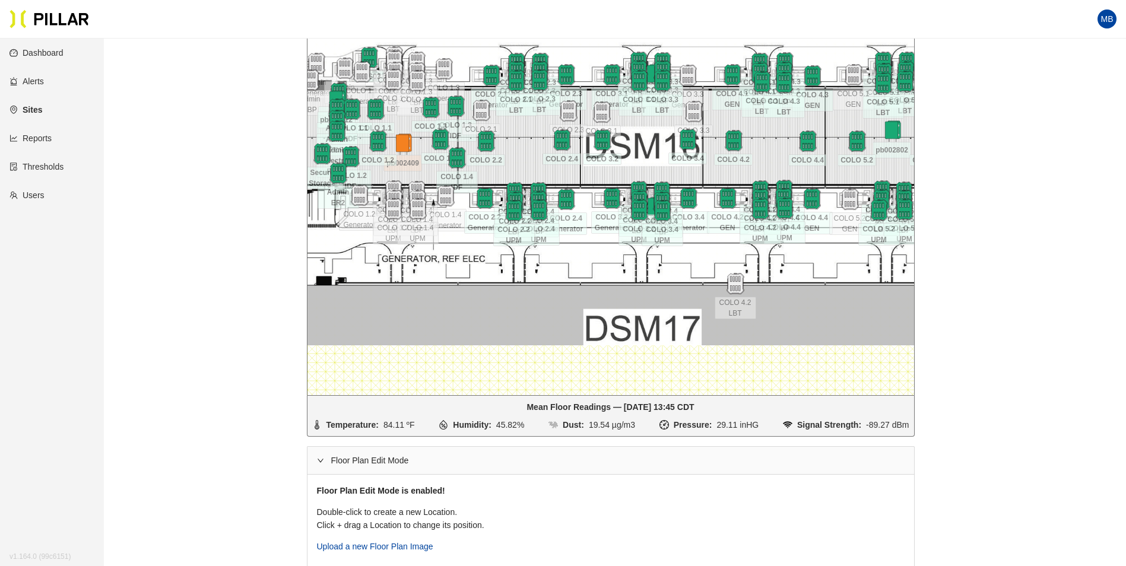
scroll to position [217, 0]
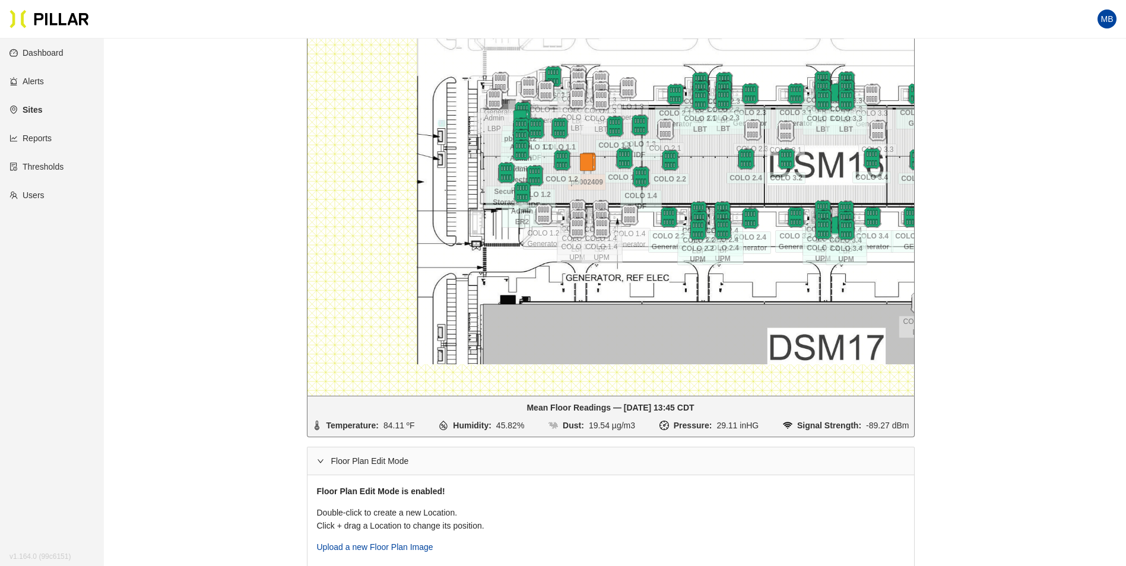
drag, startPoint x: 452, startPoint y: 266, endPoint x: 636, endPoint y: 285, distance: 184.9
click at [636, 285] on div at bounding box center [610, 184] width 607 height 424
click at [478, 250] on div at bounding box center [610, 184] width 607 height 424
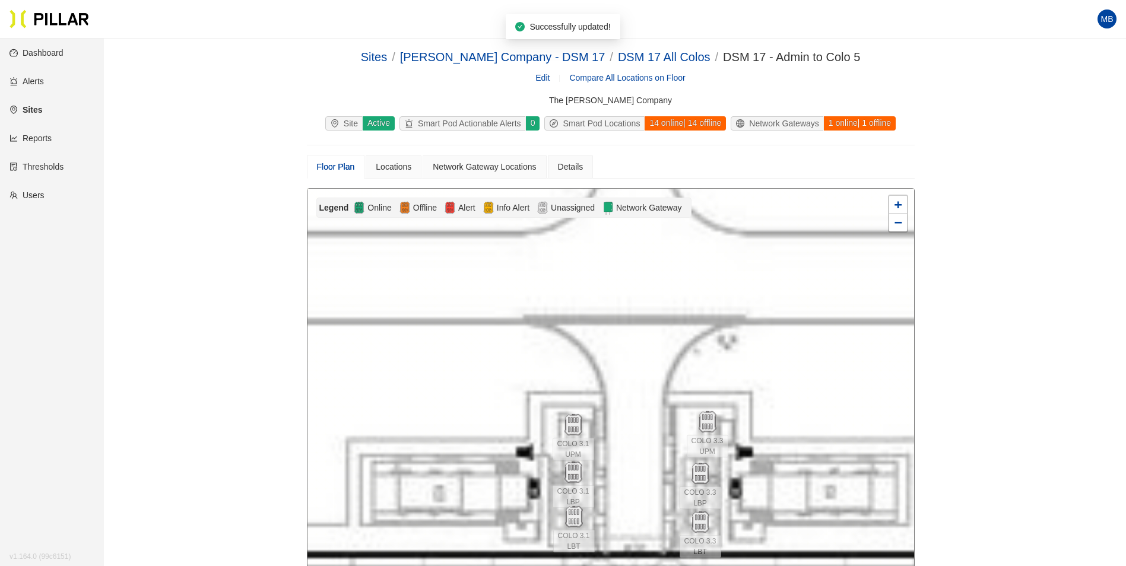
scroll to position [119, 0]
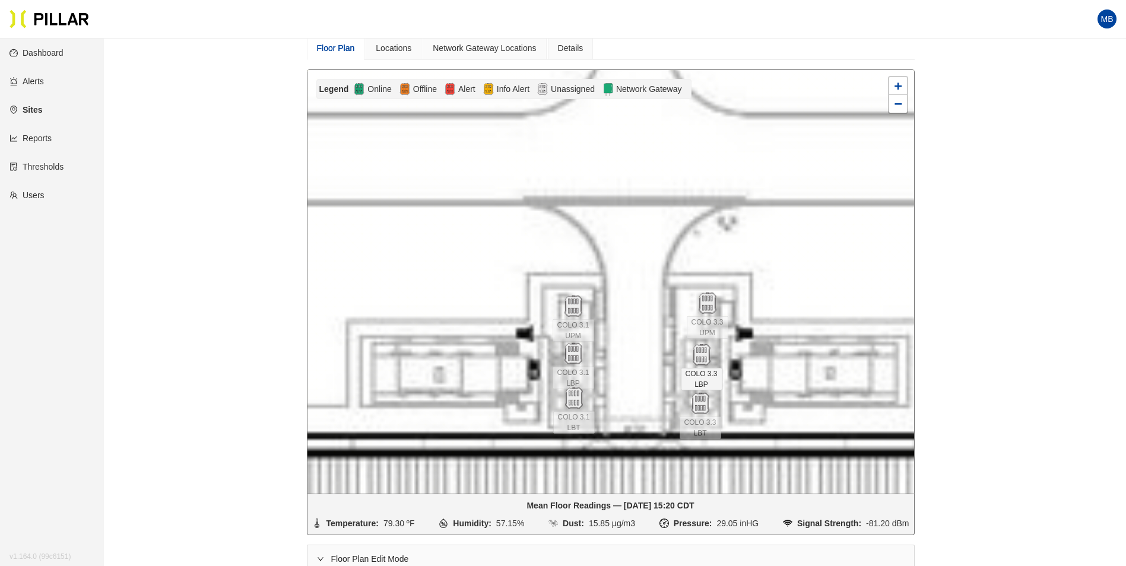
click at [707, 380] on span "COLO 3.3 LBP" at bounding box center [702, 379] width 42 height 23
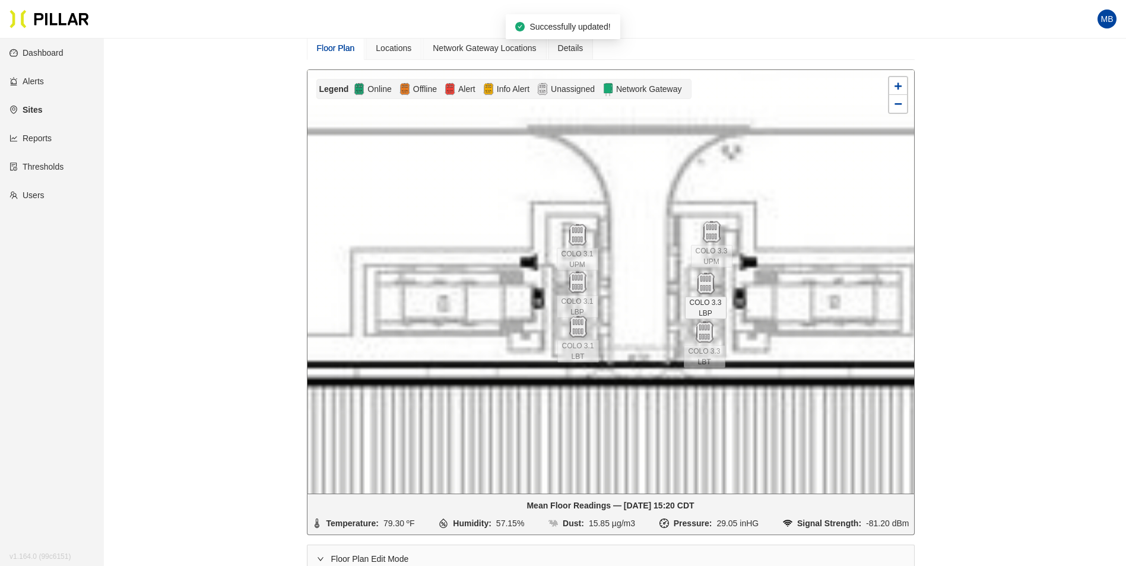
drag, startPoint x: 774, startPoint y: 370, endPoint x: 779, endPoint y: 297, distance: 73.7
click at [779, 297] on div at bounding box center [610, 282] width 607 height 424
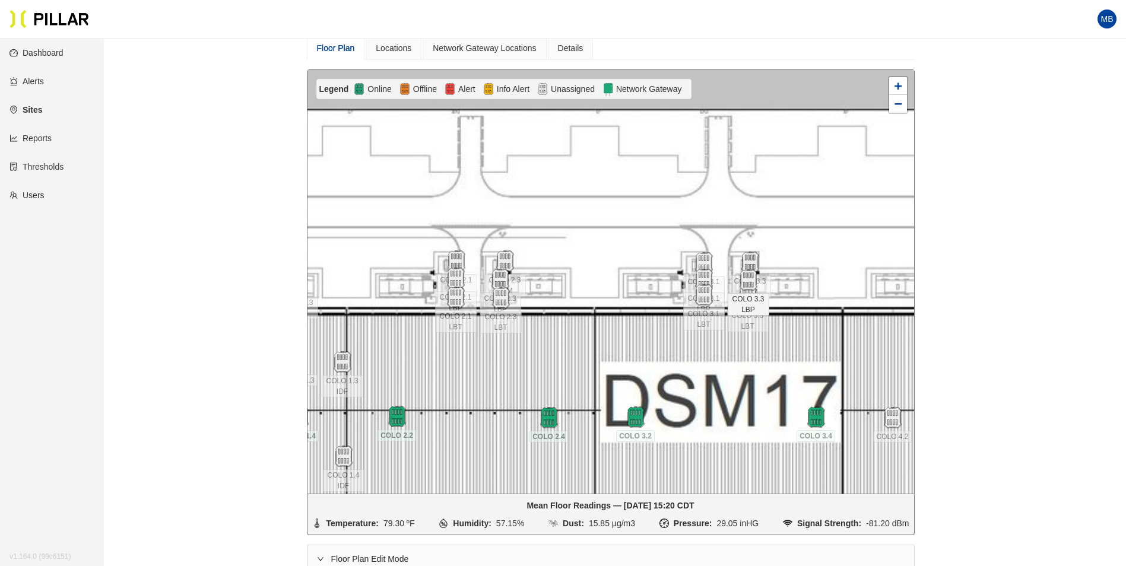
drag, startPoint x: 810, startPoint y: 323, endPoint x: 797, endPoint y: 312, distance: 16.8
click at [797, 312] on div at bounding box center [610, 282] width 607 height 424
click at [754, 254] on img at bounding box center [750, 263] width 26 height 26
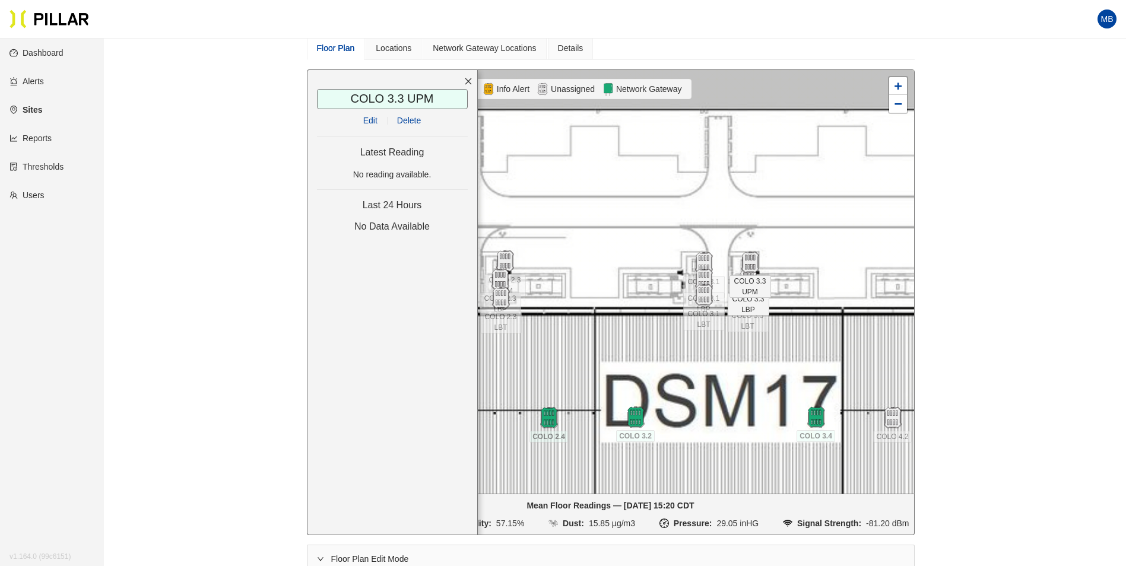
click at [372, 119] on link "Edit" at bounding box center [370, 120] width 14 height 9
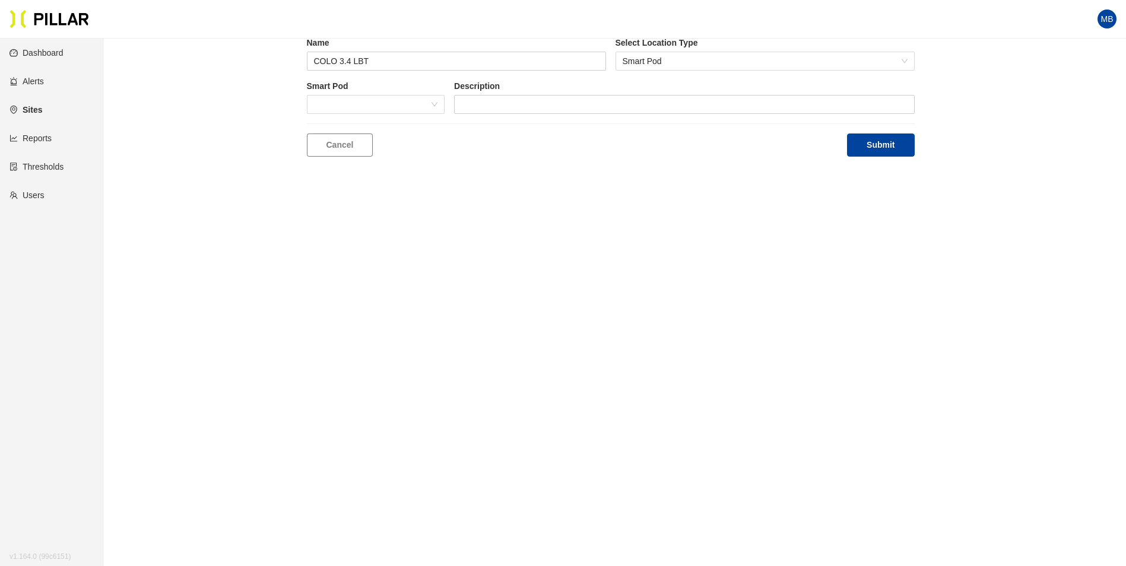
scroll to position [39, 0]
type input "COLO 3.3 UPM"
click at [386, 109] on span at bounding box center [376, 105] width 124 height 18
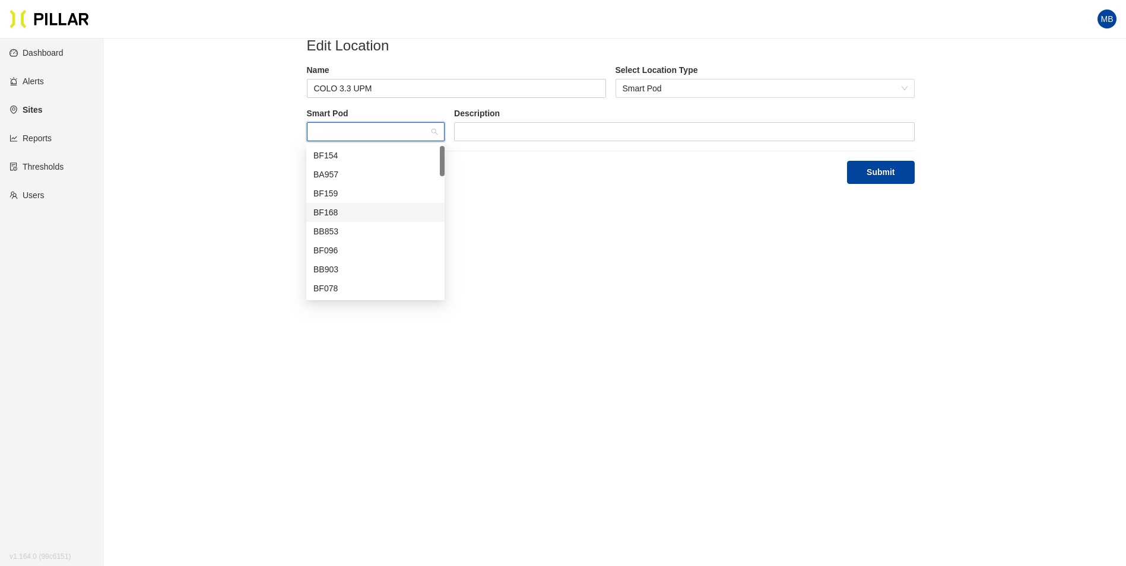
scroll to position [0, 0]
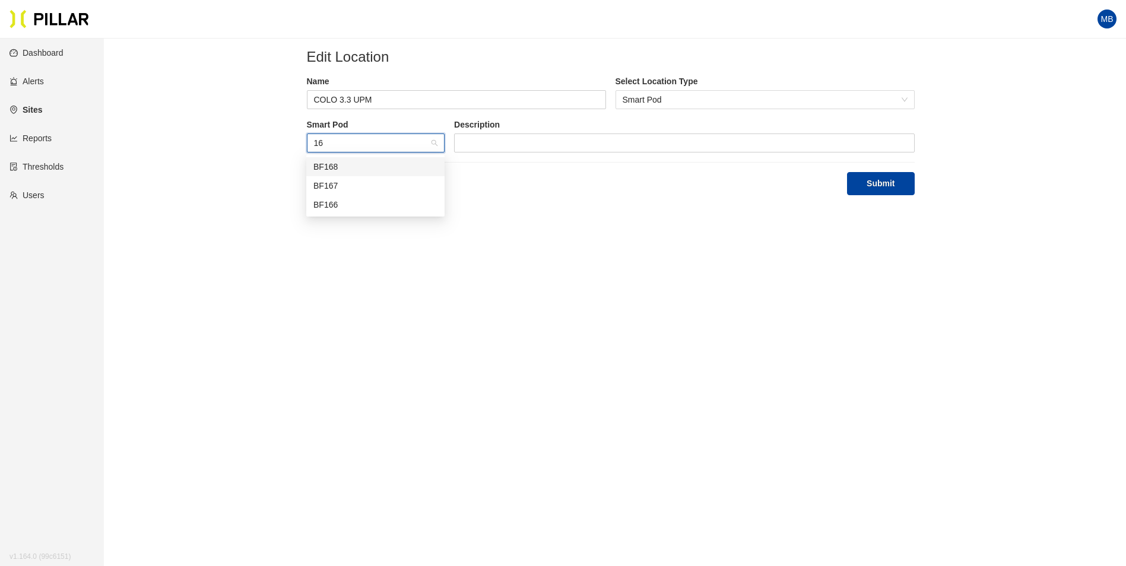
type input "166"
click at [353, 173] on div "BF166" at bounding box center [375, 166] width 124 height 13
click at [909, 188] on button "Submit" at bounding box center [880, 183] width 67 height 23
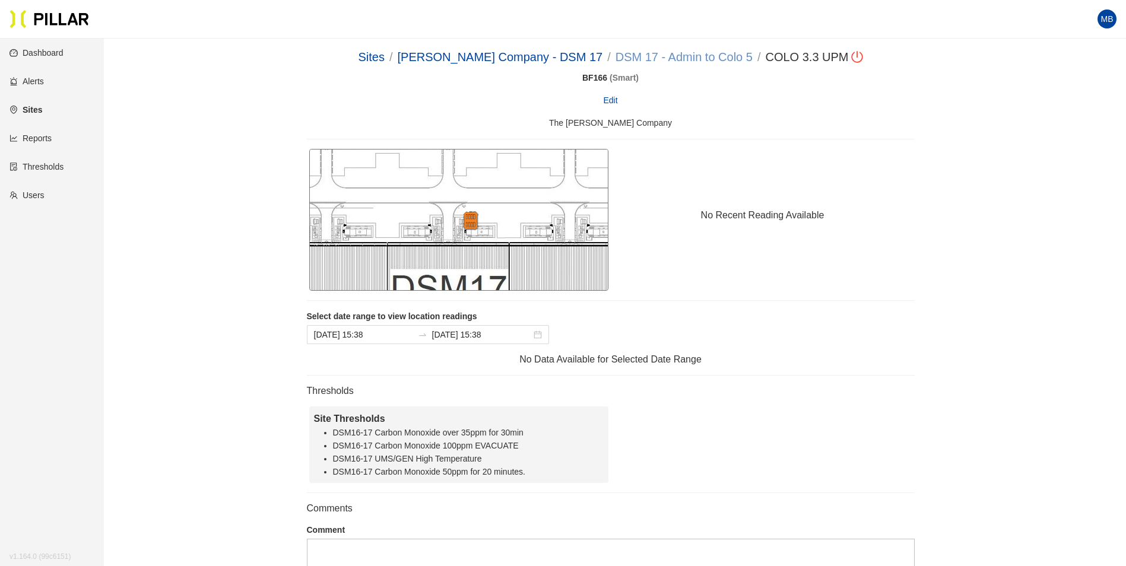
click at [690, 61] on link "DSM 17 - Admin to Colo 5" at bounding box center [683, 56] width 137 height 13
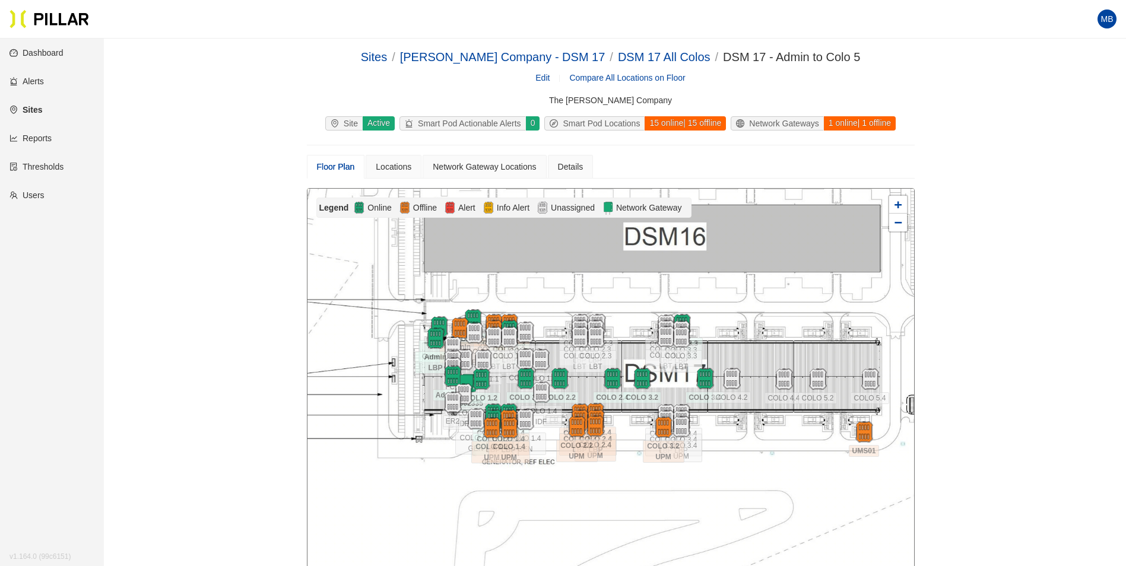
click at [761, 335] on div at bounding box center [610, 401] width 607 height 424
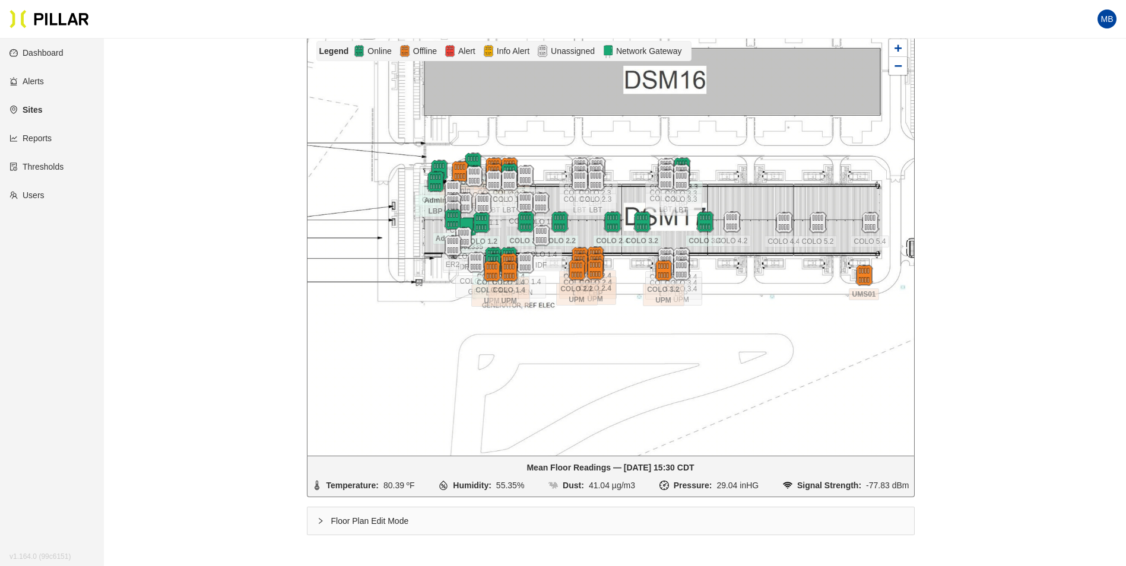
scroll to position [178, 0]
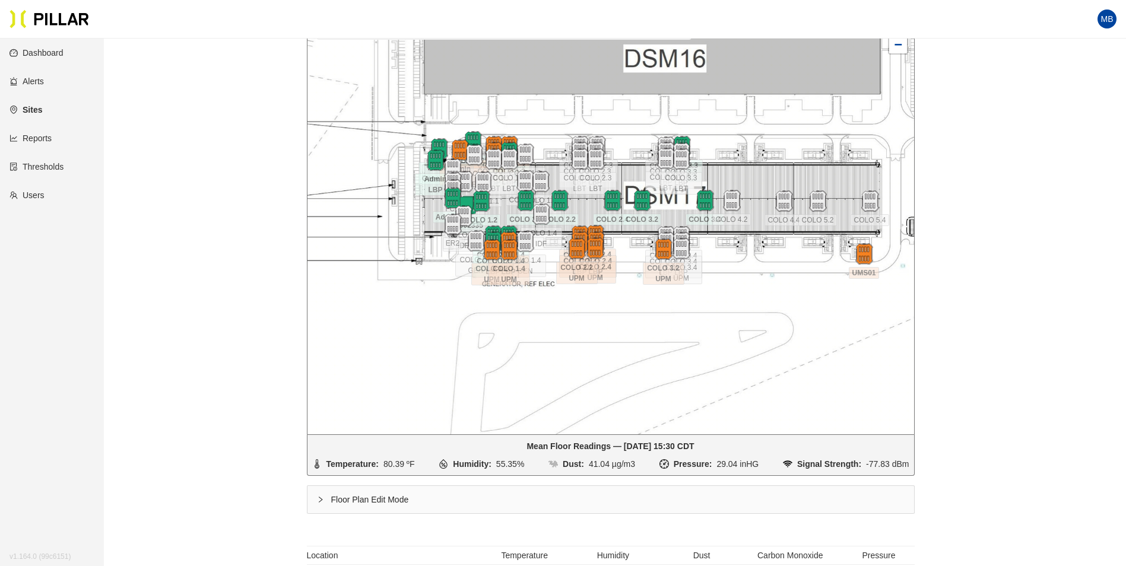
click at [360, 252] on div at bounding box center [610, 223] width 607 height 424
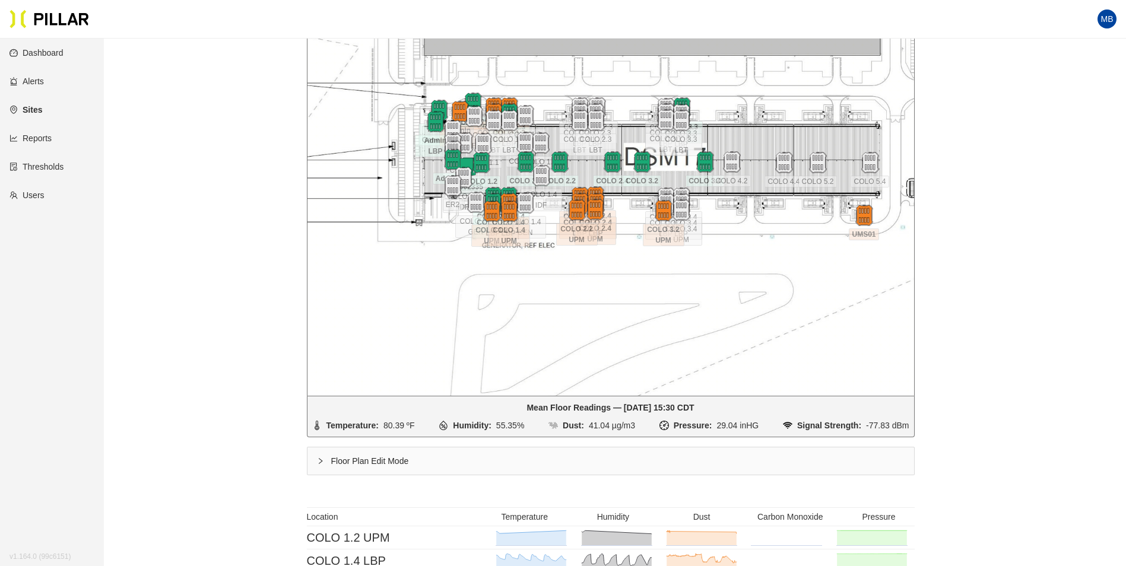
scroll to position [237, 0]
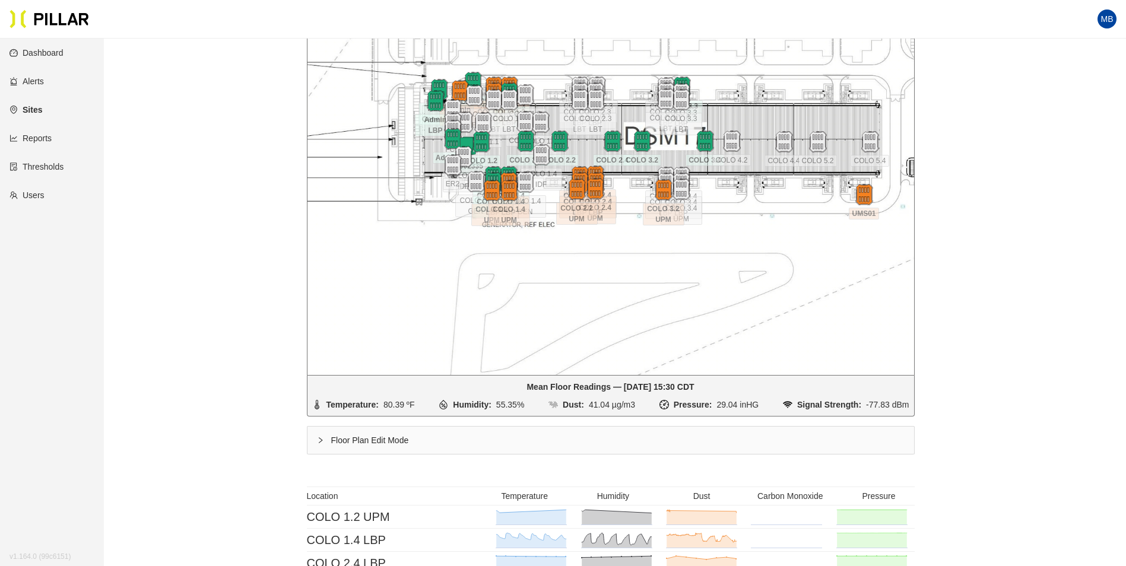
click at [377, 439] on div "Floor Plan Edit Mode" at bounding box center [610, 440] width 607 height 27
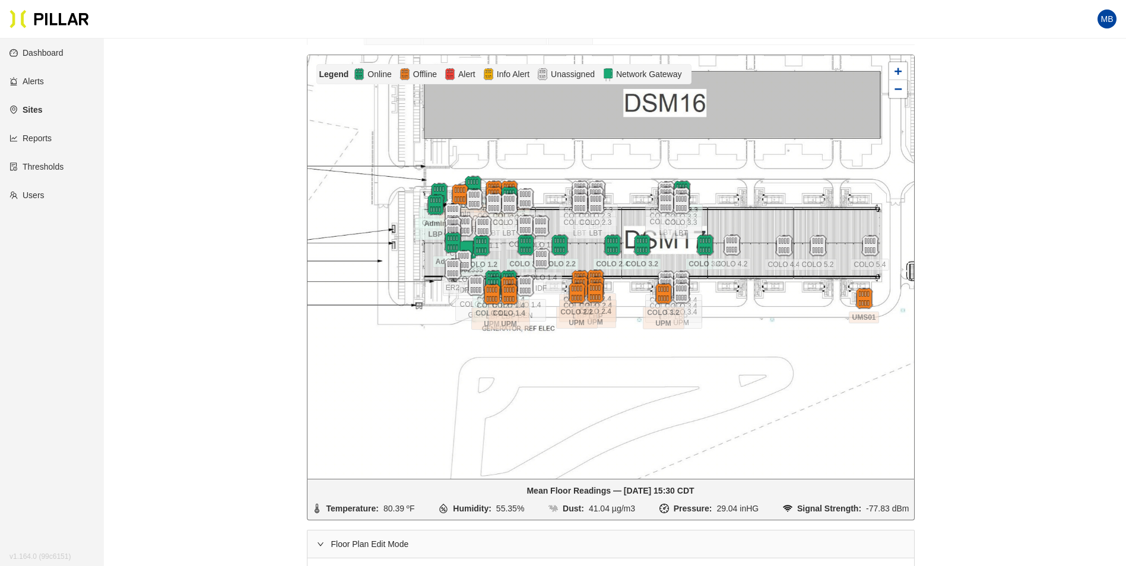
scroll to position [119, 0]
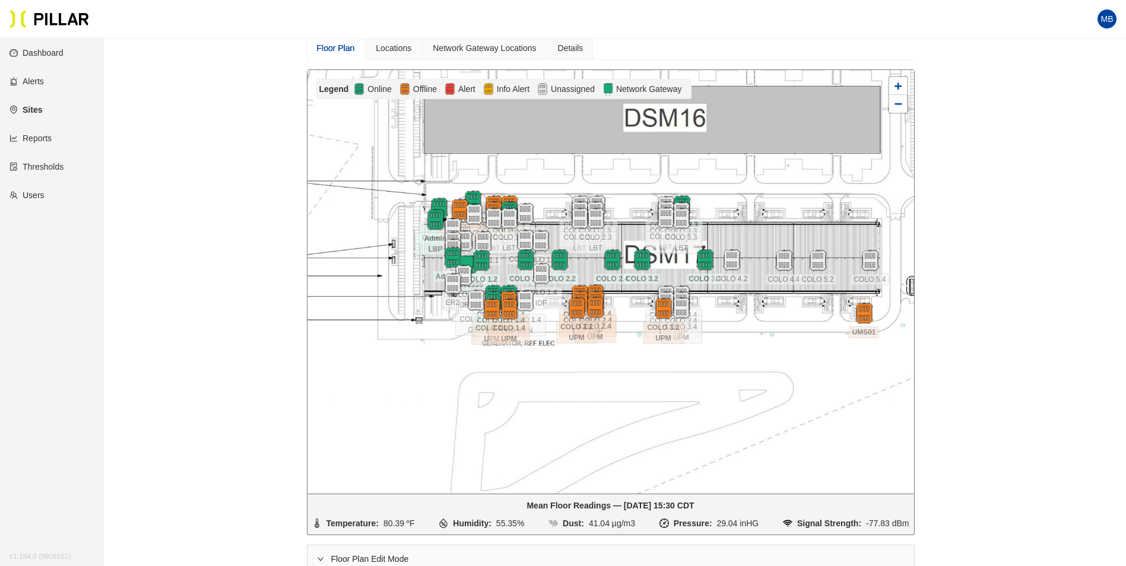
click at [408, 319] on div at bounding box center [610, 282] width 607 height 424
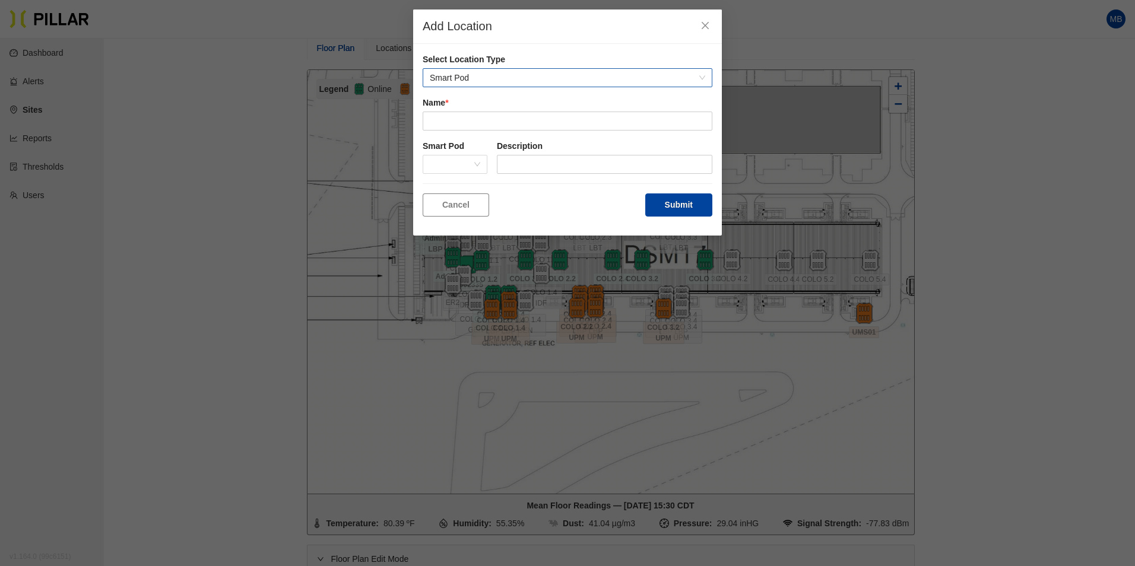
click at [476, 75] on span "Smart Pod" at bounding box center [567, 78] width 275 height 18
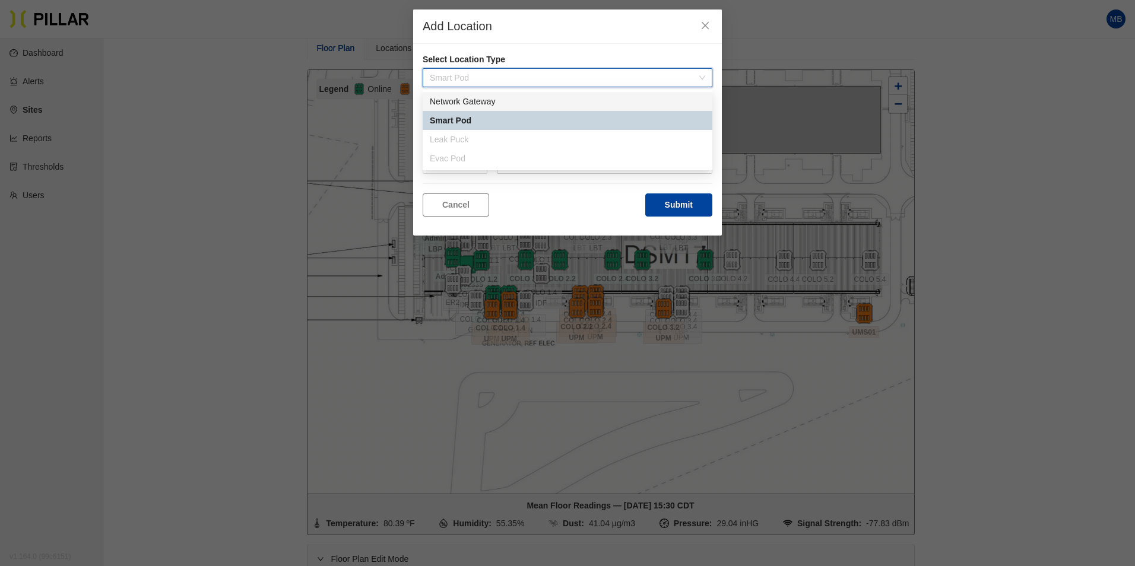
click at [472, 97] on div "Network Gateway" at bounding box center [567, 101] width 275 height 13
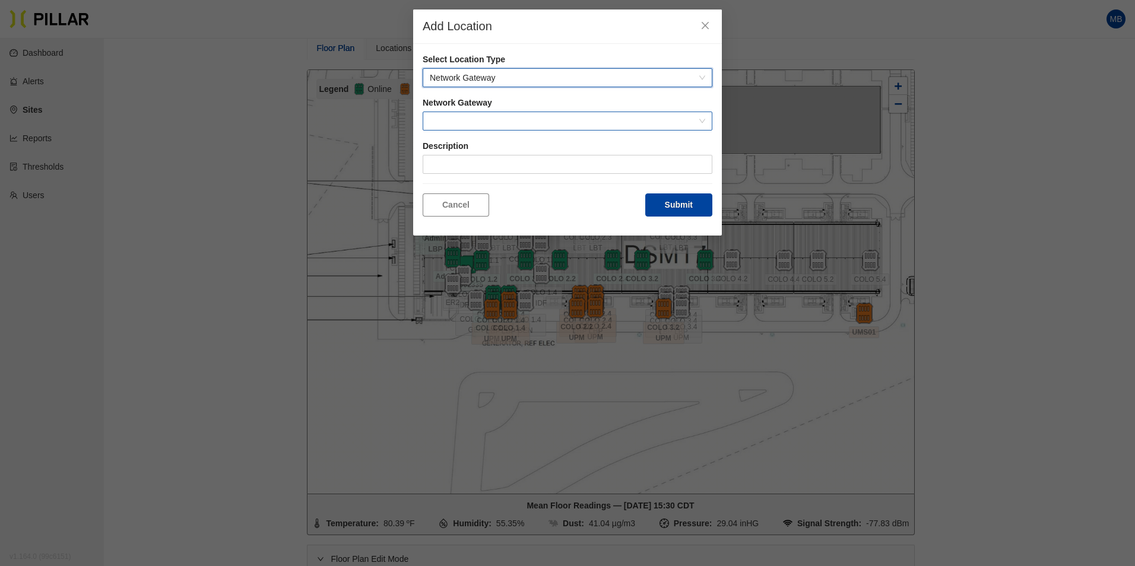
click at [464, 112] on span at bounding box center [567, 121] width 275 height 18
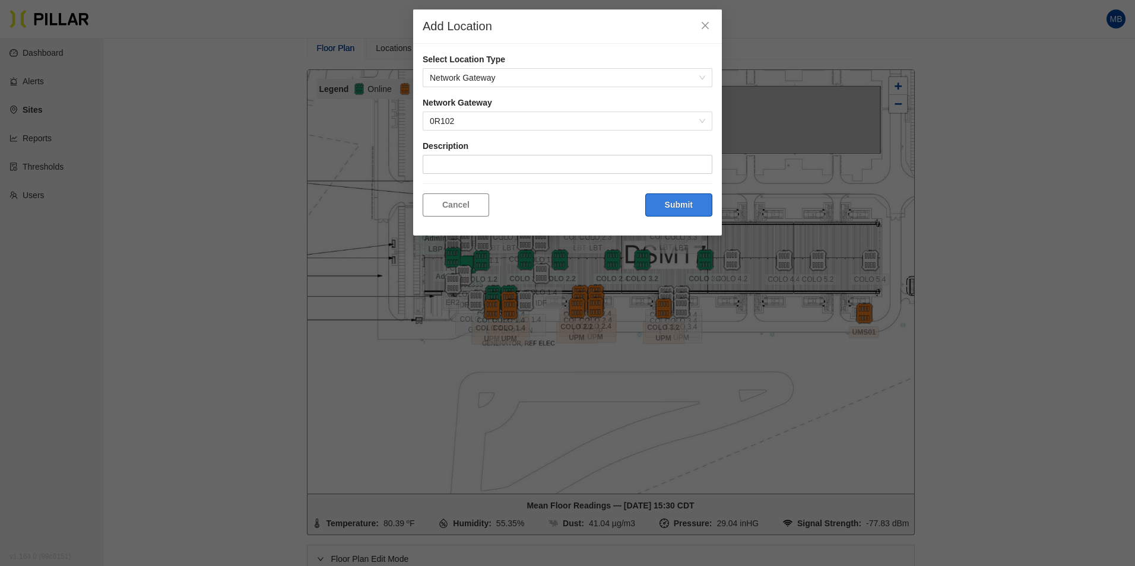
click at [691, 209] on button "Submit" at bounding box center [678, 204] width 67 height 23
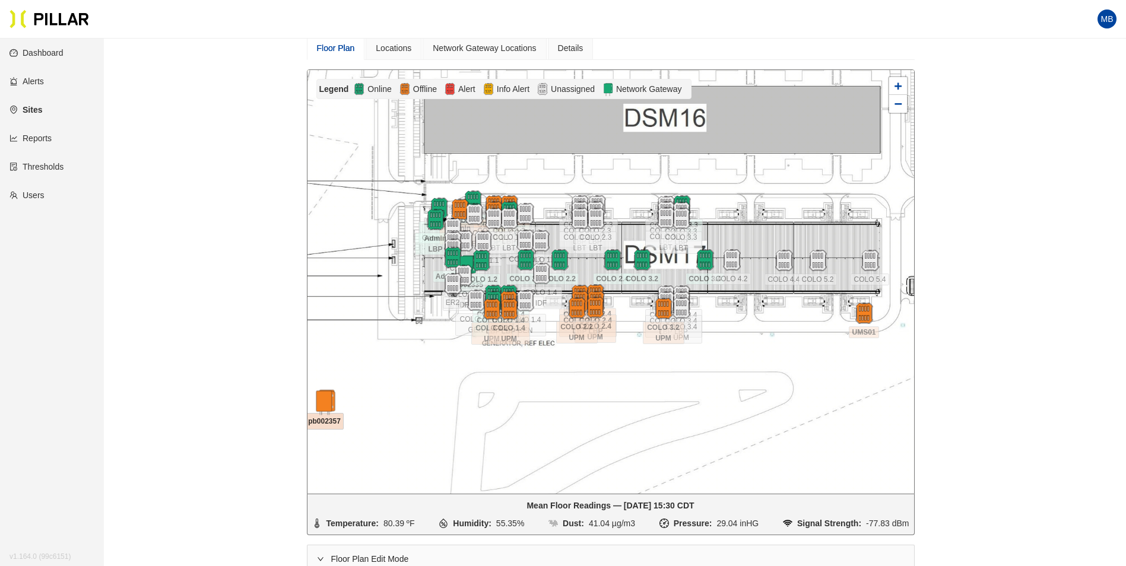
drag, startPoint x: 431, startPoint y: 333, endPoint x: 330, endPoint y: 409, distance: 126.3
click at [330, 409] on img at bounding box center [325, 403] width 26 height 26
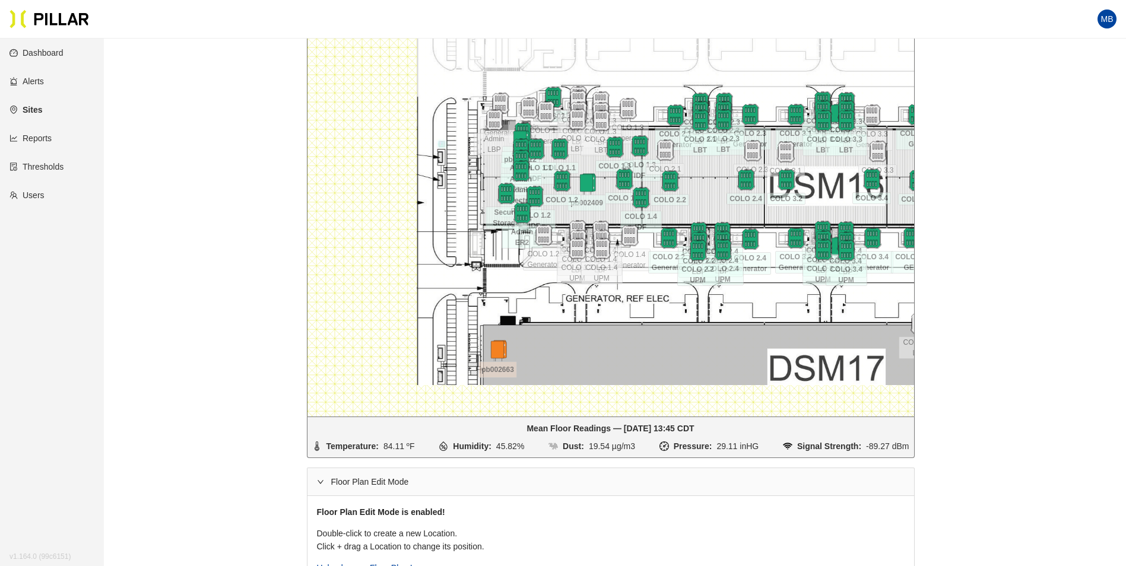
scroll to position [217, 0]
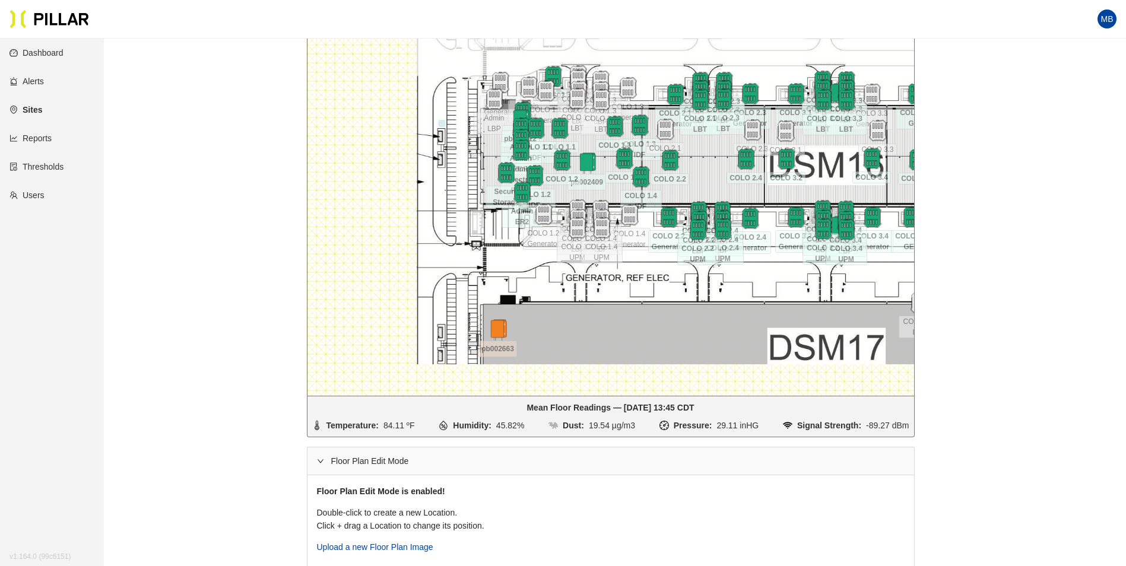
click at [339, 464] on div "Floor Plan Edit Mode" at bounding box center [610, 460] width 607 height 27
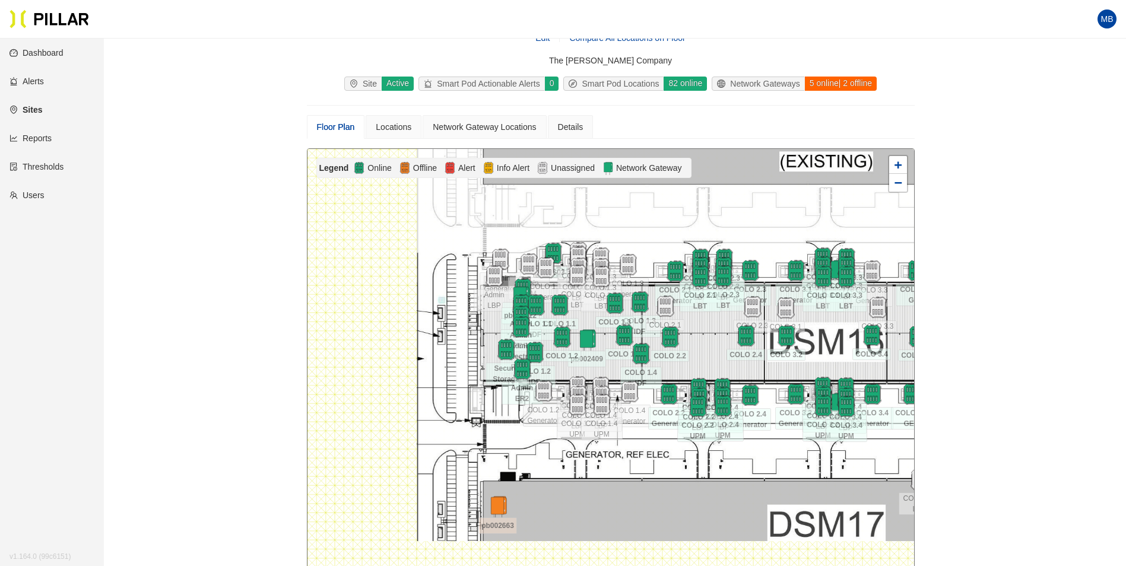
scroll to position [39, 0]
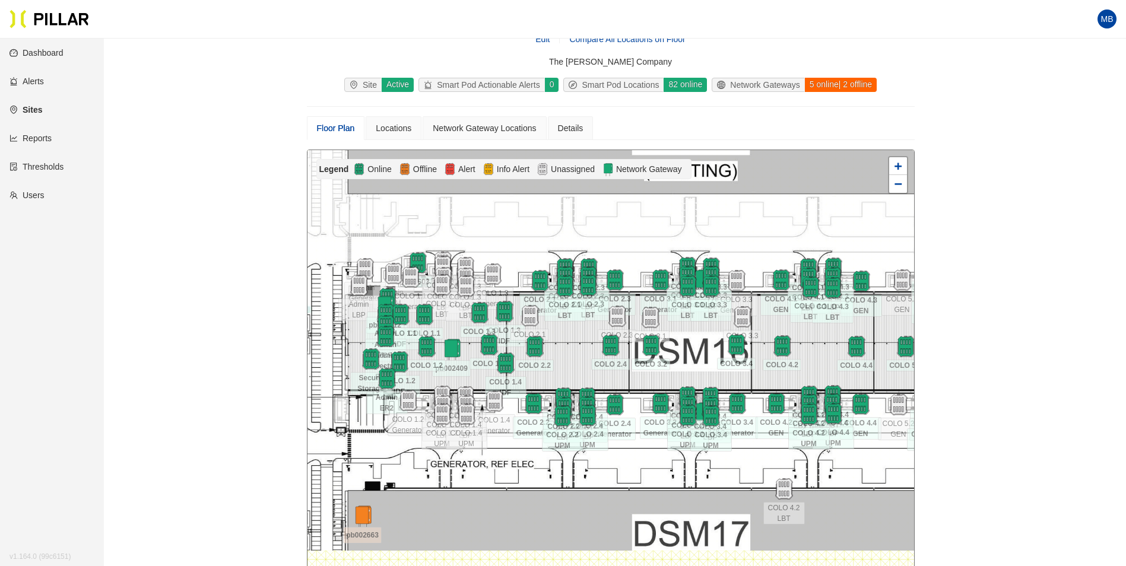
drag, startPoint x: 701, startPoint y: 351, endPoint x: 558, endPoint y: 360, distance: 143.3
click at [558, 360] on div at bounding box center [610, 362] width 607 height 424
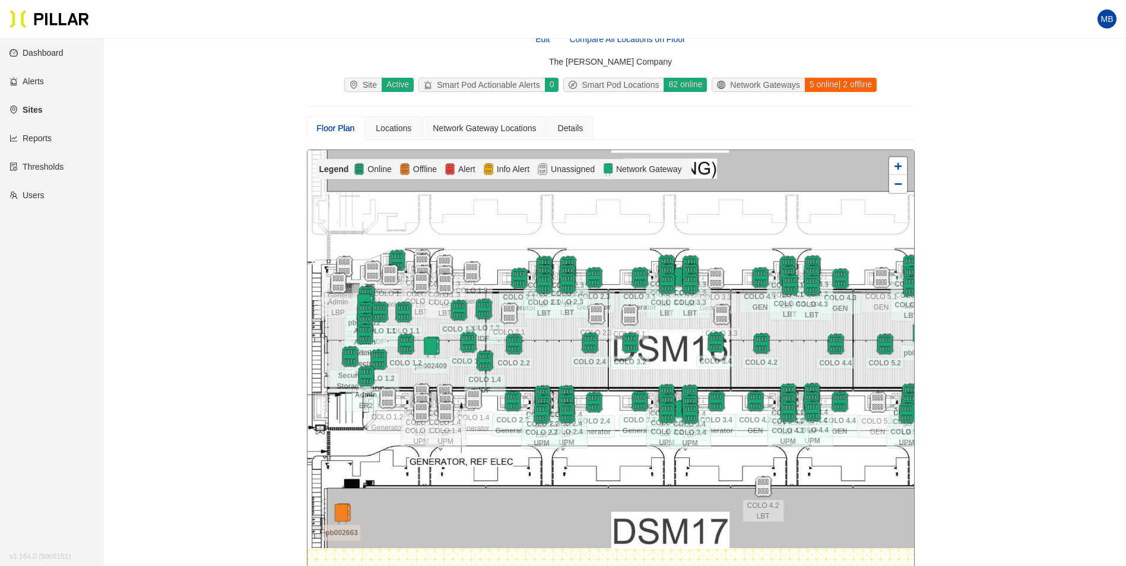
drag, startPoint x: 808, startPoint y: 352, endPoint x: 795, endPoint y: 350, distance: 13.3
click at [795, 350] on div at bounding box center [610, 362] width 607 height 424
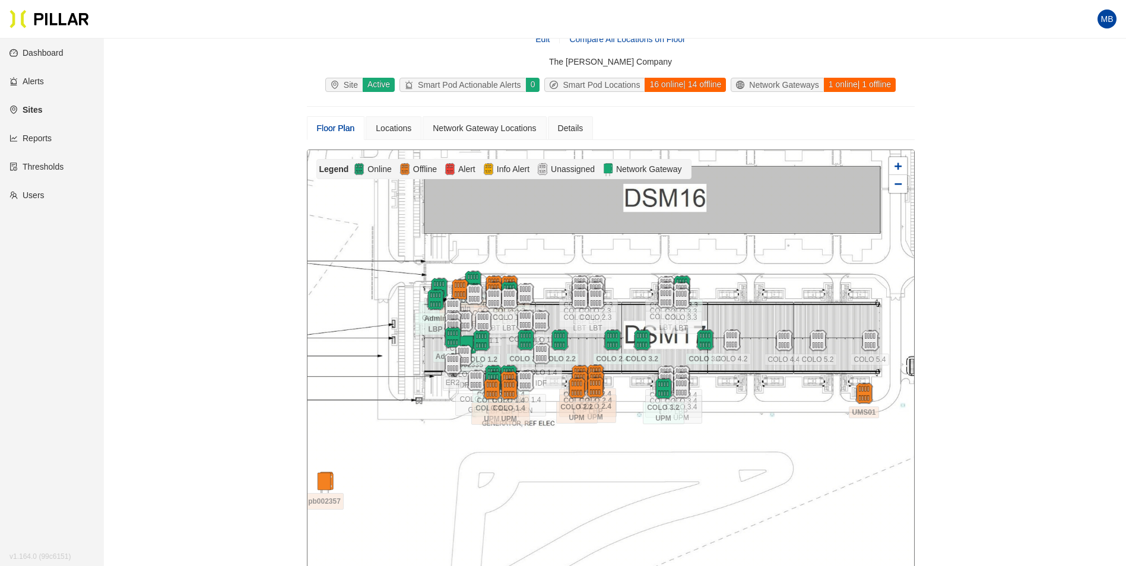
scroll to position [98, 0]
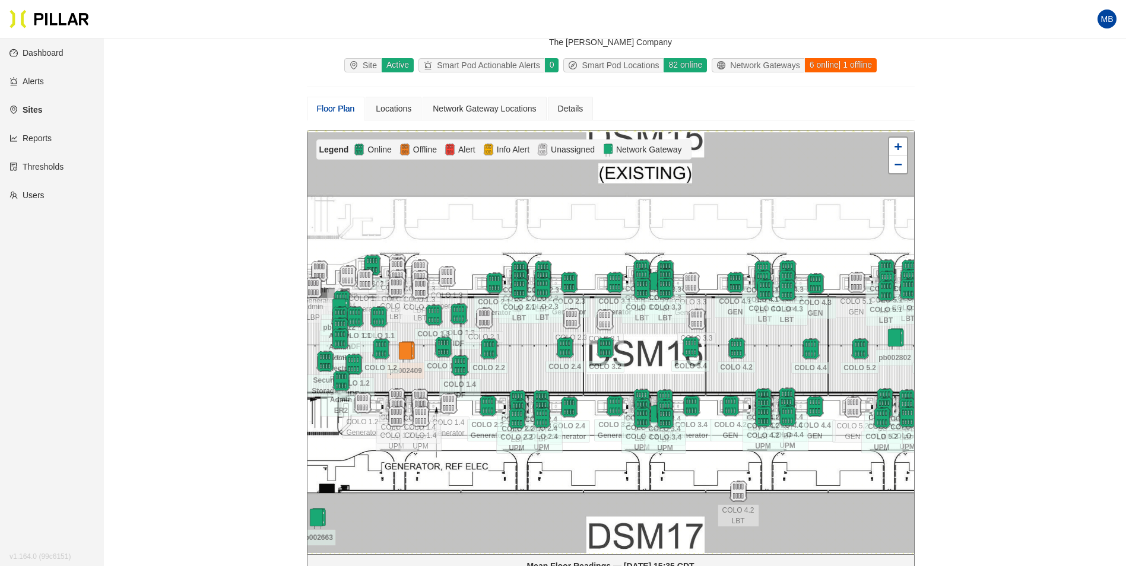
scroll to position [39, 0]
